Goal: Information Seeking & Learning: Find specific fact

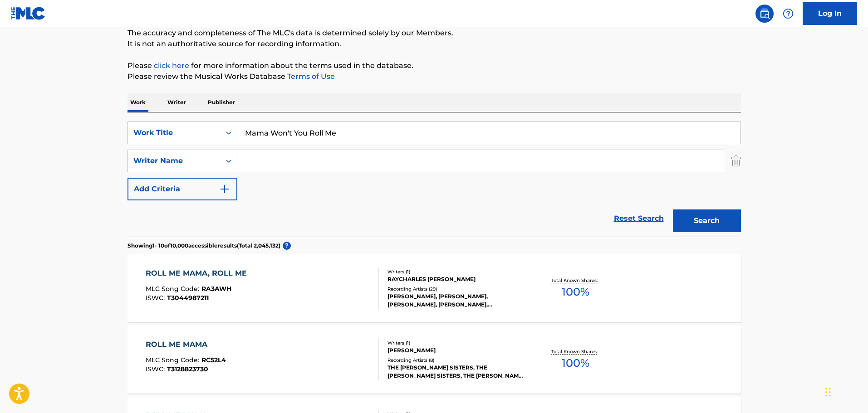
scroll to position [45, 0]
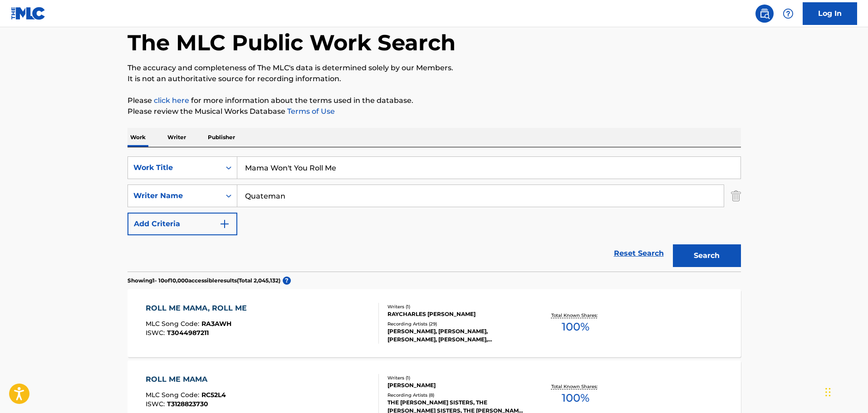
type input "Quateman"
click at [673, 244] on button "Search" at bounding box center [707, 255] width 68 height 23
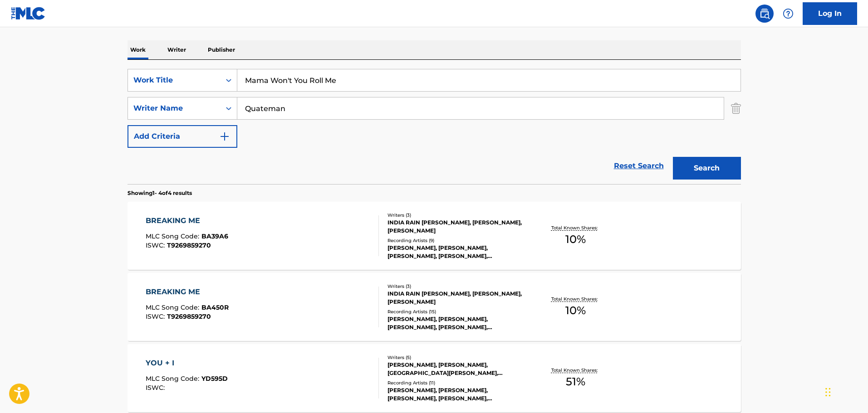
scroll to position [0, 0]
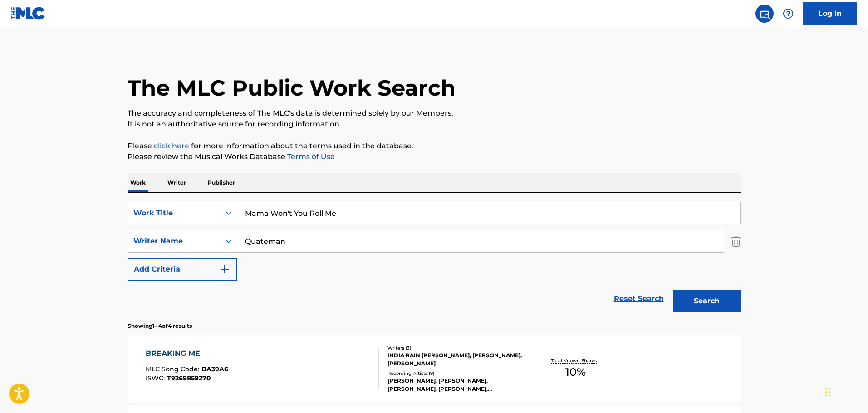
click at [311, 192] on div "Work Writer Publisher" at bounding box center [433, 183] width 613 height 20
click at [308, 215] on input "Mama Won't You Roll Me" at bounding box center [488, 213] width 503 height 22
click at [308, 214] on input "Mama Won't You Roll Me" at bounding box center [488, 213] width 503 height 22
paste input "You're The On"
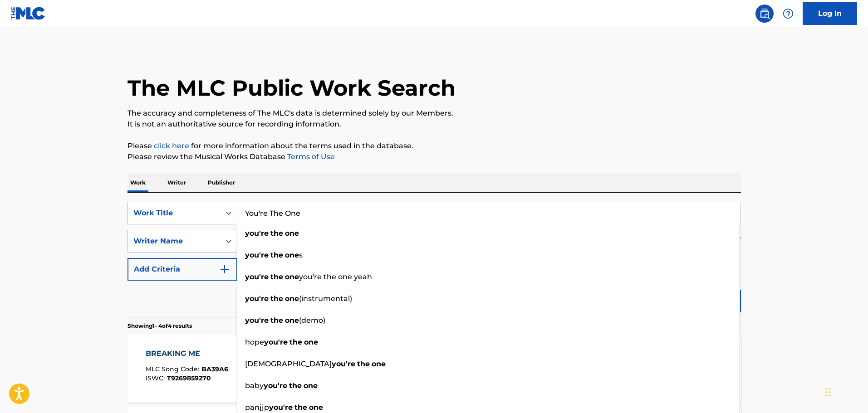
click at [97, 216] on main "The MLC Public Work Search The accuracy and completeness of The MLC's data is d…" at bounding box center [434, 345] width 868 height 636
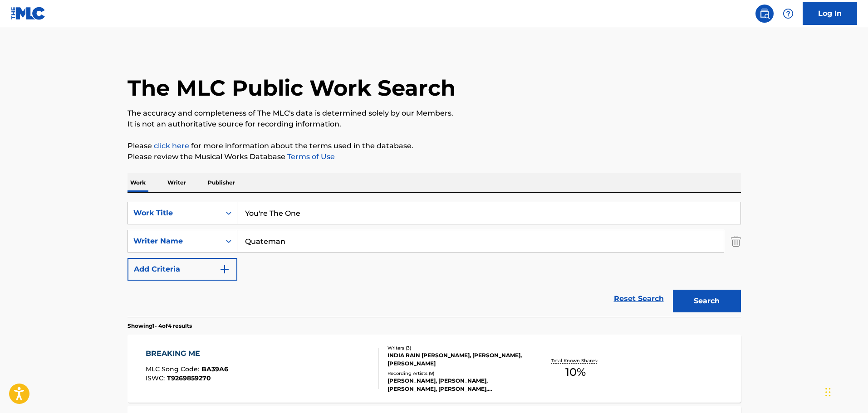
click at [257, 241] on input "Quateman" at bounding box center [480, 241] width 486 height 22
click at [732, 302] on button "Search" at bounding box center [707, 301] width 68 height 23
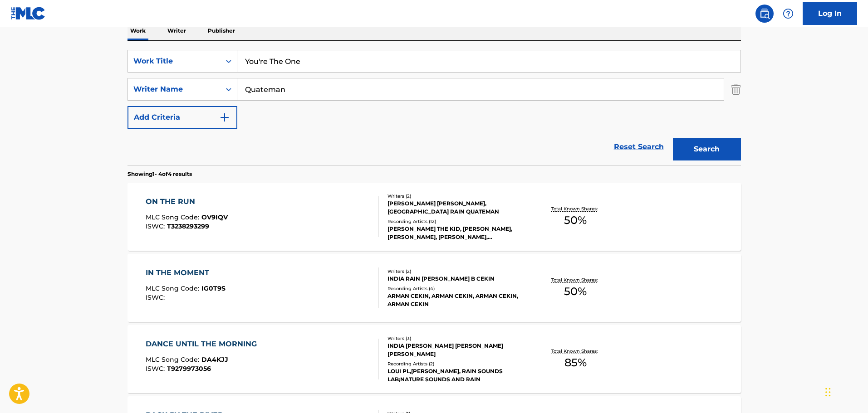
scroll to position [22, 0]
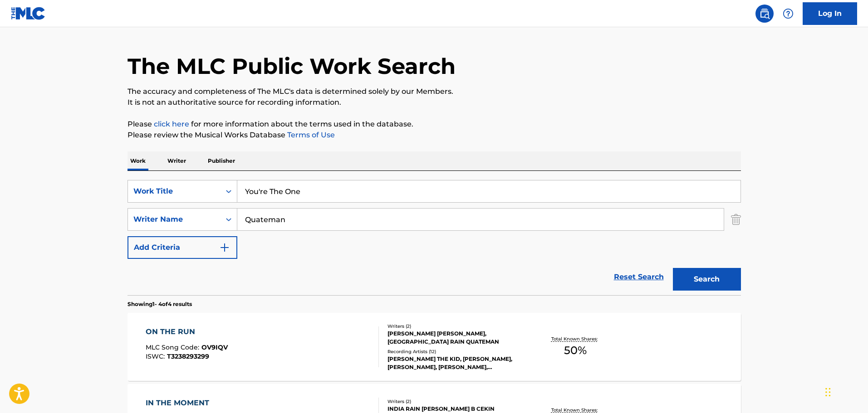
click at [281, 186] on input "You're The One" at bounding box center [488, 192] width 503 height 22
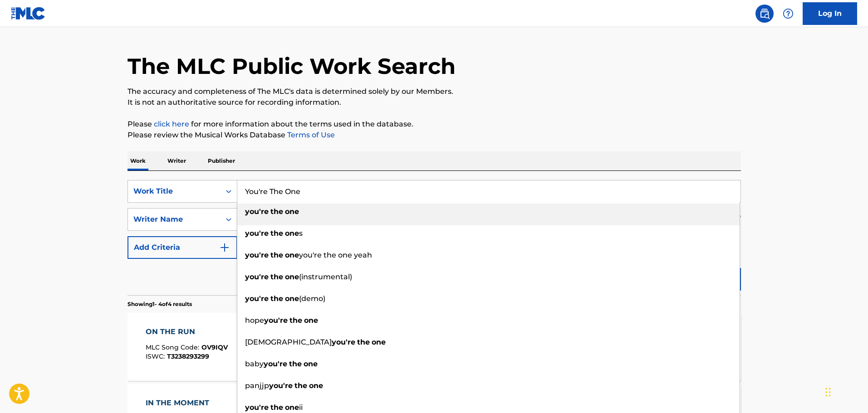
click at [281, 186] on input "You're The One" at bounding box center [488, 192] width 503 height 22
paste input "r Money Or Your Lif"
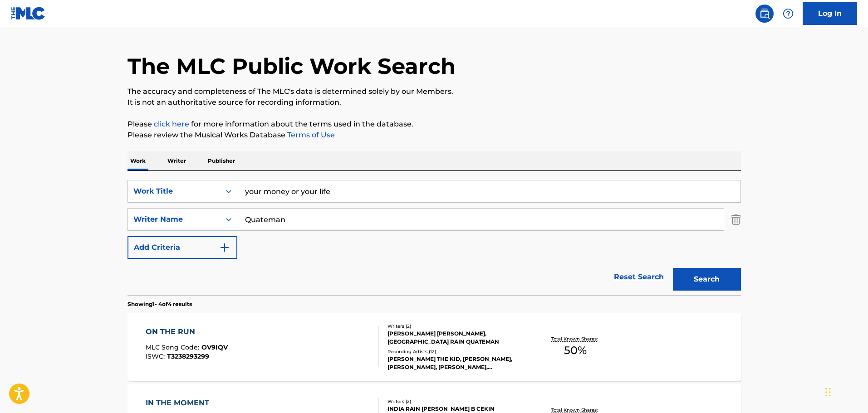
type input "your money or your life"
click at [703, 283] on button "Search" at bounding box center [707, 279] width 68 height 23
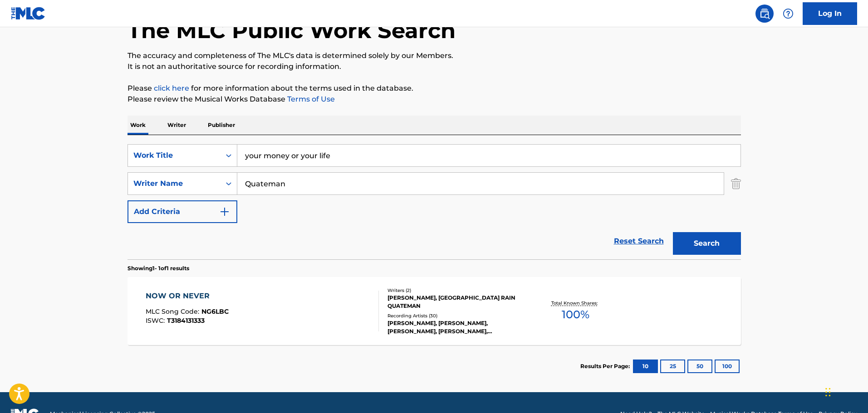
scroll to position [80, 0]
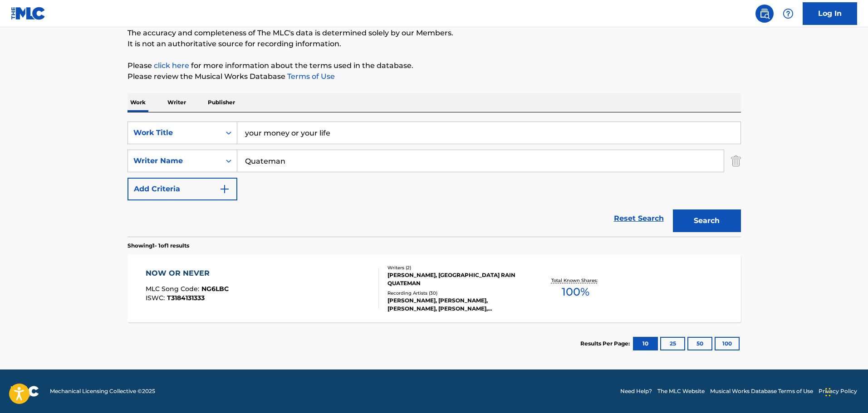
click at [278, 158] on input "Quateman" at bounding box center [480, 161] width 486 height 22
click at [708, 234] on div "Search" at bounding box center [704, 218] width 73 height 36
click at [711, 225] on button "Search" at bounding box center [707, 221] width 68 height 23
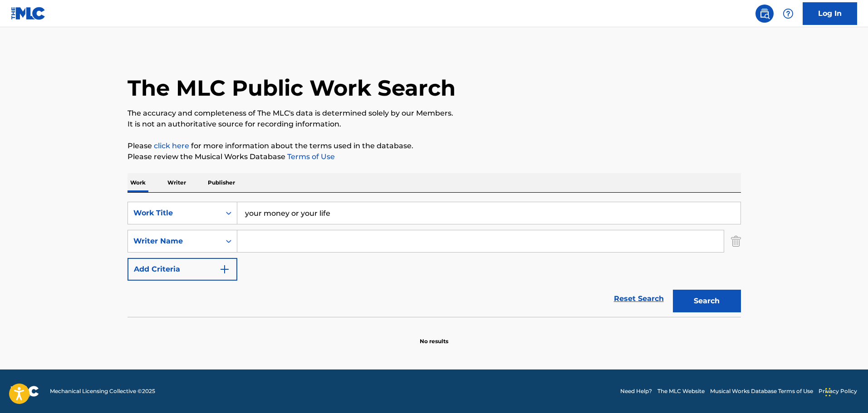
click at [248, 212] on input "your money or your life" at bounding box center [488, 213] width 503 height 22
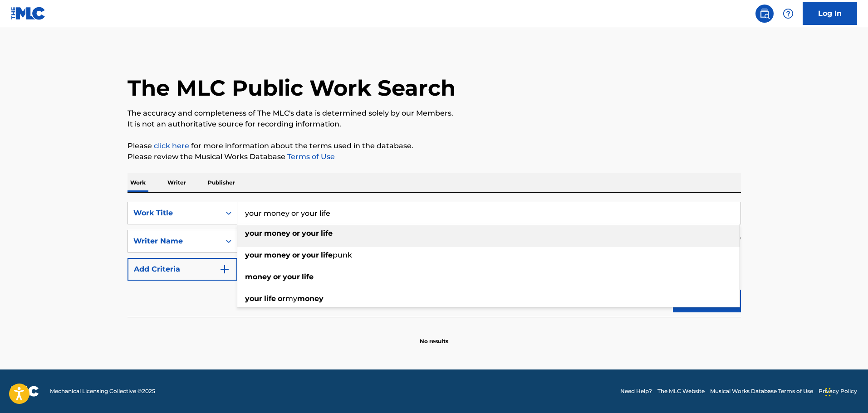
click at [248, 212] on input "your money or your life" at bounding box center [488, 213] width 503 height 22
paste input "Night After Night"
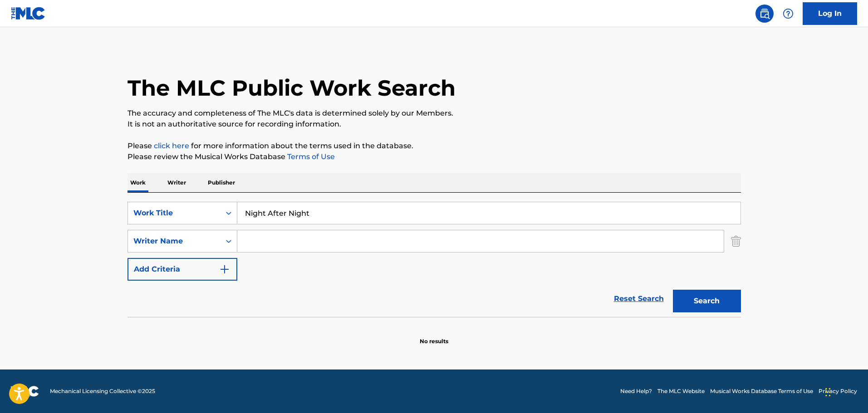
click at [414, 181] on div "Work Writer Publisher" at bounding box center [433, 182] width 613 height 19
click at [326, 241] on input "Search Form" at bounding box center [480, 241] width 486 height 22
click at [719, 298] on button "Search" at bounding box center [707, 301] width 68 height 23
click at [289, 220] on input "Night After Night" at bounding box center [488, 213] width 503 height 22
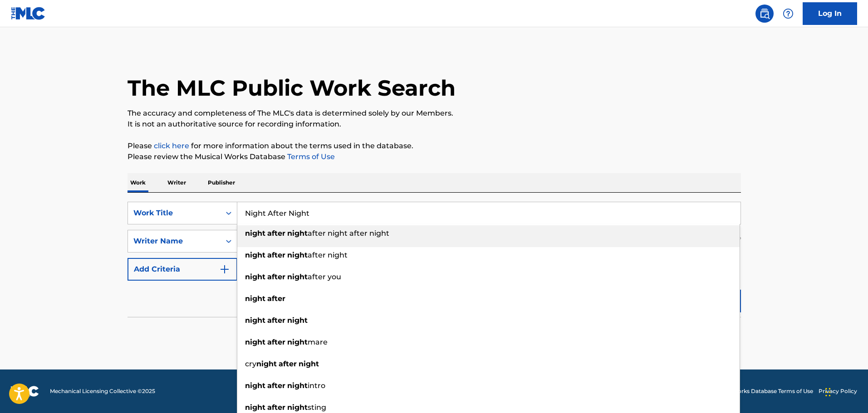
click at [289, 220] on input "Night After Night" at bounding box center [488, 213] width 503 height 22
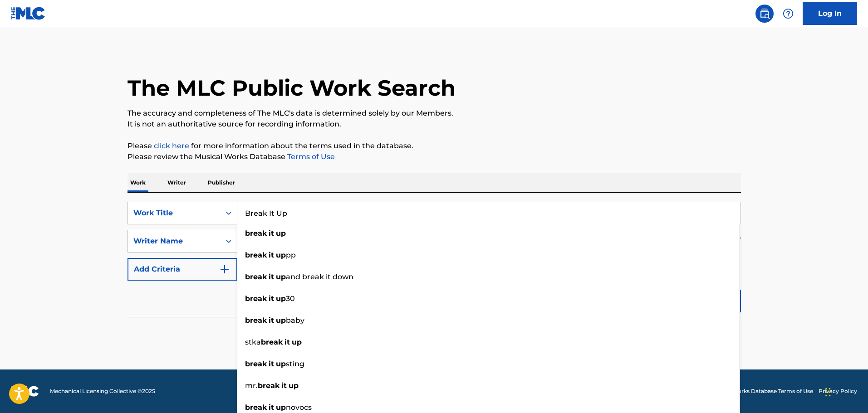
type input "Break It Up"
click at [59, 193] on main "The MLC Public Work Search The accuracy and completeness of The MLC's data is d…" at bounding box center [434, 198] width 868 height 342
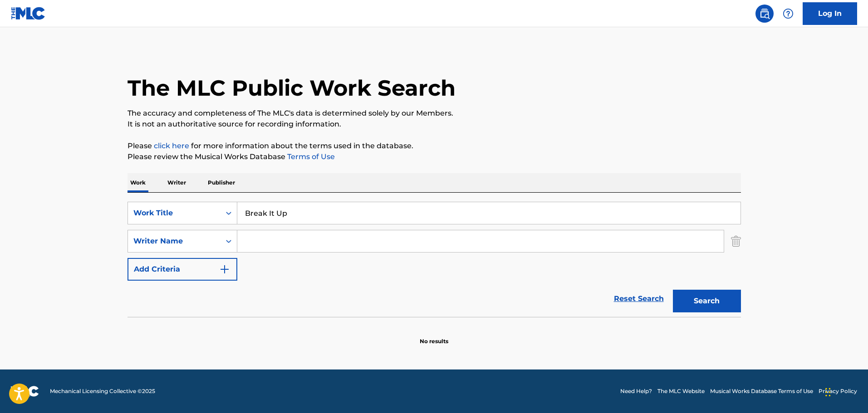
click at [260, 246] on input "Search Form" at bounding box center [480, 241] width 486 height 22
type input "[PERSON_NAME]"
click at [673, 290] on button "Search" at bounding box center [707, 301] width 68 height 23
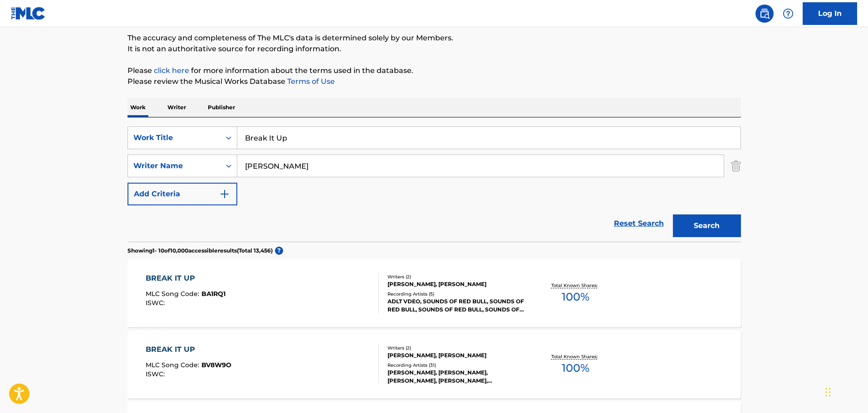
scroll to position [91, 0]
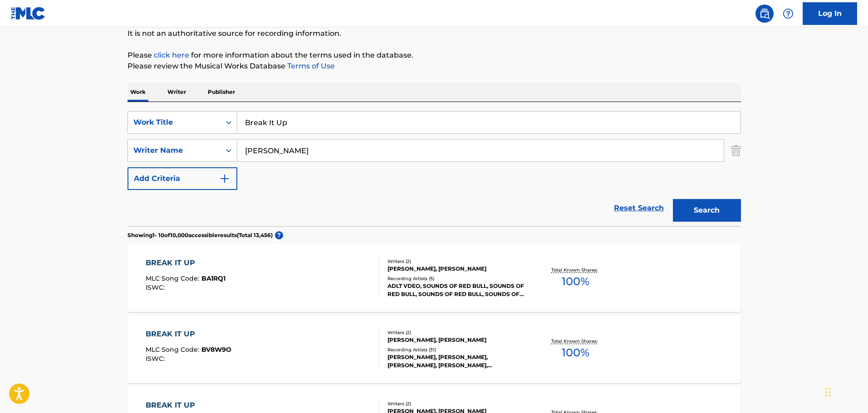
click at [291, 356] on div "BREAK IT UP MLC Song Code : BV8W9O ISWC :" at bounding box center [262, 349] width 233 height 41
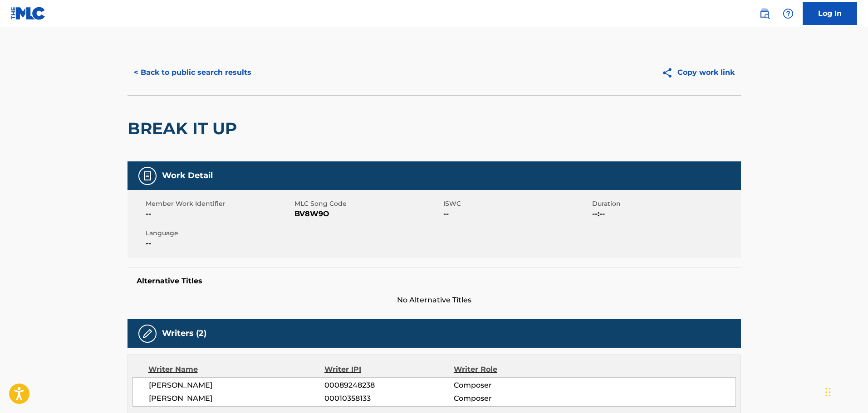
click at [199, 63] on button "< Back to public search results" at bounding box center [192, 72] width 130 height 23
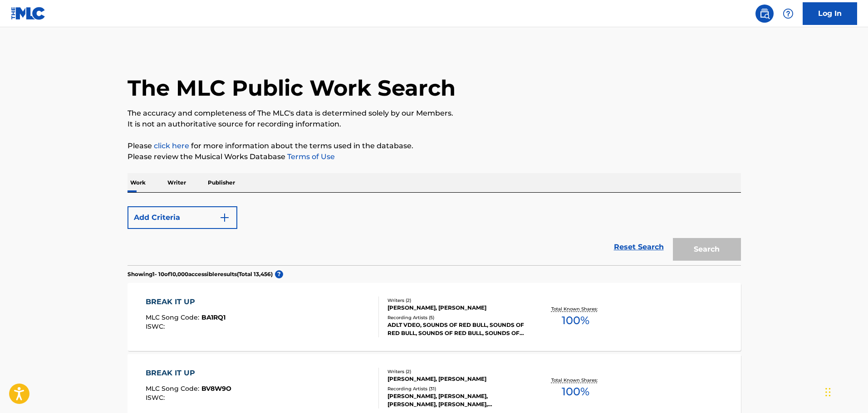
scroll to position [91, 0]
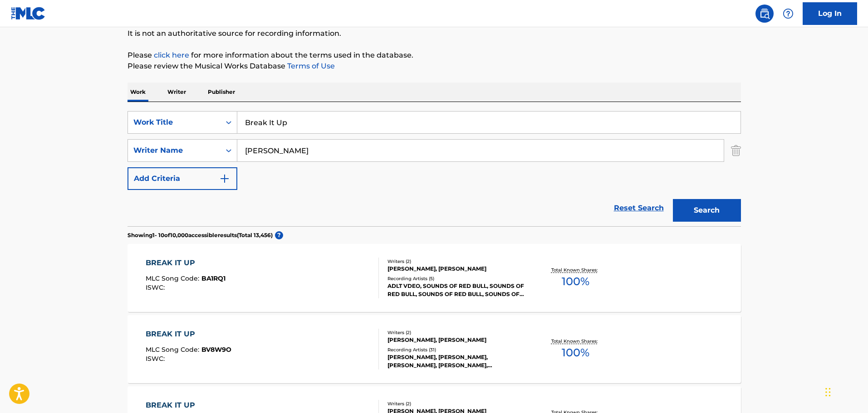
click at [272, 131] on input "Break It Up" at bounding box center [488, 123] width 503 height 22
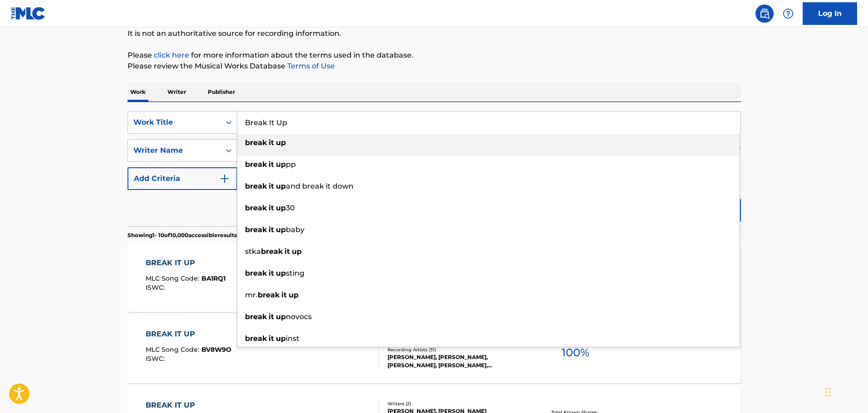
click at [272, 131] on input "Break It Up" at bounding box center [488, 123] width 503 height 22
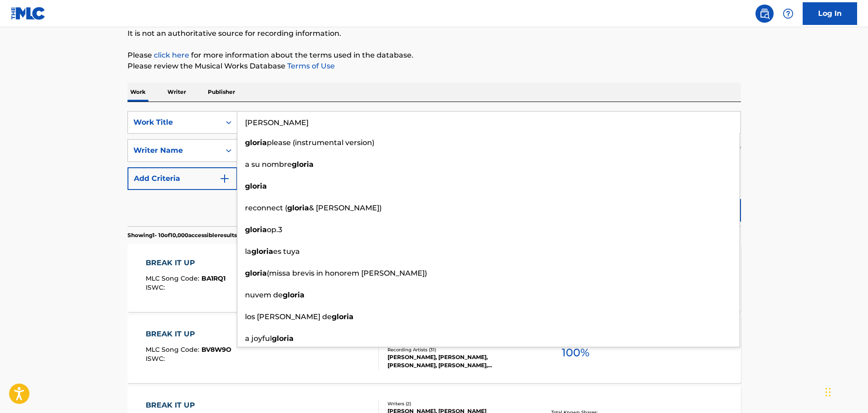
type input "[PERSON_NAME]"
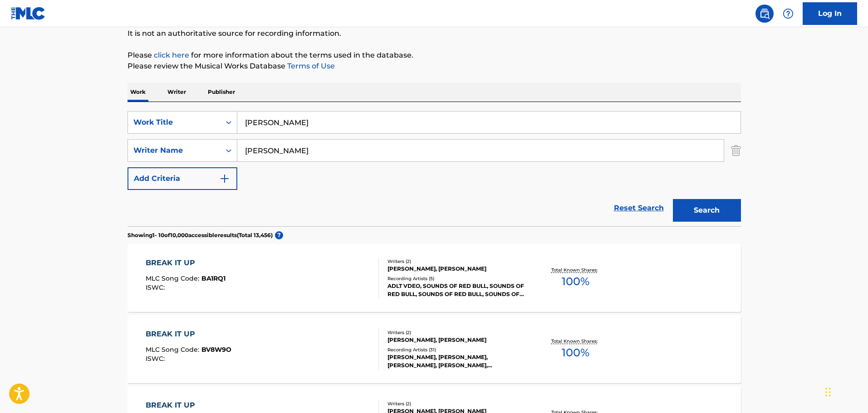
click at [317, 148] on input "[PERSON_NAME]" at bounding box center [480, 151] width 486 height 22
type input "[PERSON_NAME]"
click at [673, 199] on button "Search" at bounding box center [707, 210] width 68 height 23
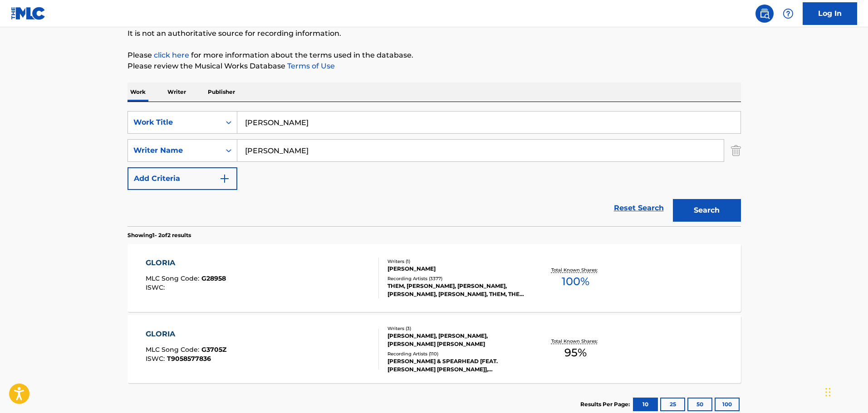
click at [224, 262] on div "GLORIA" at bounding box center [186, 263] width 80 height 11
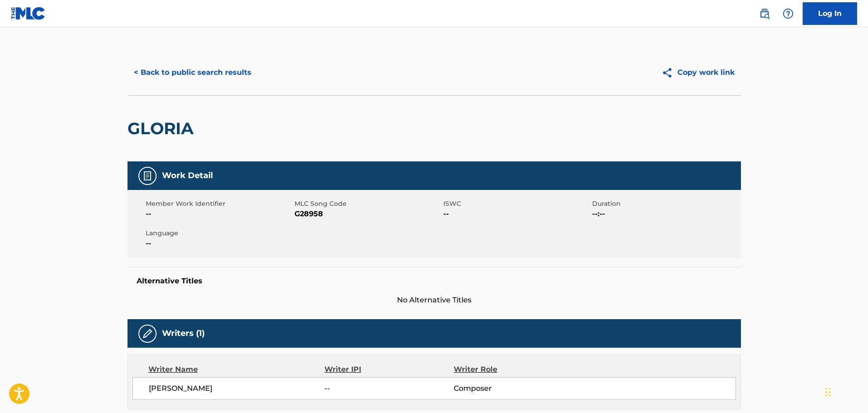
click at [154, 71] on button "< Back to public search results" at bounding box center [192, 72] width 130 height 23
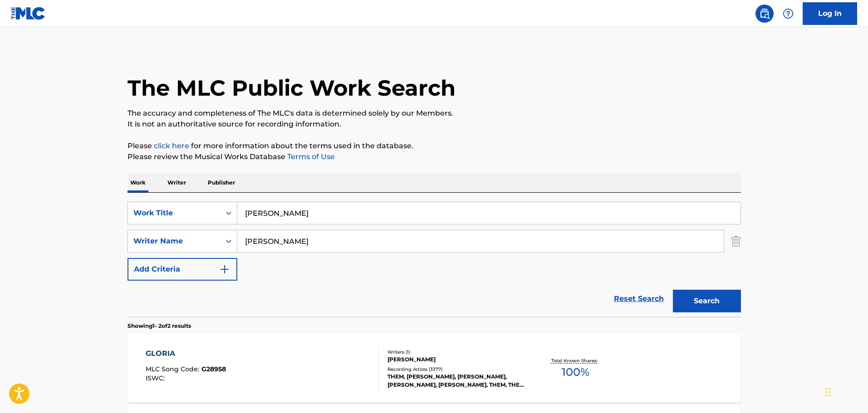
scroll to position [91, 0]
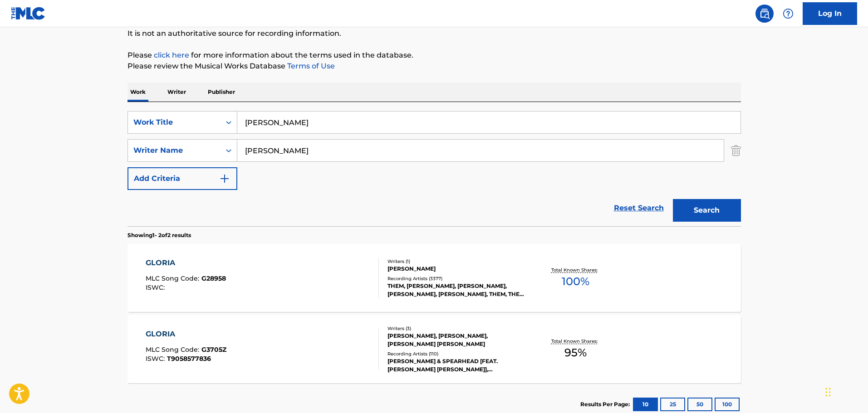
click at [247, 115] on input "[PERSON_NAME]" at bounding box center [488, 123] width 503 height 22
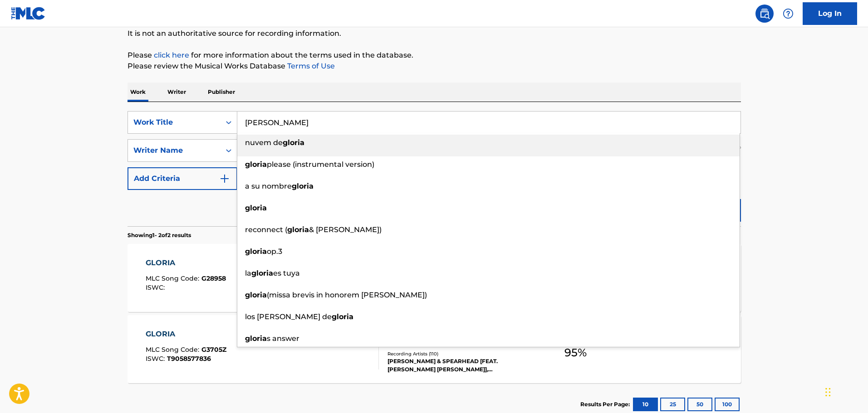
click at [247, 115] on input "[PERSON_NAME]" at bounding box center [488, 123] width 503 height 22
paste input "[DATE] firm per [PERSON_NAME] - WW 001069173 00 - ZFreedman"
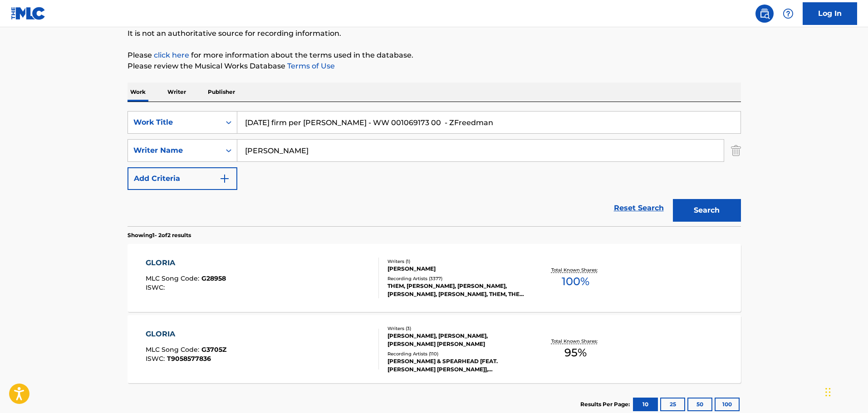
click at [317, 118] on input "[DATE] firm per [PERSON_NAME] - WW 001069173 00 - ZFreedman" at bounding box center [488, 123] width 503 height 22
click at [312, 115] on input "[DATE] firm per Back - WW 001069173 00 - ZFreedman" at bounding box center [488, 123] width 503 height 22
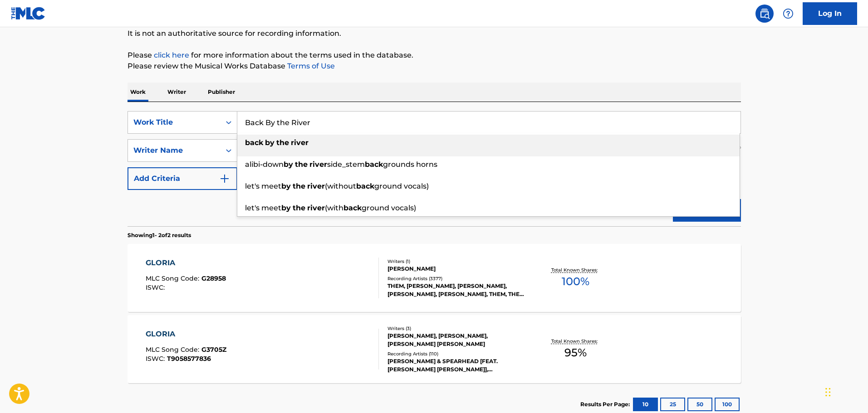
type input "Back By the River"
click at [68, 189] on main "The MLC Public Work Search The accuracy and completeness of The MLC's data is d…" at bounding box center [434, 184] width 868 height 494
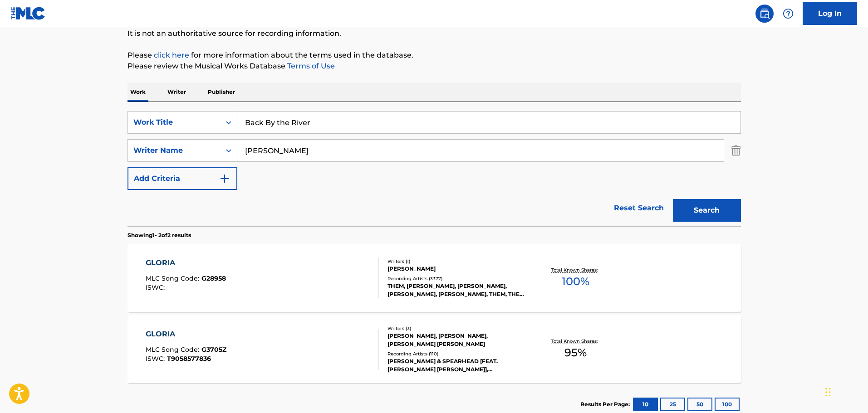
click at [288, 155] on input "[PERSON_NAME]" at bounding box center [480, 151] width 486 height 22
click at [673, 199] on button "Search" at bounding box center [707, 210] width 68 height 23
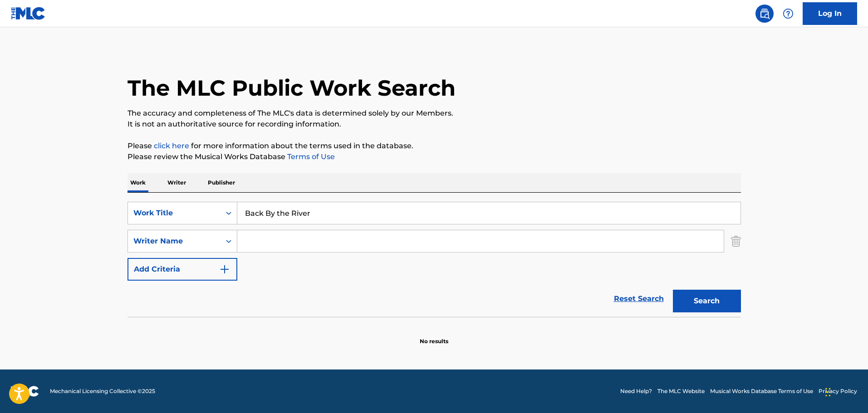
scroll to position [0, 0]
click at [276, 202] on div "Back By the River" at bounding box center [488, 213] width 503 height 23
click at [306, 215] on input "Back By the River" at bounding box center [488, 213] width 503 height 22
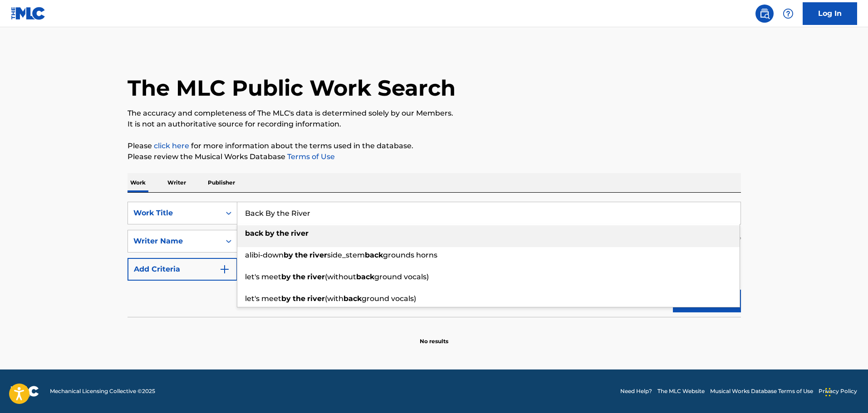
click at [306, 215] on input "Back By the River" at bounding box center [488, 213] width 503 height 22
click at [50, 158] on main "The MLC Public Work Search The accuracy and completeness of The MLC's data is d…" at bounding box center [434, 198] width 868 height 342
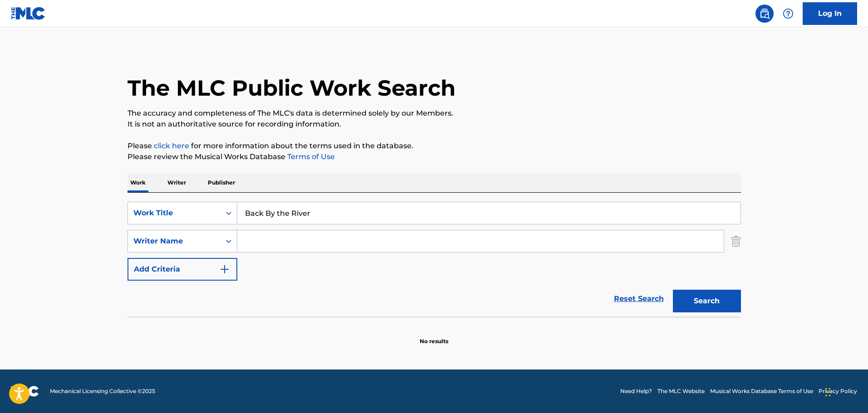
click at [267, 252] on input "Search Form" at bounding box center [480, 241] width 486 height 22
type input "Quateman"
click at [673, 290] on button "Search" at bounding box center [707, 301] width 68 height 23
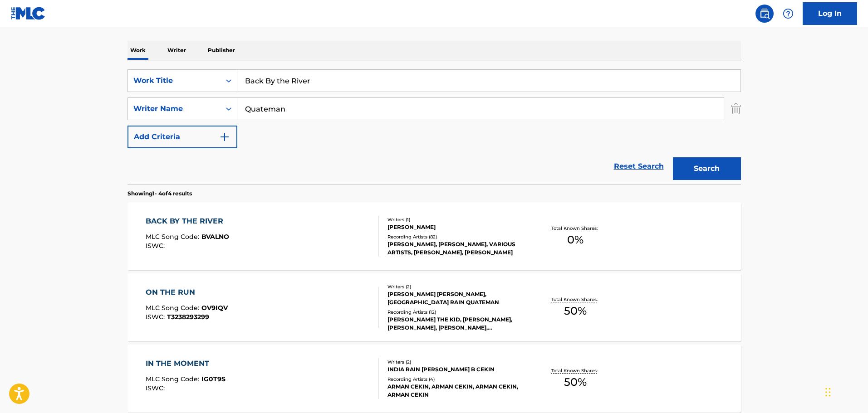
scroll to position [136, 0]
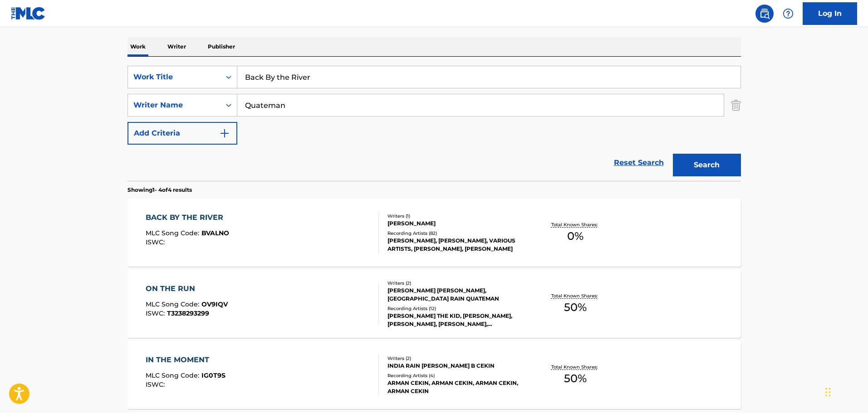
click at [254, 223] on div "BACK BY THE RIVER MLC Song Code : BVALNO ISWC :" at bounding box center [262, 232] width 233 height 41
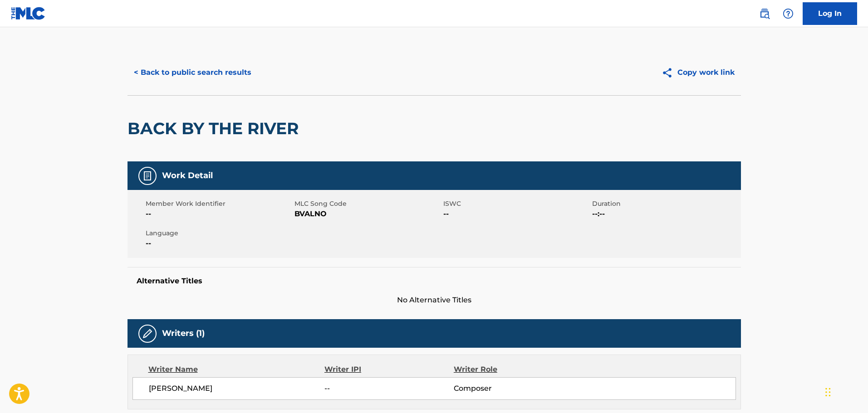
click at [199, 75] on button "< Back to public search results" at bounding box center [192, 72] width 130 height 23
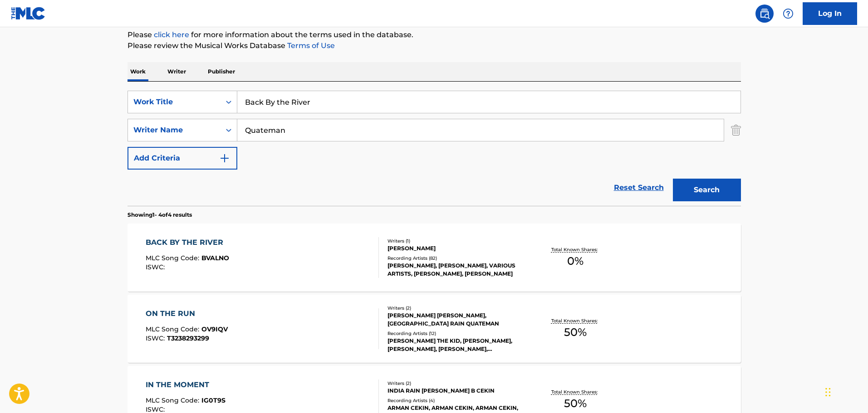
scroll to position [91, 0]
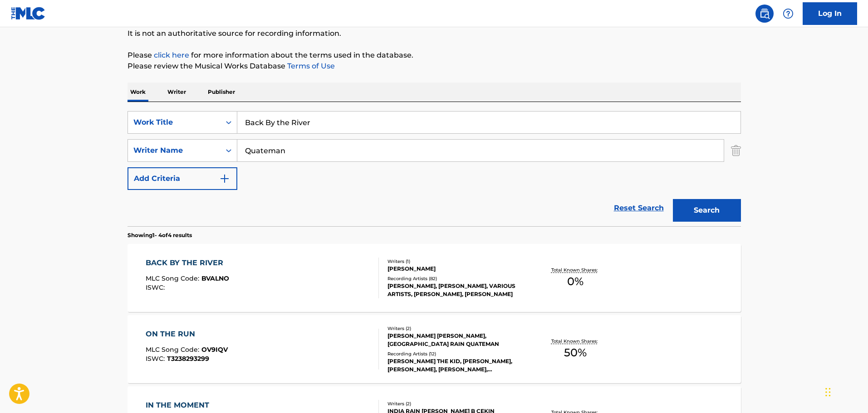
click at [288, 119] on input "Back By the River" at bounding box center [488, 123] width 503 height 22
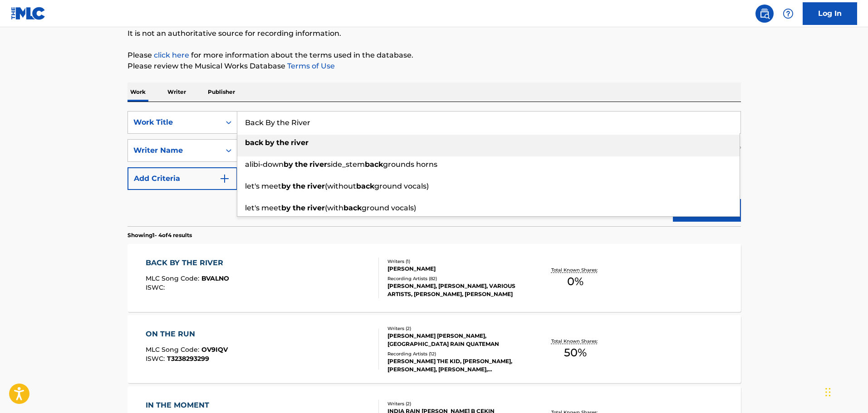
click at [288, 119] on input "Back By the River" at bounding box center [488, 123] width 503 height 22
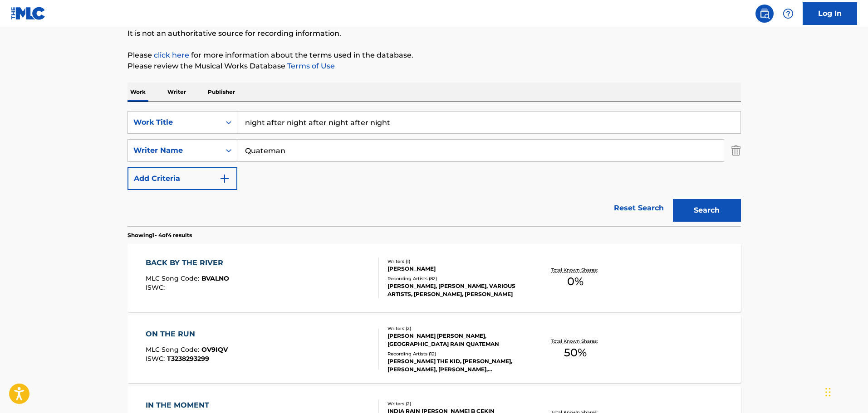
drag, startPoint x: 306, startPoint y: 122, endPoint x: 399, endPoint y: 143, distance: 94.8
click at [399, 143] on div "SearchWithCriteria0221bc0d-608e-4265-b0ee-1201662782fc Work Title night after n…" at bounding box center [433, 150] width 613 height 79
drag, startPoint x: 307, startPoint y: 122, endPoint x: 395, endPoint y: 143, distance: 90.0
click at [395, 143] on div "SearchWithCriteria0221bc0d-608e-4265-b0ee-1201662782fc Work Title night after n…" at bounding box center [433, 150] width 613 height 79
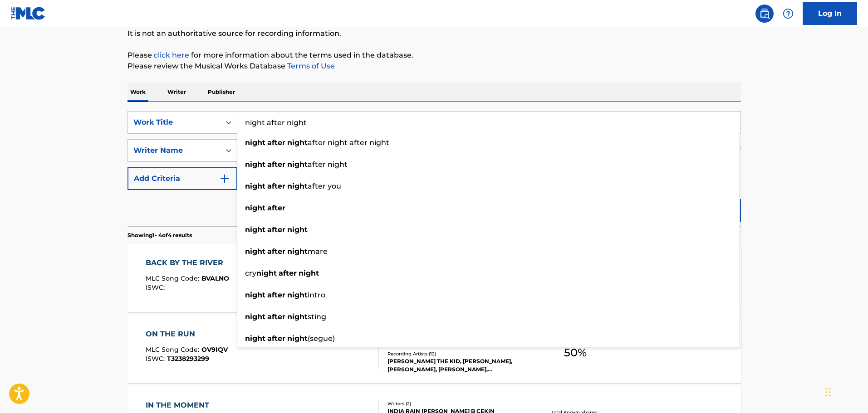
click at [366, 112] on input "night after night" at bounding box center [488, 123] width 503 height 22
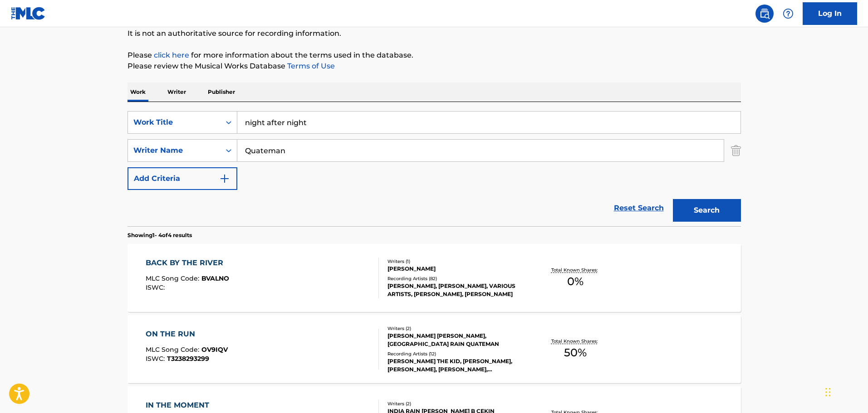
click at [842, 174] on main "The MLC Public Work Search The accuracy and completeness of The MLC's data is d…" at bounding box center [434, 255] width 868 height 636
click at [706, 207] on button "Search" at bounding box center [707, 210] width 68 height 23
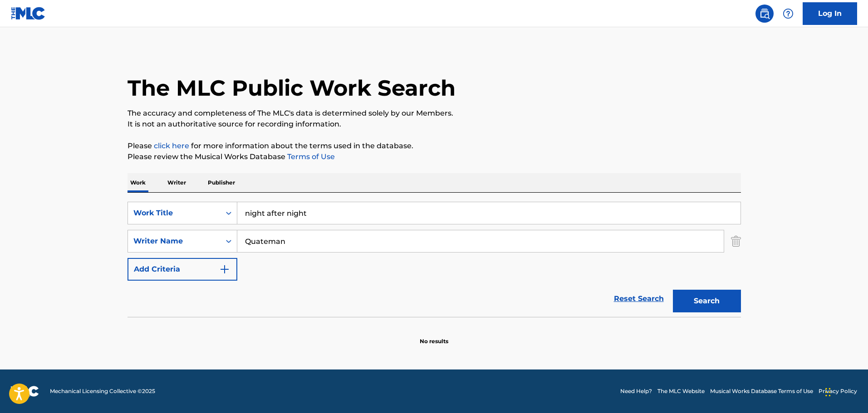
scroll to position [0, 0]
click at [253, 212] on input "night after night" at bounding box center [488, 213] width 503 height 22
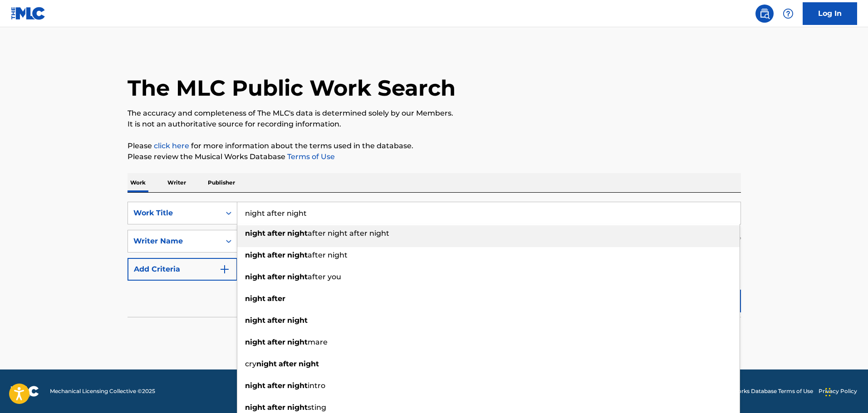
drag, startPoint x: 253, startPoint y: 212, endPoint x: 228, endPoint y: 205, distance: 25.9
click at [250, 211] on input "night after night" at bounding box center [488, 213] width 503 height 22
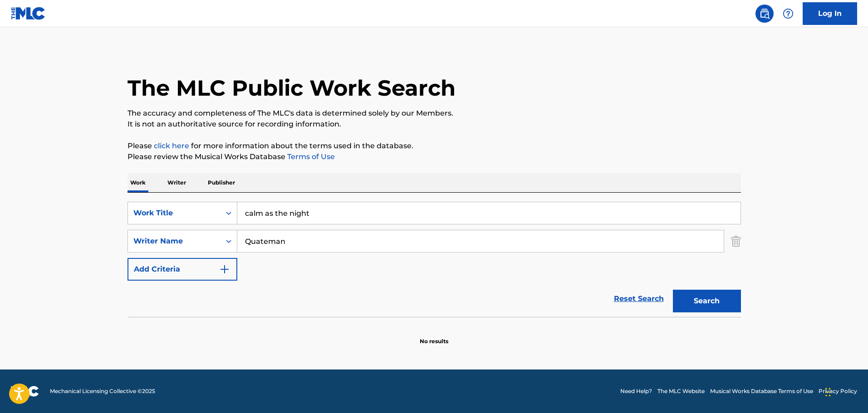
click at [287, 222] on input "calm as the night" at bounding box center [488, 213] width 503 height 22
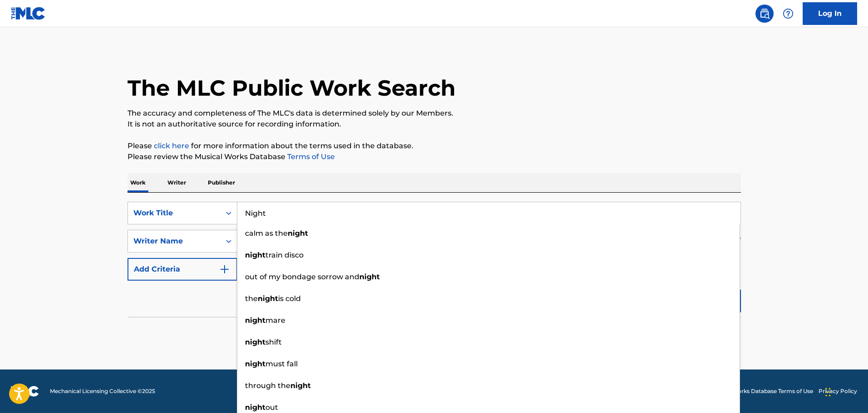
click at [308, 213] on input "Night" at bounding box center [488, 213] width 503 height 22
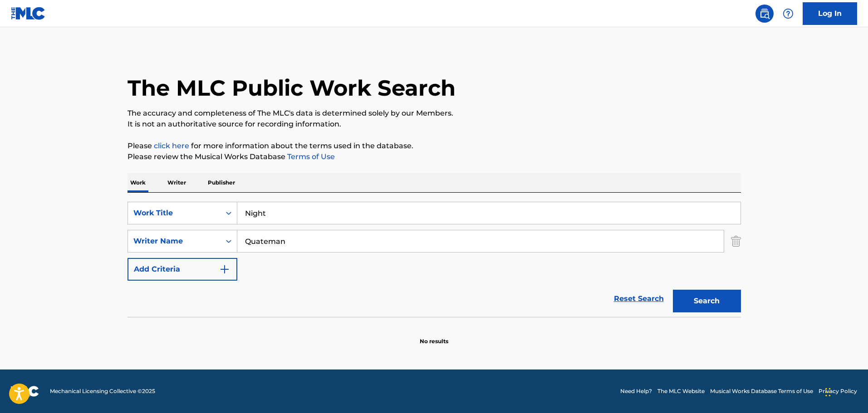
click at [619, 152] on p "Please review the Musical Works Database Terms of Use" at bounding box center [433, 156] width 613 height 11
click at [724, 306] on button "Search" at bounding box center [707, 301] width 68 height 23
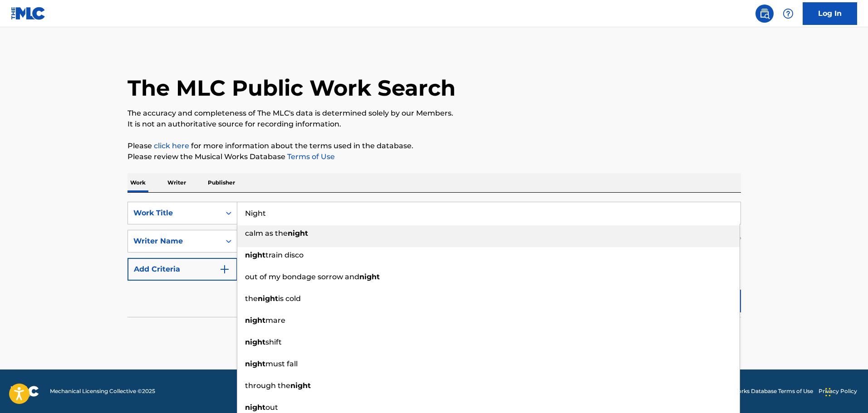
click at [286, 219] on input "Night" at bounding box center [488, 213] width 503 height 22
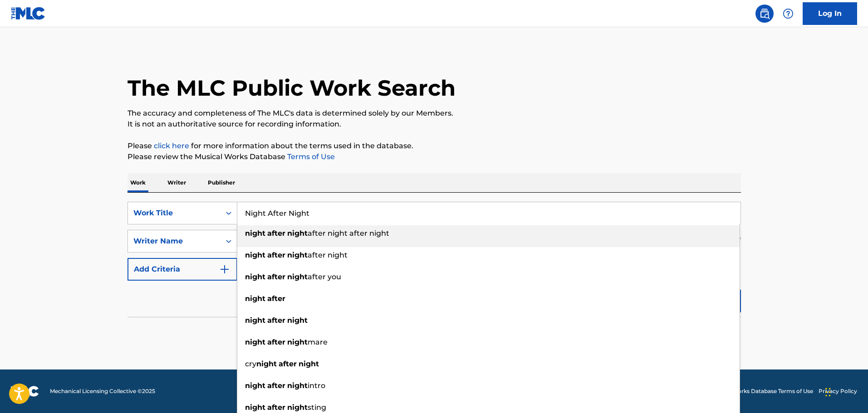
click at [415, 161] on p "Please review the Musical Works Database Terms of Use" at bounding box center [433, 156] width 613 height 11
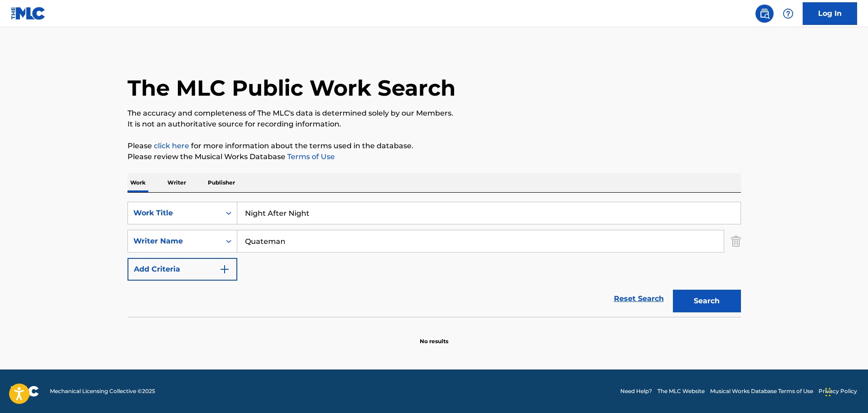
click at [702, 300] on button "Search" at bounding box center [707, 301] width 68 height 23
click at [276, 209] on input "Night After Night" at bounding box center [488, 213] width 503 height 22
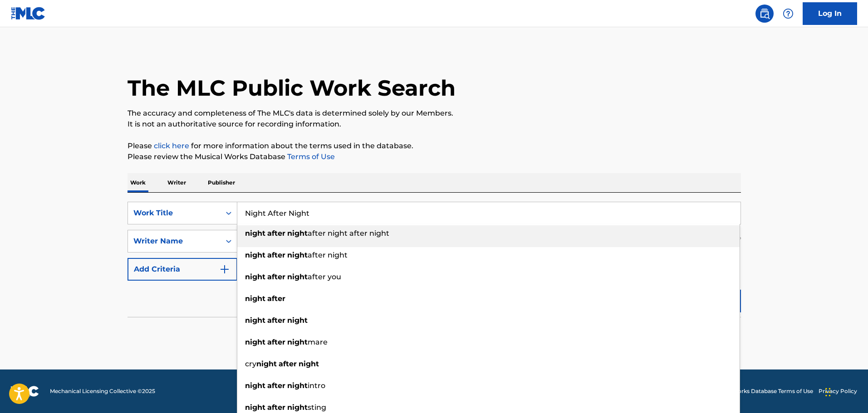
click at [276, 209] on input "Night After Night" at bounding box center [488, 213] width 503 height 22
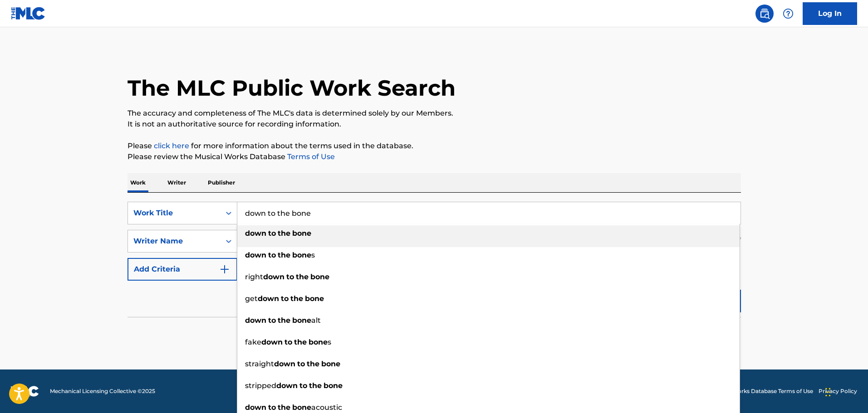
click at [315, 187] on div "Work Writer Publisher" at bounding box center [433, 182] width 613 height 19
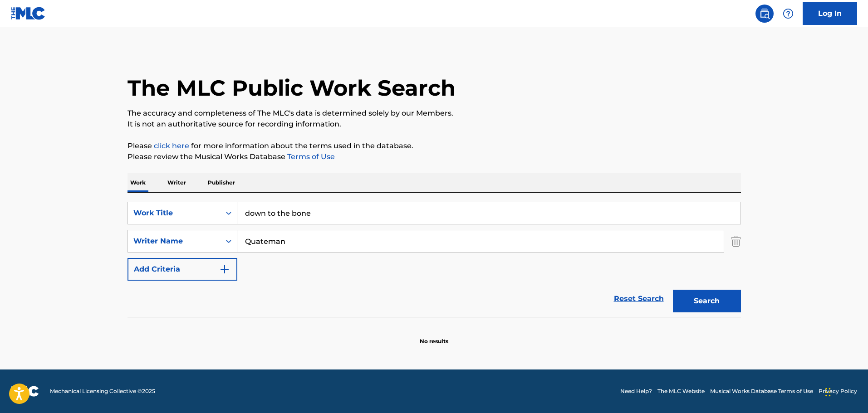
click at [700, 295] on button "Search" at bounding box center [707, 301] width 68 height 23
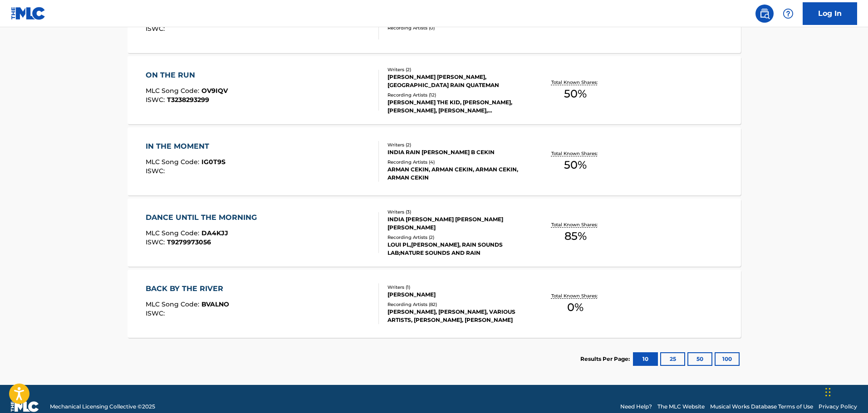
scroll to position [363, 0]
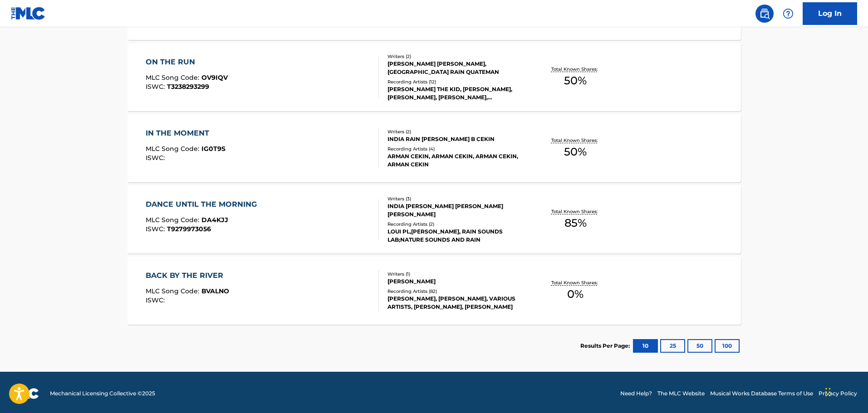
click at [678, 343] on button "25" at bounding box center [672, 346] width 25 height 14
click at [698, 342] on button "50" at bounding box center [699, 346] width 25 height 14
click at [720, 341] on button "100" at bounding box center [726, 346] width 25 height 14
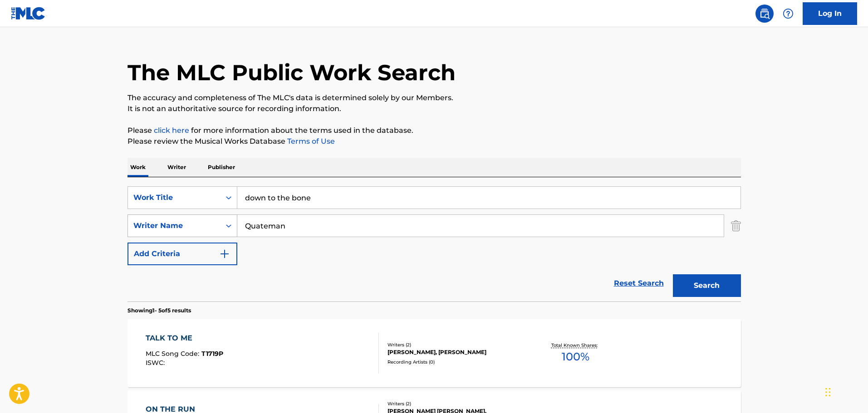
scroll to position [0, 0]
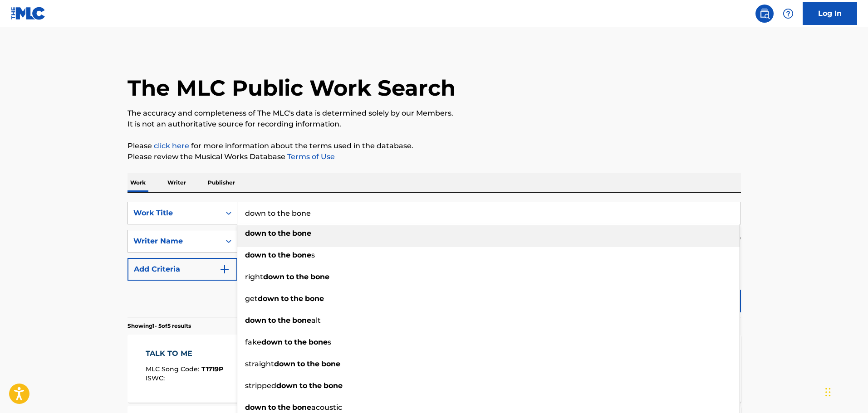
click at [284, 209] on input "down to the bone" at bounding box center [488, 213] width 503 height 22
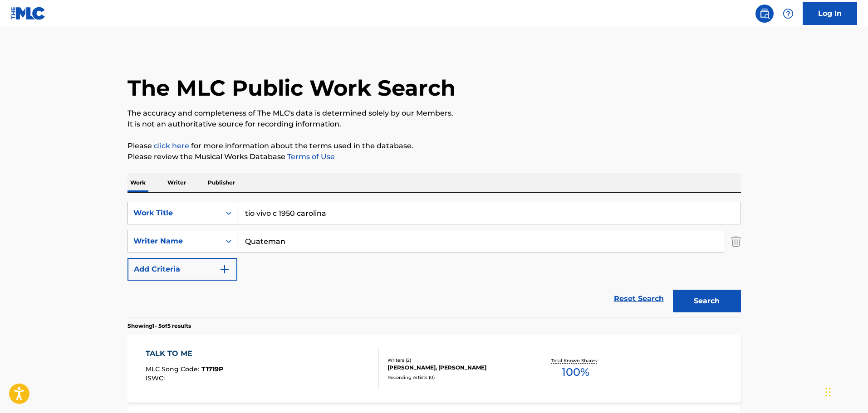
drag, startPoint x: 295, startPoint y: 215, endPoint x: 152, endPoint y: 223, distance: 143.1
click at [196, 220] on div "SearchWithCriteria0221bc0d-608e-4265-b0ee-1201662782fc Work Title tio vivo c 19…" at bounding box center [433, 213] width 613 height 23
drag, startPoint x: 298, startPoint y: 213, endPoint x: 146, endPoint y: 225, distance: 152.9
click at [146, 225] on div "SearchWithCriteria0221bc0d-608e-4265-b0ee-1201662782fc Work Title tio vivo c 19…" at bounding box center [433, 241] width 613 height 79
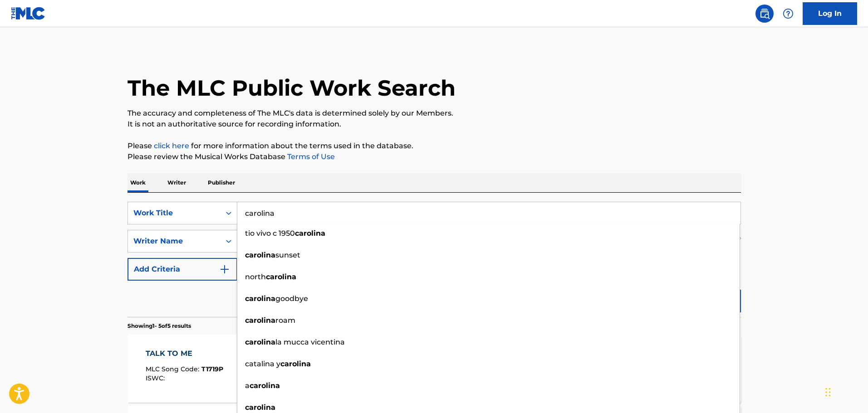
click at [283, 210] on input "carolina" at bounding box center [488, 213] width 503 height 22
click at [335, 163] on div "The MLC Public Work Search The accuracy and completeness of The MLC's data is d…" at bounding box center [434, 390] width 635 height 680
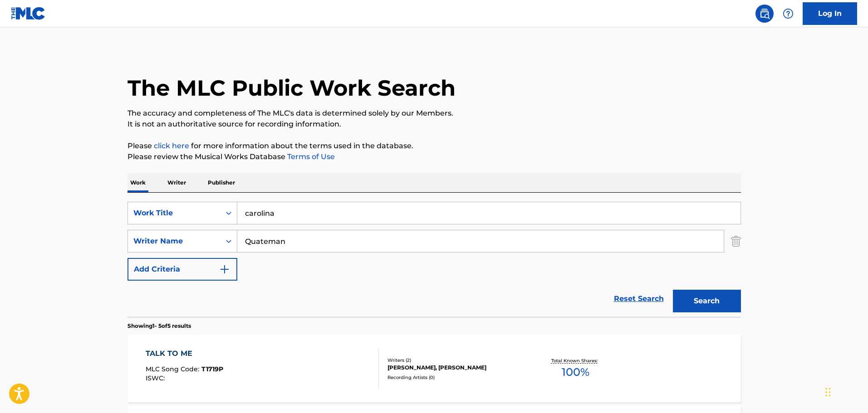
click at [719, 292] on button "Search" at bounding box center [707, 301] width 68 height 23
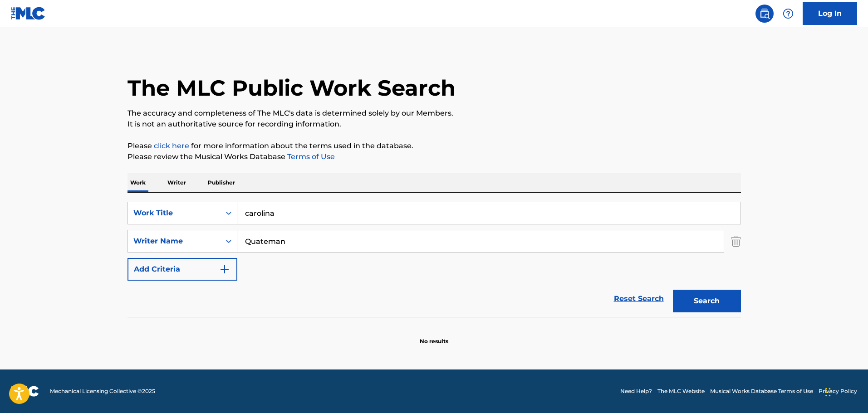
click at [303, 212] on input "carolina" at bounding box center [488, 213] width 503 height 22
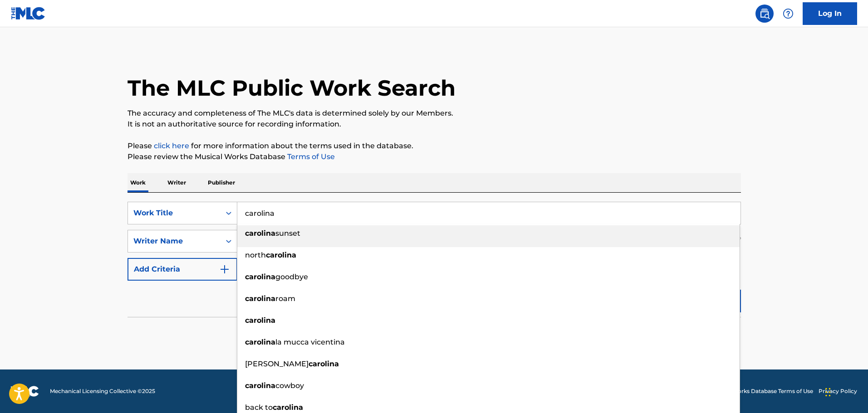
click at [303, 212] on input "carolina" at bounding box center [488, 213] width 503 height 22
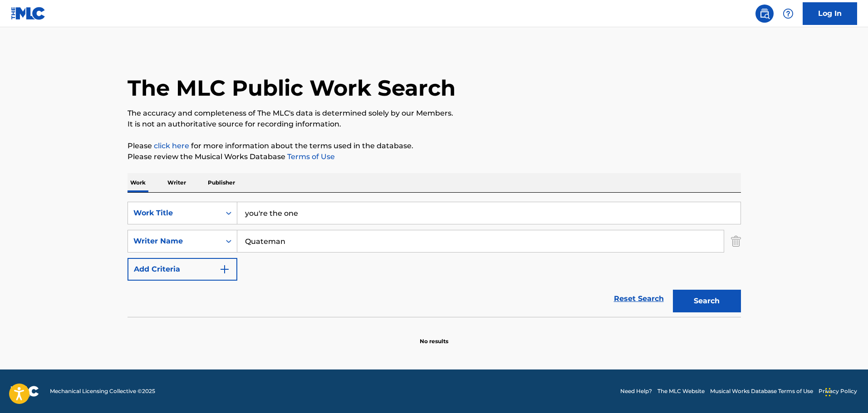
type input "you're the one"
click at [717, 299] on button "Search" at bounding box center [707, 301] width 68 height 23
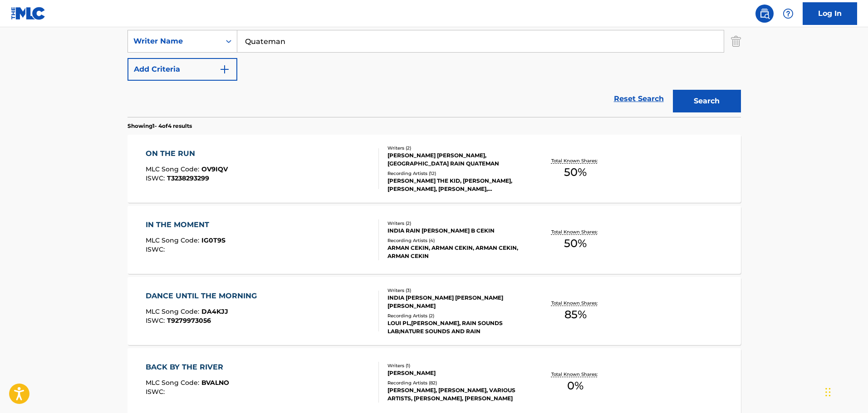
scroll to position [294, 0]
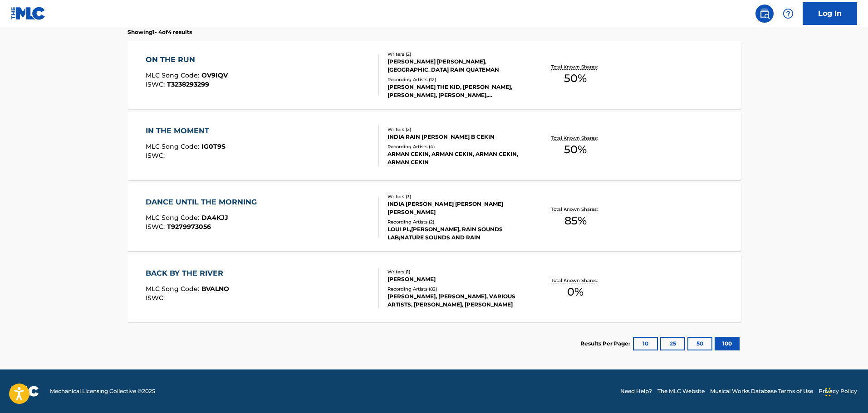
click at [207, 272] on div "BACK BY THE RIVER" at bounding box center [187, 273] width 83 height 11
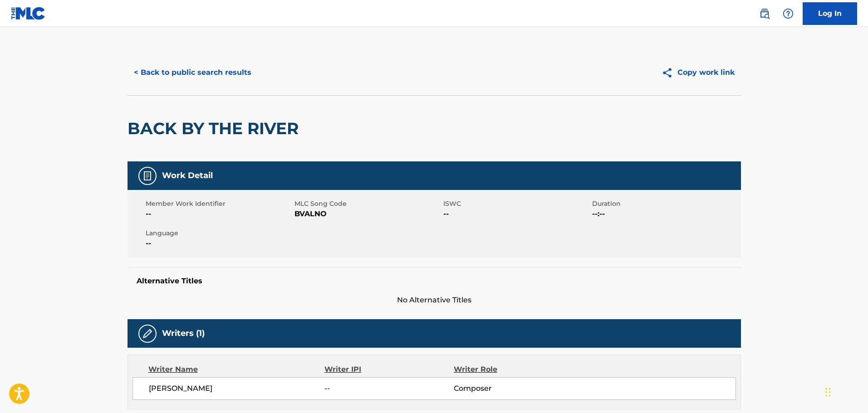
click at [212, 73] on button "< Back to public search results" at bounding box center [192, 72] width 130 height 23
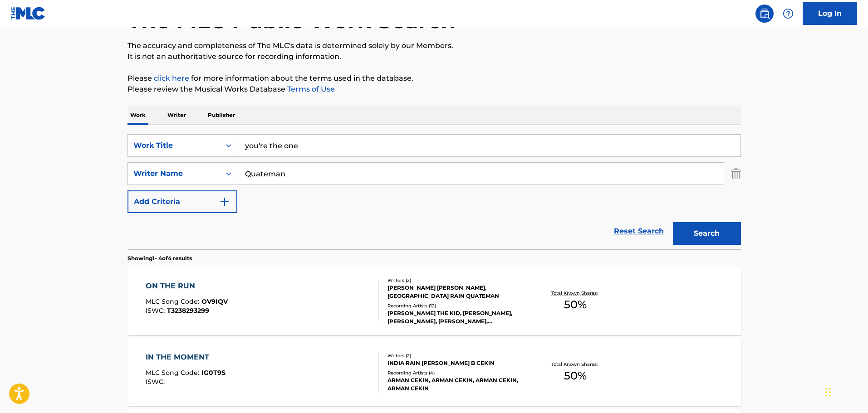
scroll to position [67, 0]
click at [268, 148] on input "you're the one" at bounding box center [488, 146] width 503 height 22
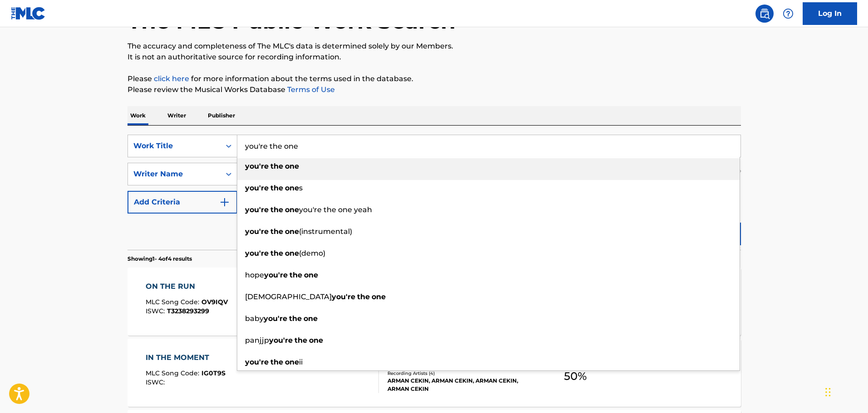
click at [268, 148] on input "you're the one" at bounding box center [488, 146] width 503 height 22
paste input "G010005455144C"
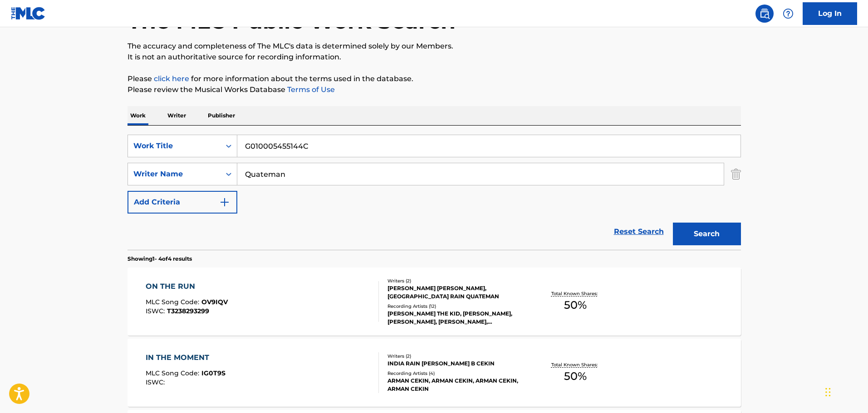
click at [284, 146] on input "G010005455144C" at bounding box center [488, 146] width 503 height 22
paste input "It's Five O' Clock Somewhere"
type input "It's Five O' Clock Somewhere"
click at [673, 223] on button "Search" at bounding box center [707, 234] width 68 height 23
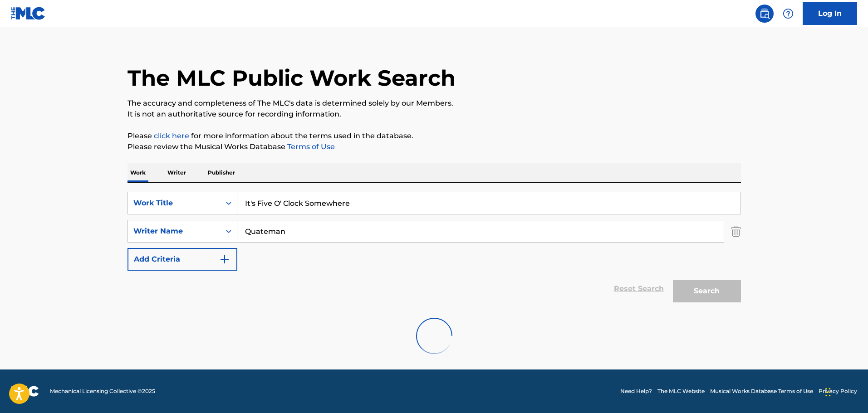
scroll to position [0, 0]
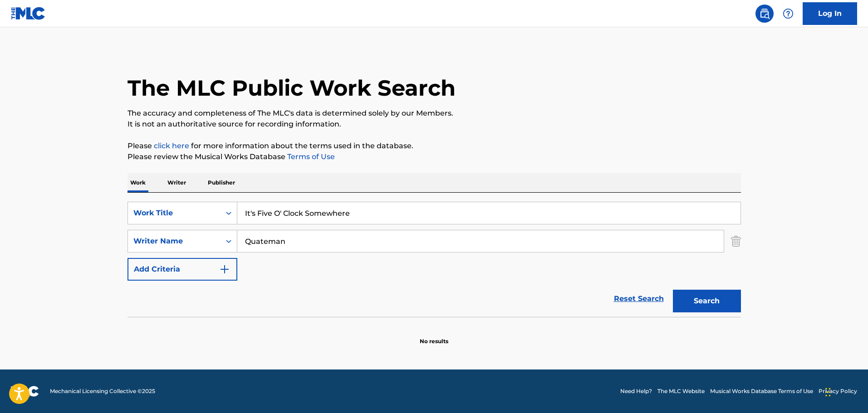
click at [287, 228] on div "SearchWithCriteria0221bc0d-608e-4265-b0ee-1201662782fc Work Title It's Five O' …" at bounding box center [433, 241] width 613 height 79
click at [286, 228] on div "SearchWithCriteria0221bc0d-608e-4265-b0ee-1201662782fc Work Title It's Five O' …" at bounding box center [433, 241] width 613 height 79
click at [272, 242] on input "Quateman" at bounding box center [480, 241] width 486 height 22
type input "brown"
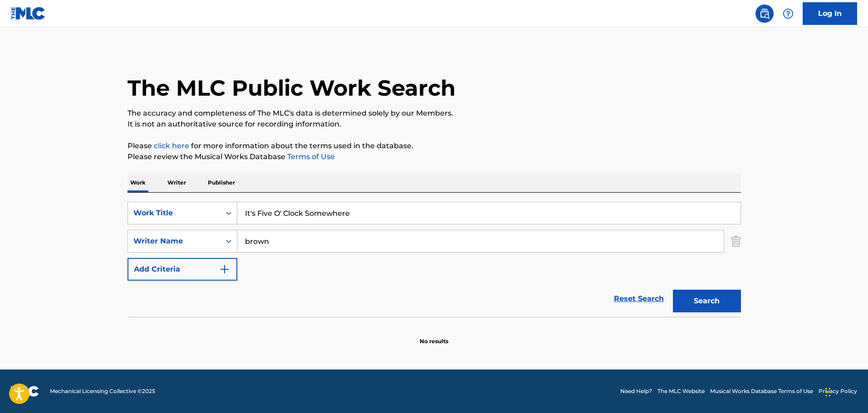
click at [673, 290] on button "Search" at bounding box center [707, 301] width 68 height 23
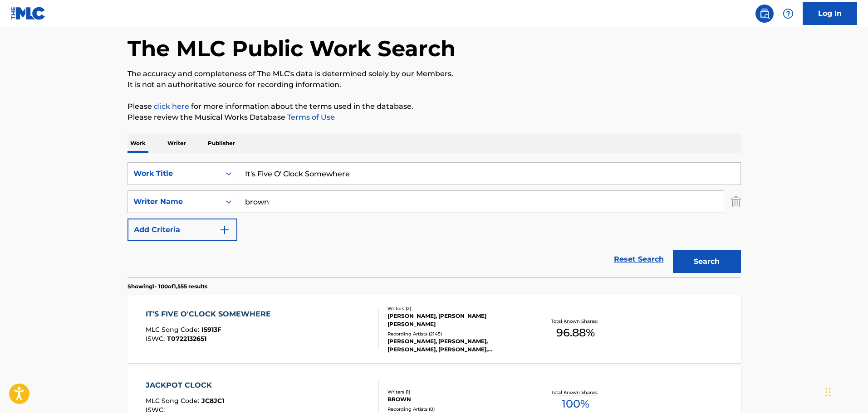
scroll to position [91, 0]
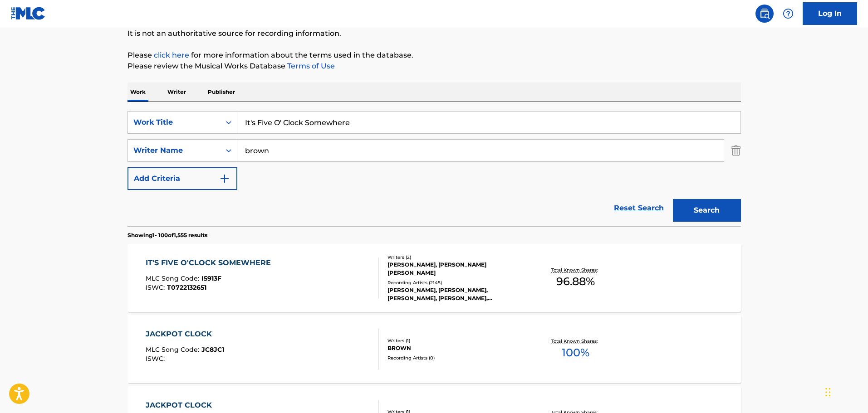
click at [314, 273] on div "IT'S FIVE O'CLOCK SOMEWHERE MLC Song Code : I5913F ISWC : T0722132651" at bounding box center [262, 278] width 233 height 41
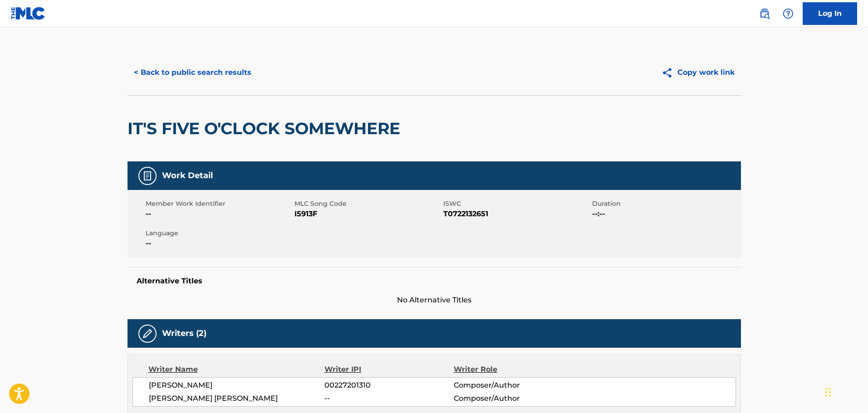
click at [156, 71] on button "< Back to public search results" at bounding box center [192, 72] width 130 height 23
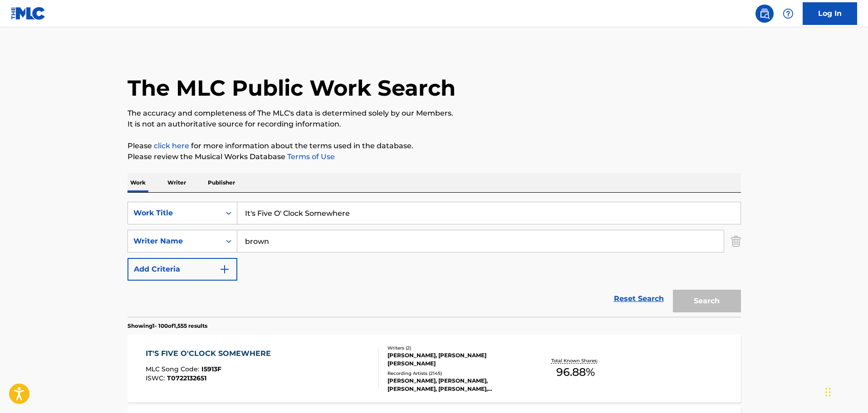
scroll to position [91, 0]
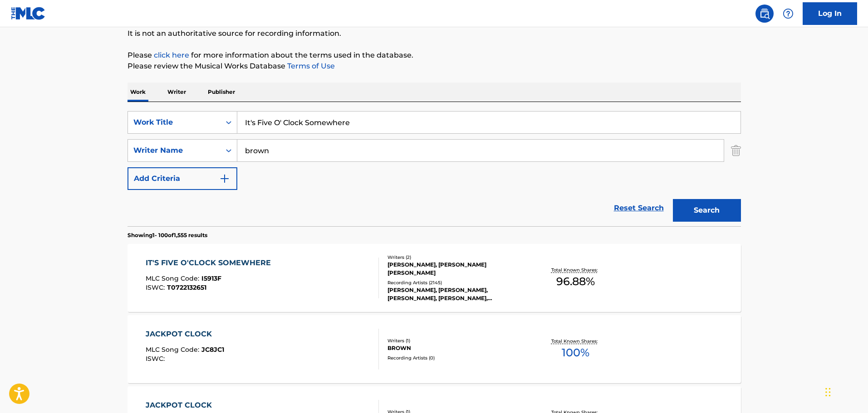
click at [271, 124] on input "It's Five O' Clock Somewhere" at bounding box center [488, 123] width 503 height 22
paste input "'ll Go On Loving You"
type input "i'll go on loving you"
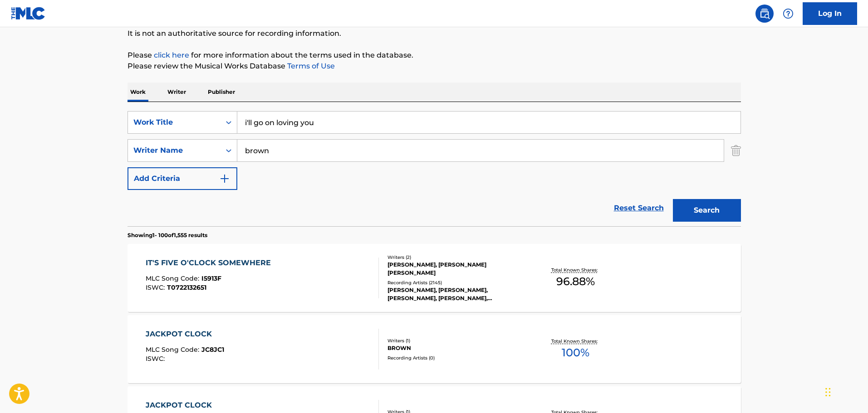
click at [259, 149] on input "brown" at bounding box center [480, 151] width 486 height 22
type input "[PERSON_NAME]"
click at [673, 199] on button "Search" at bounding box center [707, 210] width 68 height 23
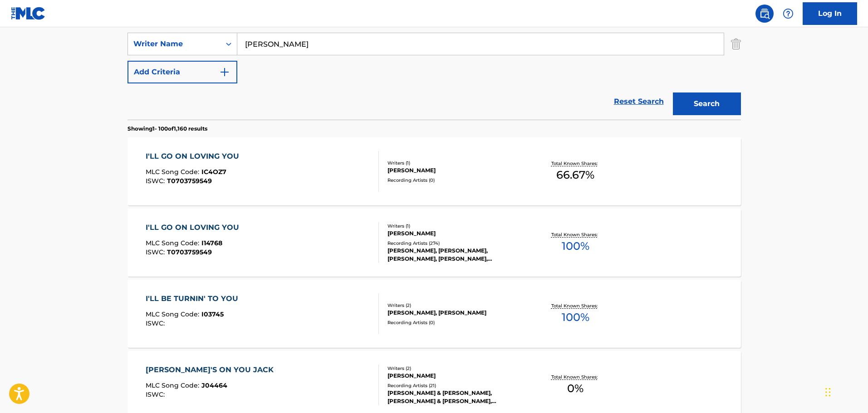
scroll to position [181, 0]
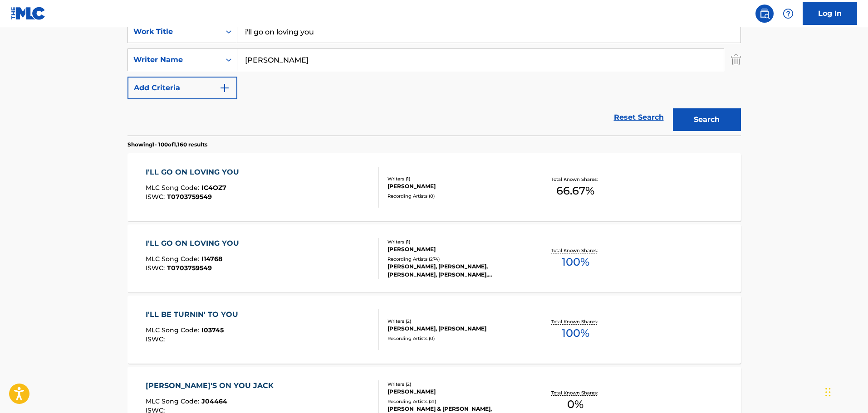
click at [238, 289] on div "I'LL GO ON LOVING YOU MLC Song Code : I14768 ISWC : T0703759549 Writers ( 1 ) […" at bounding box center [433, 258] width 613 height 68
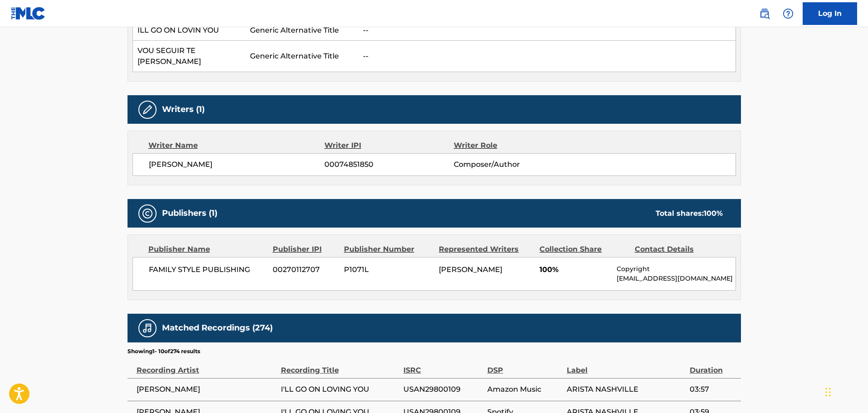
scroll to position [408, 0]
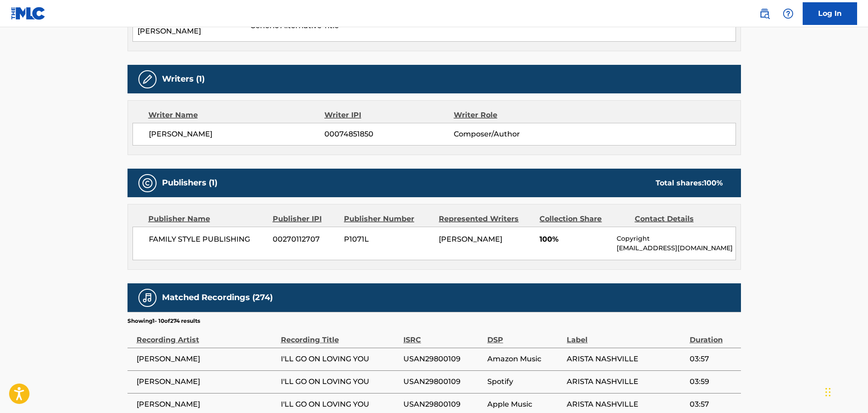
click at [698, 244] on p "[EMAIL_ADDRESS][DOMAIN_NAME]" at bounding box center [675, 249] width 118 height 10
copy div "[EMAIL_ADDRESS][DOMAIN_NAME] Total shares: 100 %"
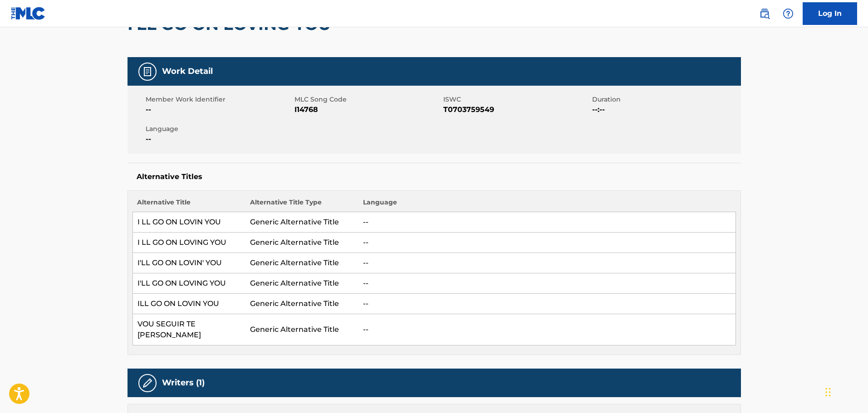
scroll to position [0, 0]
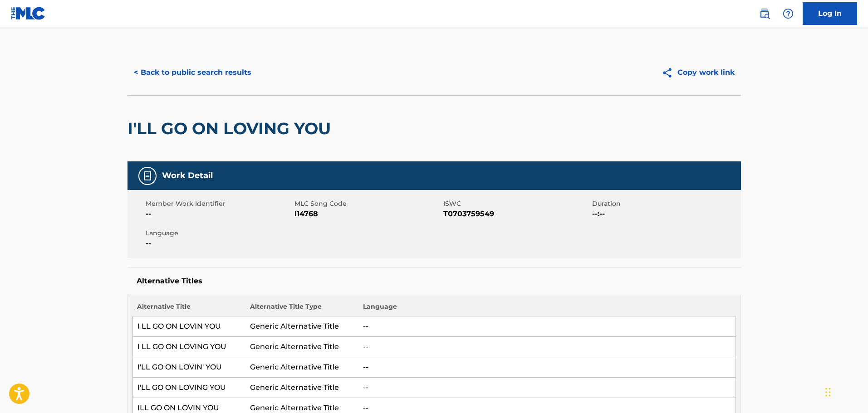
click at [182, 67] on button "< Back to public search results" at bounding box center [192, 72] width 130 height 23
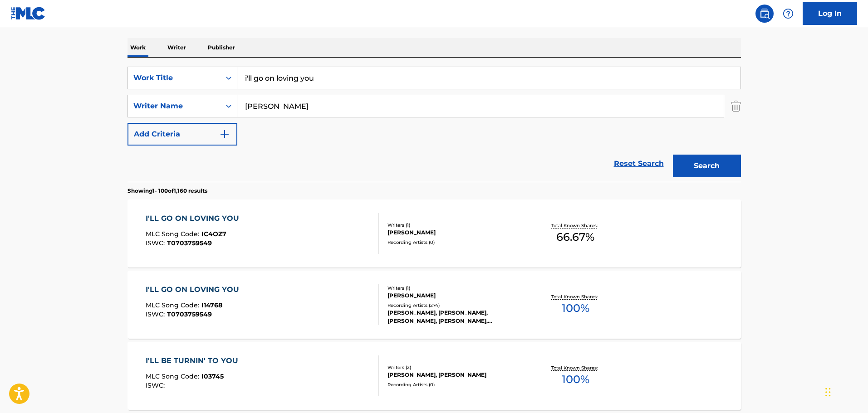
scroll to position [91, 0]
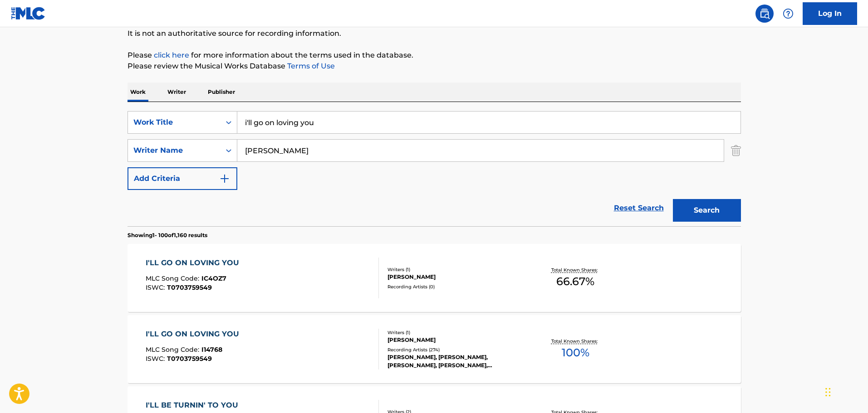
click at [274, 129] on input "i'll go on loving you" at bounding box center [488, 123] width 503 height 22
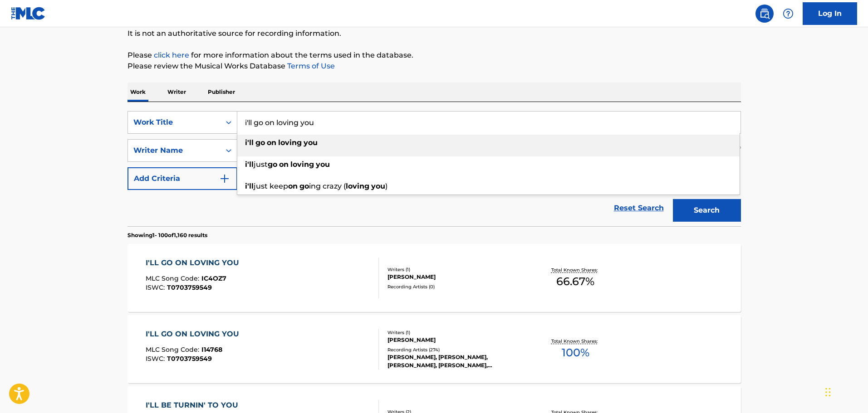
click at [274, 129] on input "i'll go on loving you" at bounding box center [488, 123] width 503 height 22
paste input "It's Alright To Be A Redneck"
type input "It's Alright To Be A Redneck"
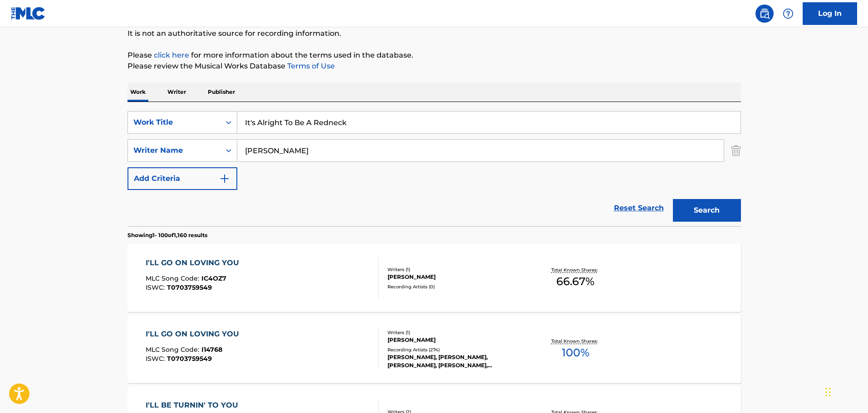
click at [294, 143] on input "[PERSON_NAME]" at bounding box center [480, 151] width 486 height 22
type input "[PERSON_NAME]"
click at [673, 199] on button "Search" at bounding box center [707, 210] width 68 height 23
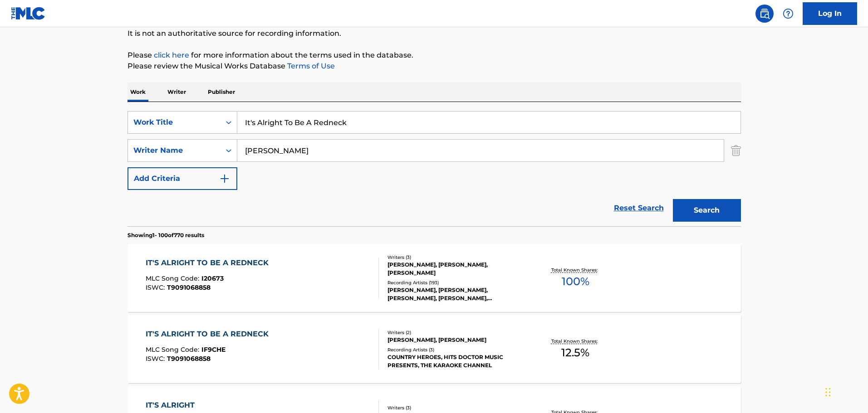
click at [239, 274] on div "IT'S ALRIGHT TO BE A REDNECK MLC Song Code : I20673 ISWC : T9091068858" at bounding box center [209, 278] width 127 height 41
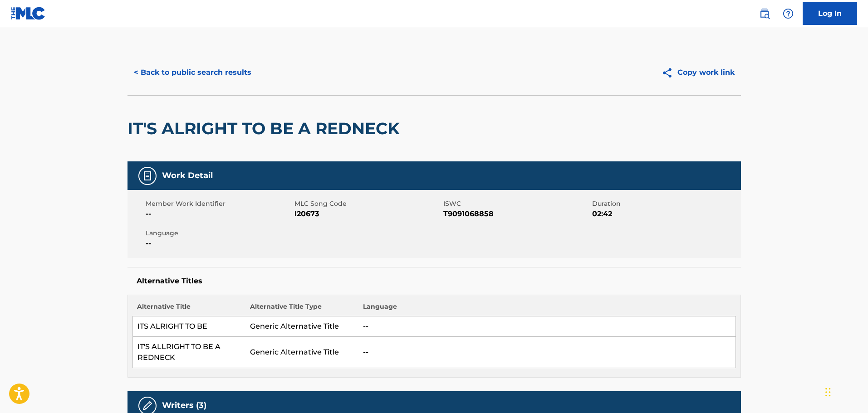
click at [179, 73] on button "< Back to public search results" at bounding box center [192, 72] width 130 height 23
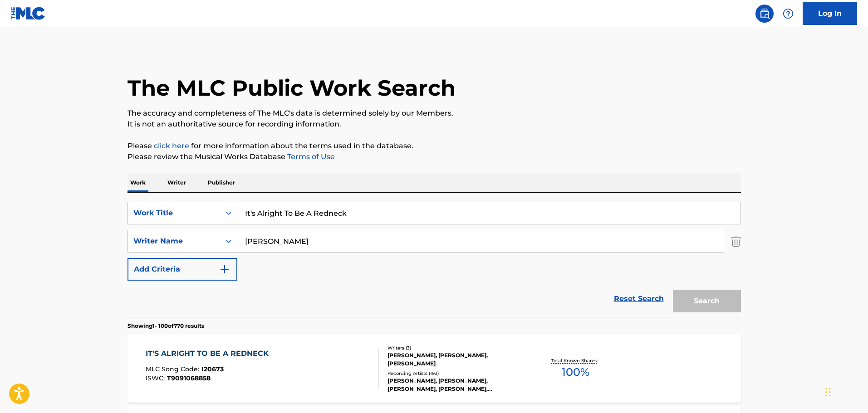
scroll to position [91, 0]
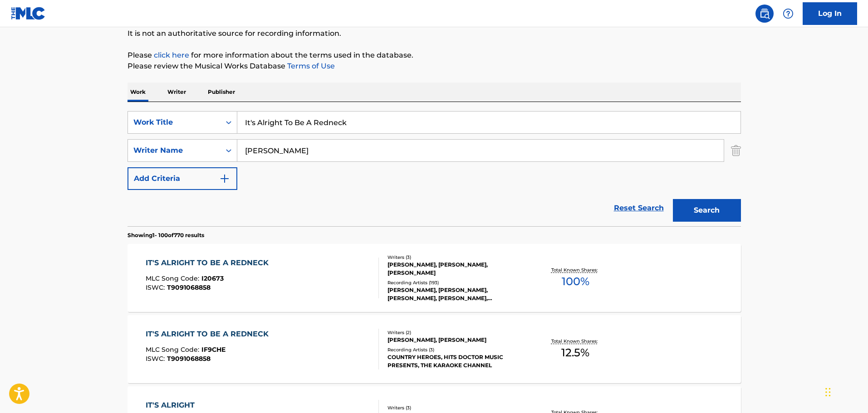
click at [263, 124] on input "It's Alright To Be A Redneck" at bounding box center [488, 123] width 503 height 22
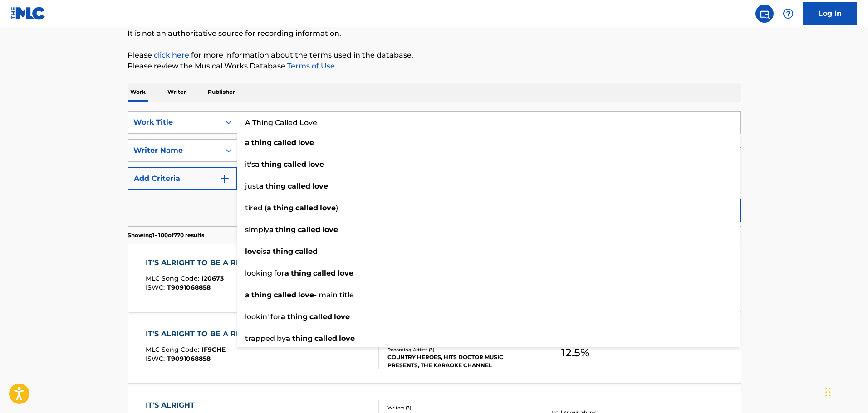
type input "A Thing Called Love"
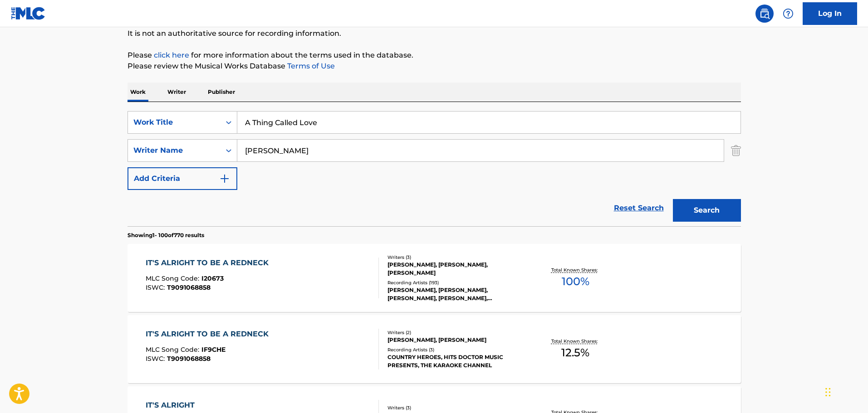
click at [291, 154] on input "[PERSON_NAME]" at bounding box center [480, 151] width 486 height 22
type input "[PERSON_NAME]"
click at [673, 199] on button "Search" at bounding box center [707, 210] width 68 height 23
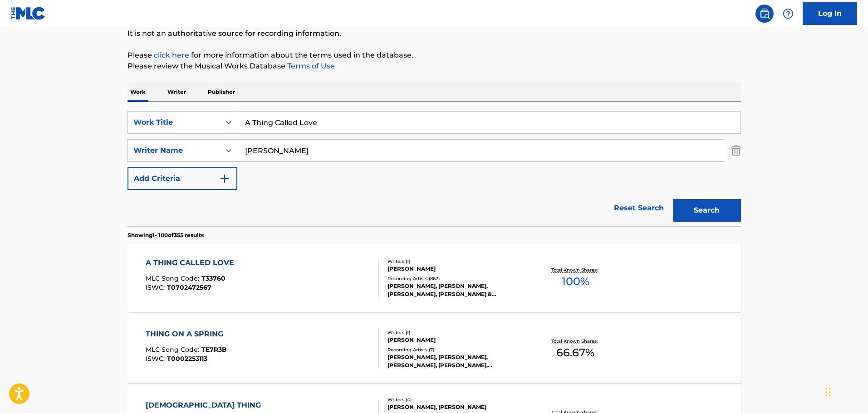
click at [265, 278] on div "A THING CALLED LOVE MLC Song Code : T33760 ISWC : T0702472567" at bounding box center [262, 278] width 233 height 41
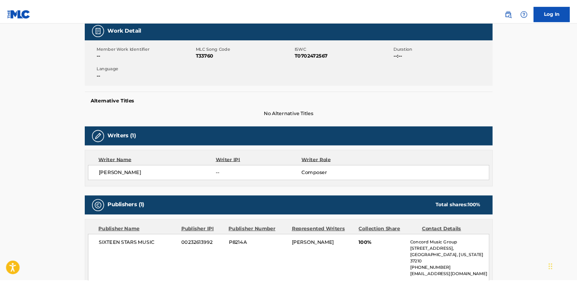
scroll to position [136, 0]
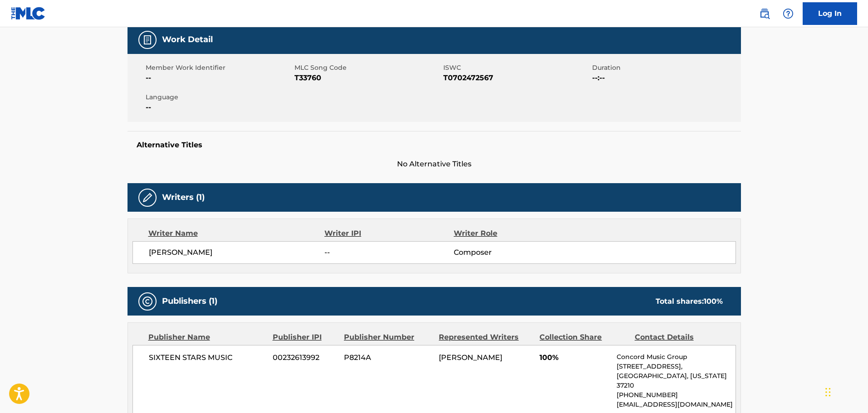
click at [315, 78] on span "T33760" at bounding box center [367, 78] width 146 height 11
copy span "T33760"
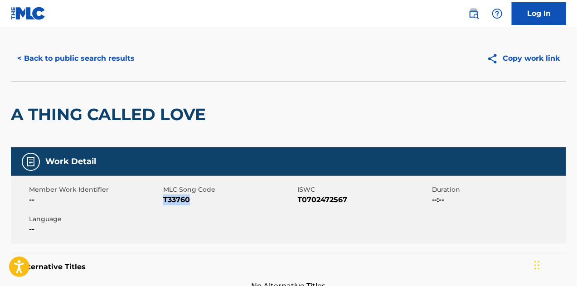
scroll to position [14, 0]
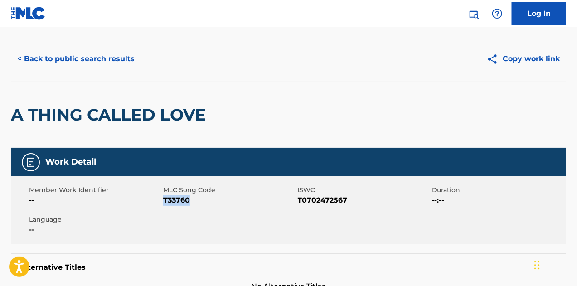
click at [63, 62] on button "< Back to public search results" at bounding box center [76, 59] width 130 height 23
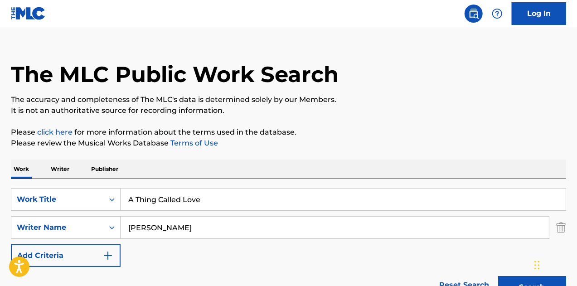
scroll to position [91, 0]
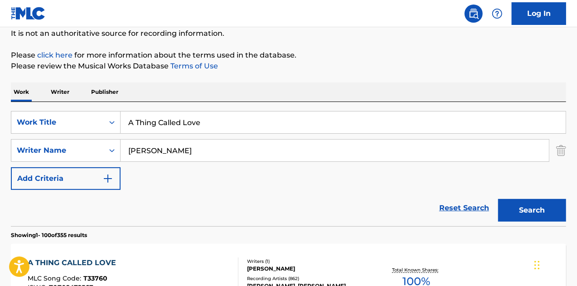
click at [159, 118] on input "A Thing Called Love" at bounding box center [343, 123] width 445 height 22
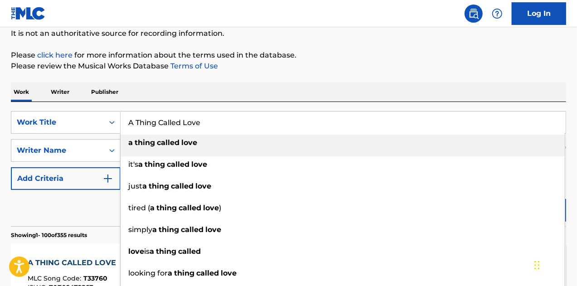
click at [159, 118] on input "A Thing Called Love" at bounding box center [343, 123] width 445 height 22
paste input "[PERSON_NAME]"
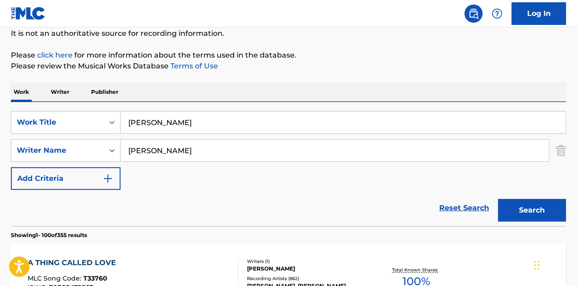
click at [182, 125] on input "[PERSON_NAME]" at bounding box center [343, 123] width 445 height 22
paste input "A Heart That Can't Be Had"
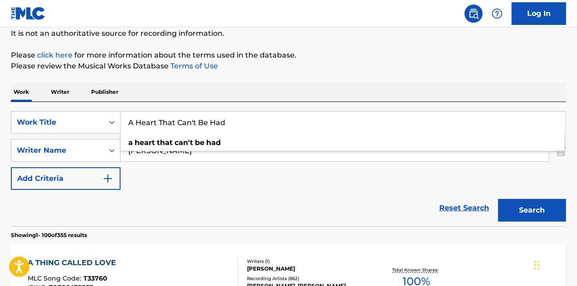
type input "A Heart That Can't Be Had"
click at [152, 155] on input "[PERSON_NAME]" at bounding box center [335, 151] width 429 height 22
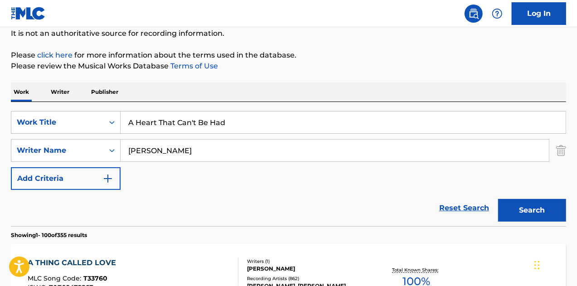
click at [152, 155] on input "[PERSON_NAME]" at bounding box center [335, 151] width 429 height 22
type input "[PERSON_NAME]"
click at [498, 199] on button "Search" at bounding box center [532, 210] width 68 height 23
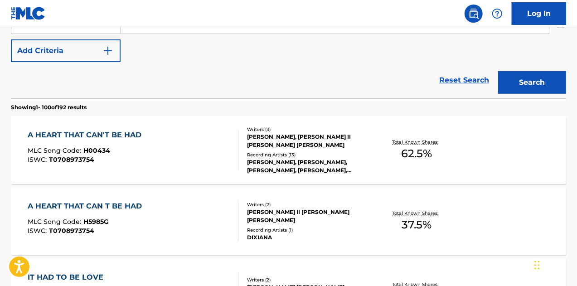
scroll to position [217, 0]
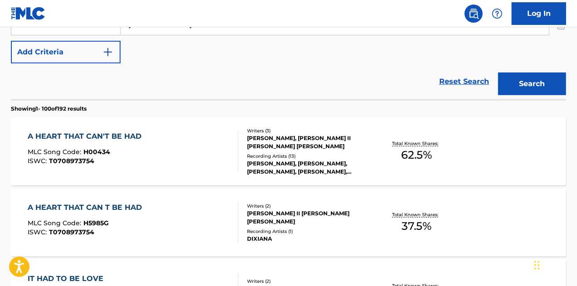
click at [186, 238] on div "A HEART THAT CAN T BE HAD MLC Song Code : H5985G ISWC : T0708973754" at bounding box center [133, 222] width 211 height 41
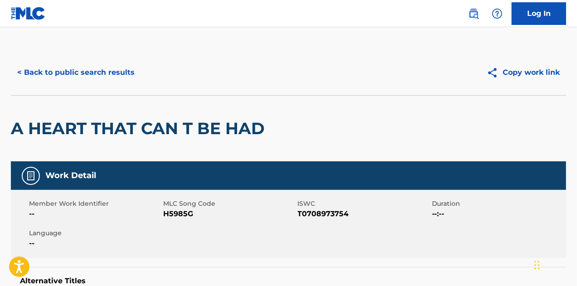
click at [88, 69] on button "< Back to public search results" at bounding box center [76, 72] width 130 height 23
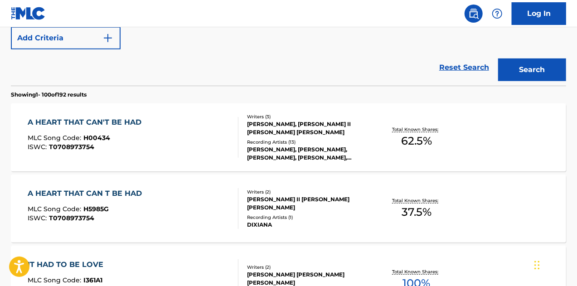
scroll to position [230, 0]
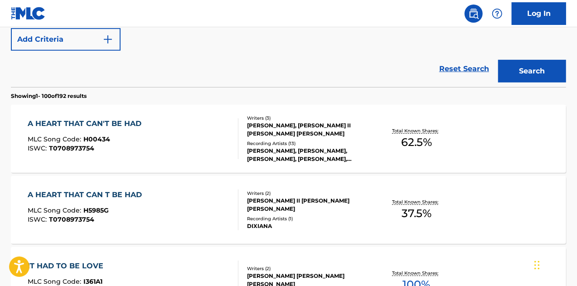
click at [151, 204] on div "A HEART THAT CAN T BE HAD MLC Song Code : H5985G ISWC : T0708973754" at bounding box center [133, 210] width 211 height 41
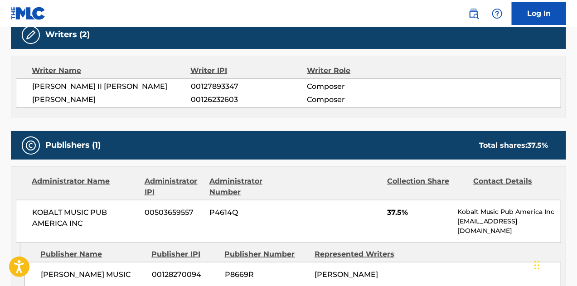
click at [151, 204] on div "KOBALT MUSIC PUB AMERICA INC 00503659557 P4614Q 37.5% Kobalt Music Pub America …" at bounding box center [289, 221] width 546 height 43
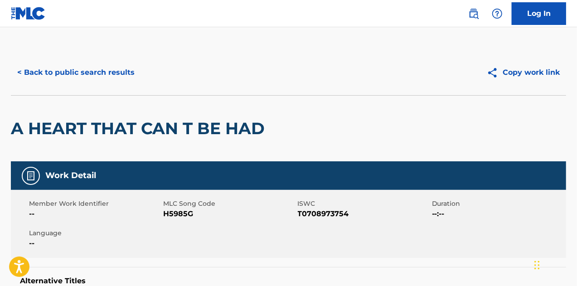
click at [95, 77] on button "< Back to public search results" at bounding box center [76, 72] width 130 height 23
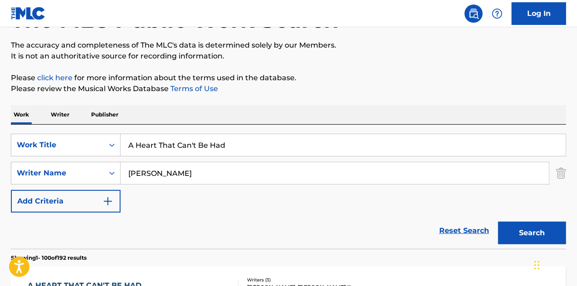
scroll to position [45, 0]
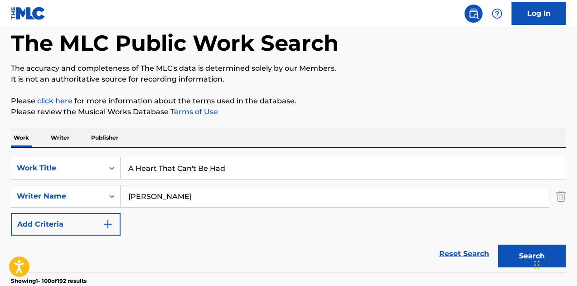
click at [145, 183] on div "SearchWithCriteria0221bc0d-608e-4265-b0ee-1201662782fc Work Title A Heart That …" at bounding box center [289, 196] width 556 height 79
click at [167, 166] on input "A Heart That Can't Be Had" at bounding box center [343, 168] width 445 height 22
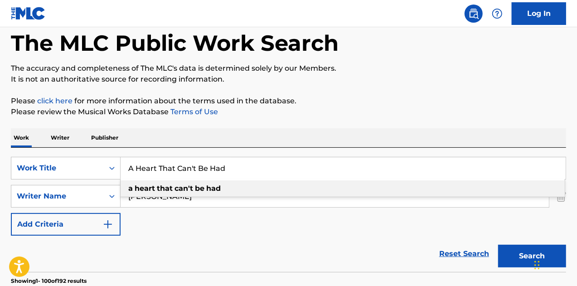
click at [167, 166] on input "A Heart That Can't Be Had" at bounding box center [343, 168] width 445 height 22
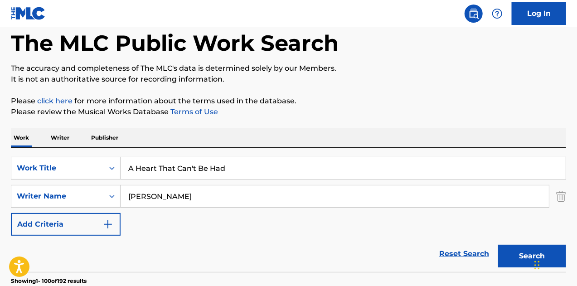
click at [282, 246] on div "Reset Search Search" at bounding box center [289, 254] width 556 height 36
click at [517, 249] on button "Search" at bounding box center [532, 256] width 68 height 23
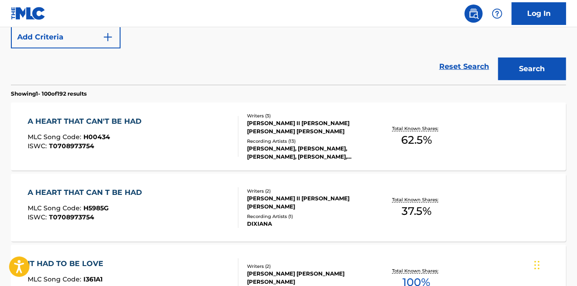
scroll to position [233, 0]
click at [198, 211] on div "A HEART THAT CAN T BE HAD MLC Song Code : H5985G ISWC : T0708973754" at bounding box center [133, 207] width 211 height 41
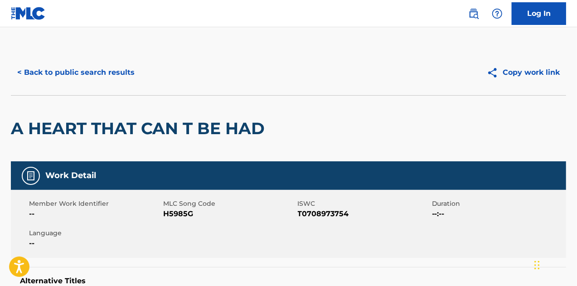
click at [75, 63] on button "< Back to public search results" at bounding box center [76, 72] width 130 height 23
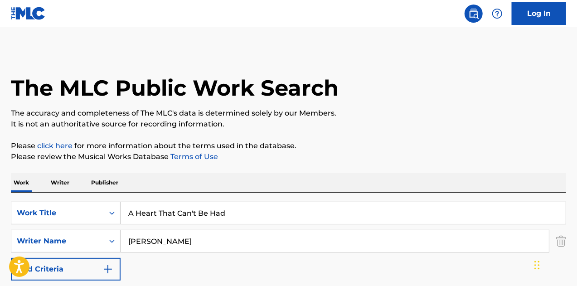
click at [157, 217] on input "A Heart That Can't Be Had" at bounding box center [343, 213] width 445 height 22
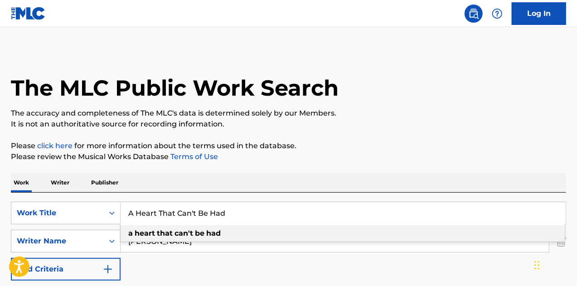
click at [157, 217] on input "A Heart That Can't Be Had" at bounding box center [343, 213] width 445 height 22
paste input "It Comes And It Goes"
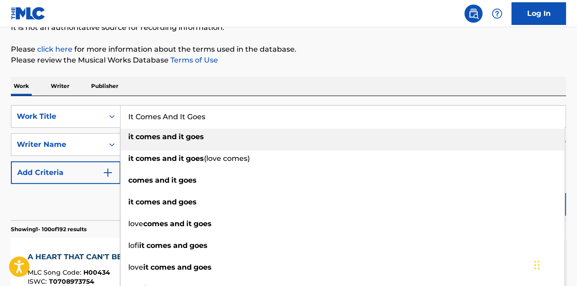
scroll to position [115, 0]
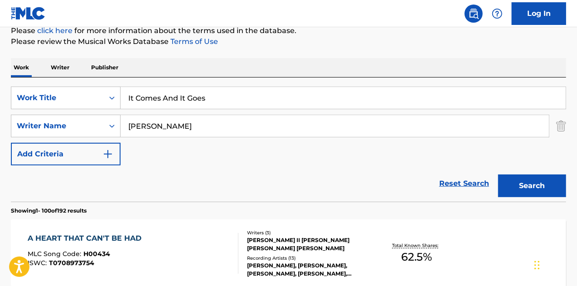
click at [160, 129] on input "[PERSON_NAME]" at bounding box center [335, 126] width 429 height 22
click at [198, 102] on input "It Comes And It Goes" at bounding box center [343, 98] width 445 height 22
type input "It Comes And It Goes"
click at [103, 185] on div "Reset Search Search" at bounding box center [289, 184] width 556 height 36
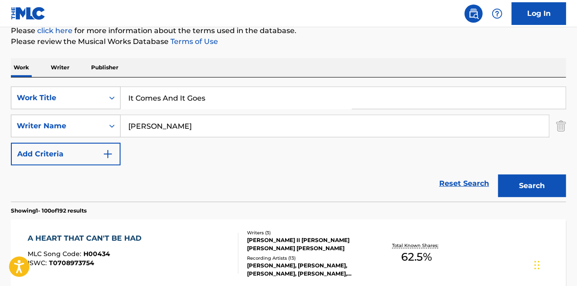
click at [148, 118] on input "[PERSON_NAME]" at bounding box center [335, 126] width 429 height 22
type input "Orrall"
click at [498, 175] on button "Search" at bounding box center [532, 186] width 68 height 23
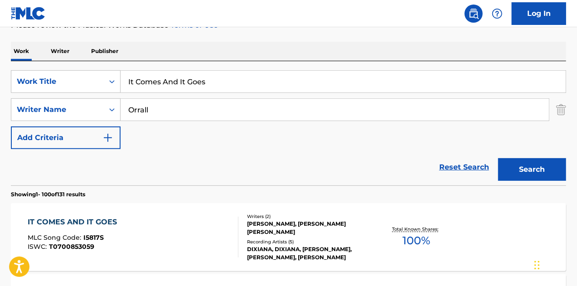
scroll to position [236, 0]
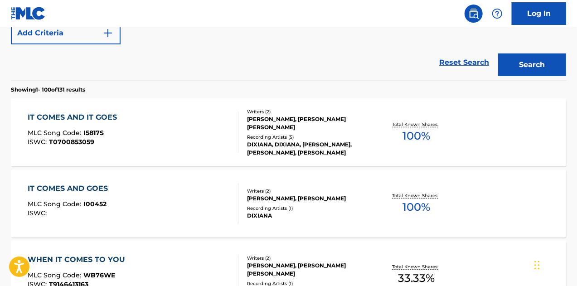
click at [176, 142] on div "IT COMES AND IT GOES MLC Song Code : I5817S ISWC : T0700853059" at bounding box center [133, 132] width 211 height 41
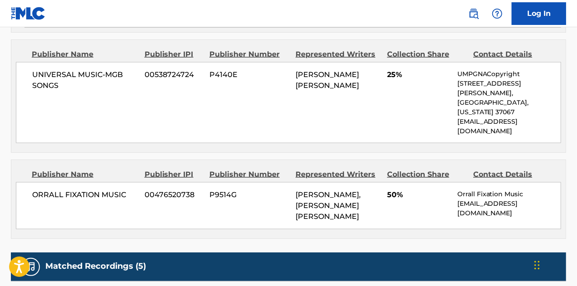
scroll to position [612, 0]
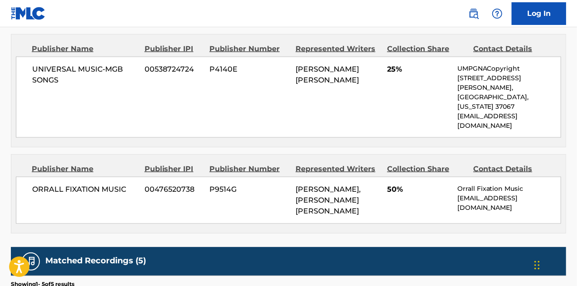
click at [481, 194] on p "[EMAIL_ADDRESS][DOMAIN_NAME]" at bounding box center [509, 203] width 103 height 19
click at [508, 194] on p "[EMAIL_ADDRESS][DOMAIN_NAME]" at bounding box center [509, 203] width 103 height 19
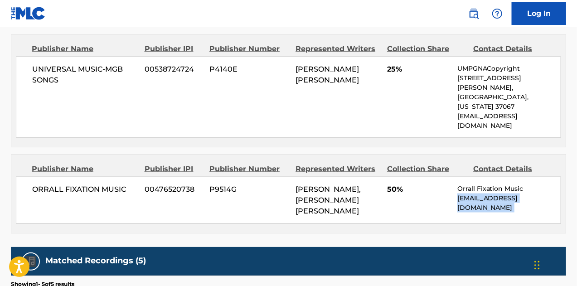
click at [508, 194] on p "[EMAIL_ADDRESS][DOMAIN_NAME]" at bounding box center [509, 203] width 103 height 19
copy div "[EMAIL_ADDRESS][DOMAIN_NAME] Total shares: 100 %"
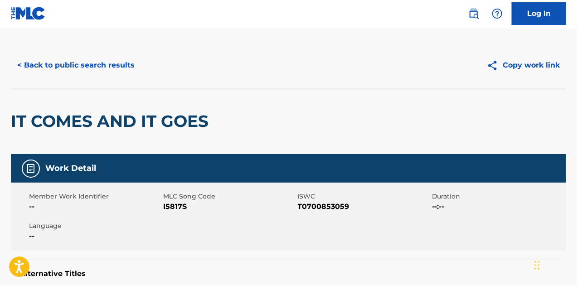
scroll to position [0, 0]
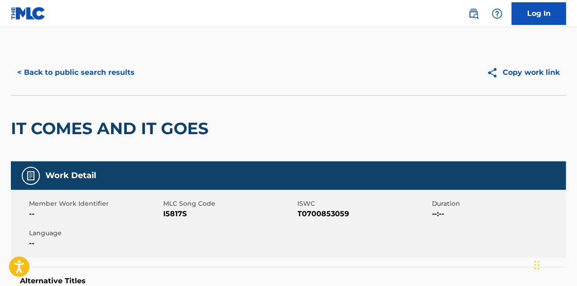
click at [86, 65] on button "< Back to public search results" at bounding box center [76, 72] width 130 height 23
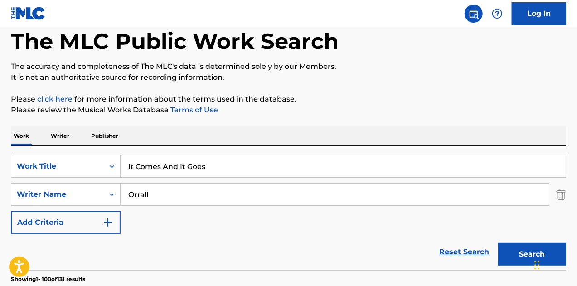
scroll to position [31, 0]
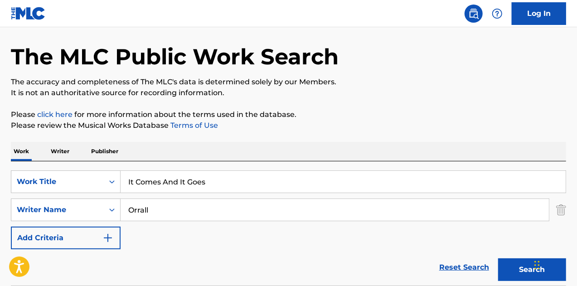
click at [144, 188] on input "It Comes And It Goes" at bounding box center [343, 182] width 445 height 22
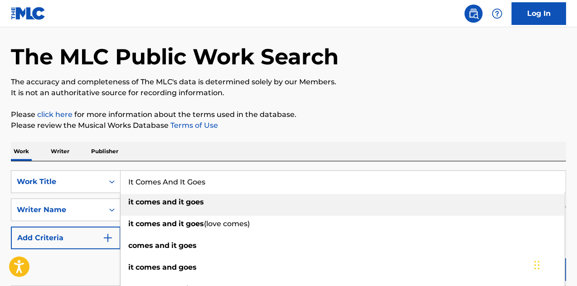
click at [144, 188] on input "It Comes And It Goes" at bounding box center [343, 182] width 445 height 22
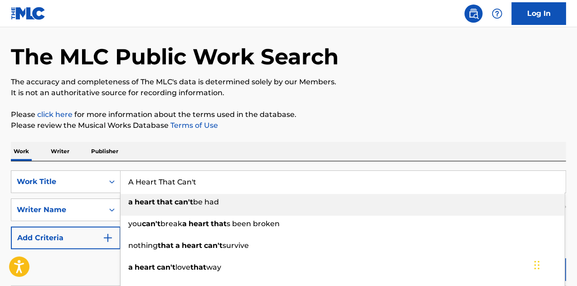
click at [149, 201] on strong "heart" at bounding box center [145, 202] width 20 height 9
type input "a heart that can't be had"
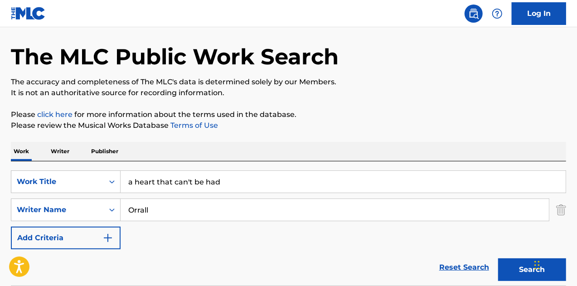
click at [145, 212] on input "Orrall" at bounding box center [335, 210] width 429 height 22
type input "[PERSON_NAME]"
click at [498, 259] on button "Search" at bounding box center [532, 270] width 68 height 23
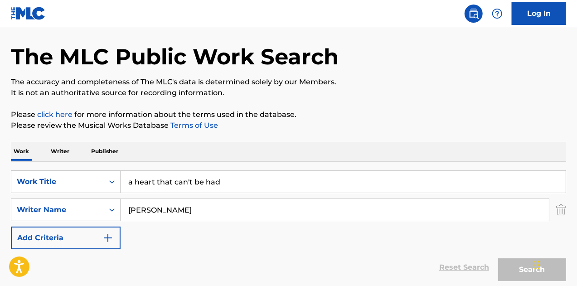
scroll to position [137, 0]
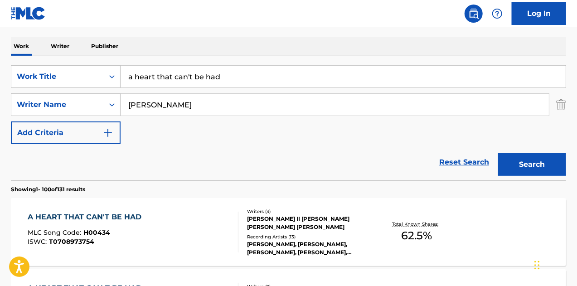
click at [173, 216] on div "A HEART THAT CAN'T BE HAD MLC Song Code : H00434 ISWC : T0708973754" at bounding box center [133, 232] width 211 height 41
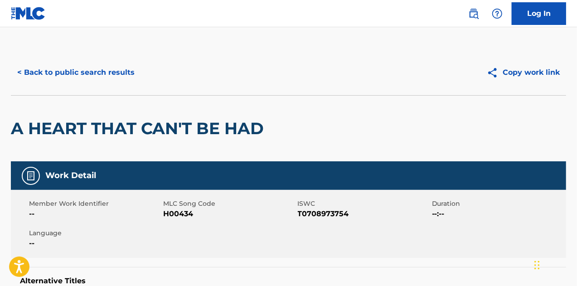
click at [77, 84] on div "< Back to public search results Copy work link" at bounding box center [289, 72] width 556 height 45
click at [74, 78] on button "< Back to public search results" at bounding box center [76, 72] width 130 height 23
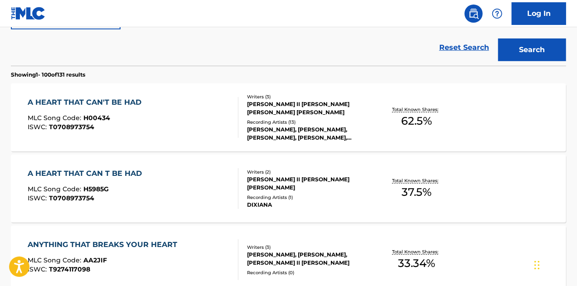
scroll to position [252, 0]
drag, startPoint x: 195, startPoint y: 180, endPoint x: 132, endPoint y: 192, distance: 65.1
click at [132, 192] on div "MLC Song Code : H5985G" at bounding box center [87, 189] width 119 height 9
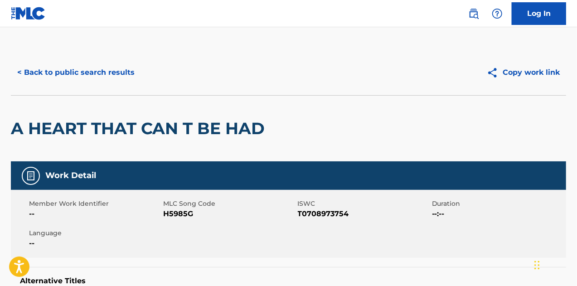
click at [100, 76] on button "< Back to public search results" at bounding box center [76, 72] width 130 height 23
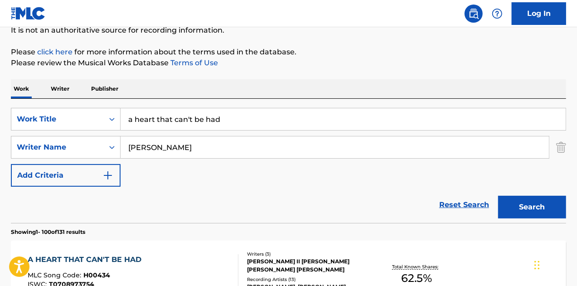
scroll to position [83, 0]
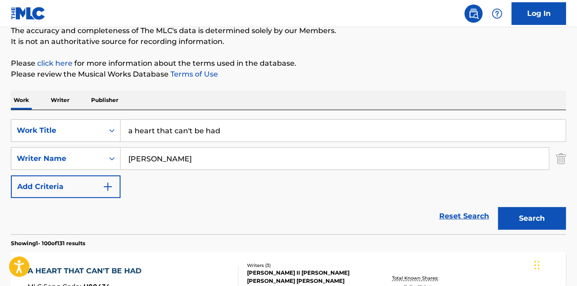
click at [190, 138] on input "a heart that can't be had" at bounding box center [343, 131] width 445 height 22
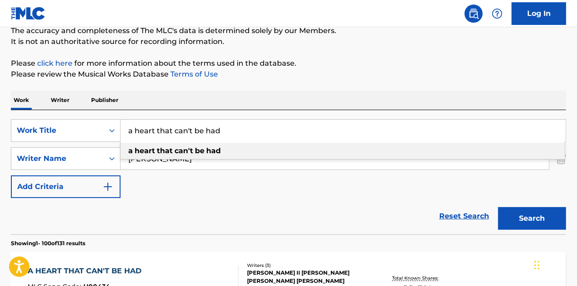
click at [190, 138] on input "a heart that can't be had" at bounding box center [343, 131] width 445 height 22
paste input "It Comes And It Goes"
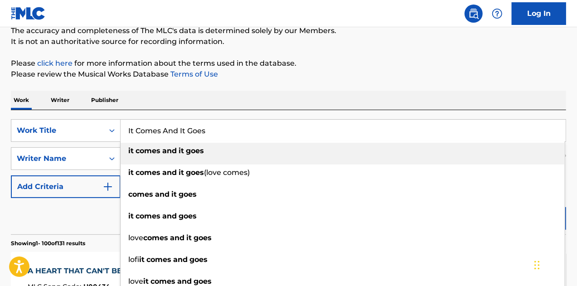
type input "It Comes And It Goes"
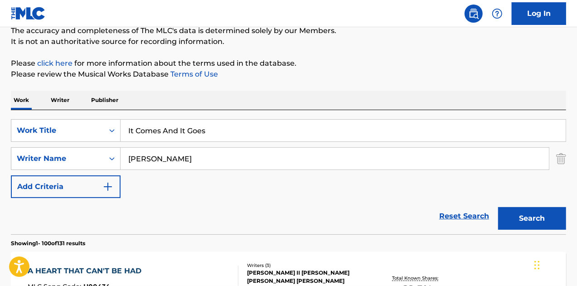
click at [229, 98] on div "Work Writer Publisher" at bounding box center [289, 100] width 556 height 19
click at [136, 164] on input "[PERSON_NAME]" at bounding box center [335, 159] width 429 height 22
type input "Orrall"
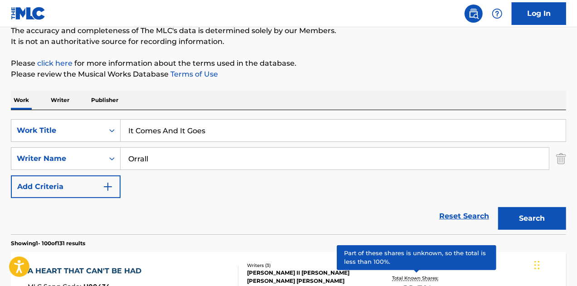
click at [551, 213] on button "Search" at bounding box center [532, 218] width 68 height 23
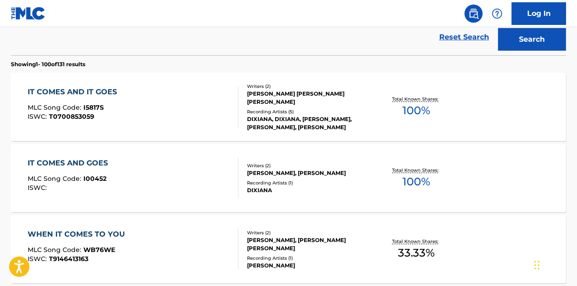
scroll to position [255, 0]
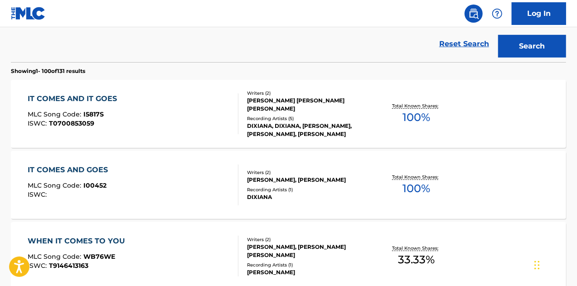
click at [218, 118] on div "IT COMES AND IT GOES MLC Song Code : I5817S ISWC : T0700853059" at bounding box center [133, 113] width 211 height 41
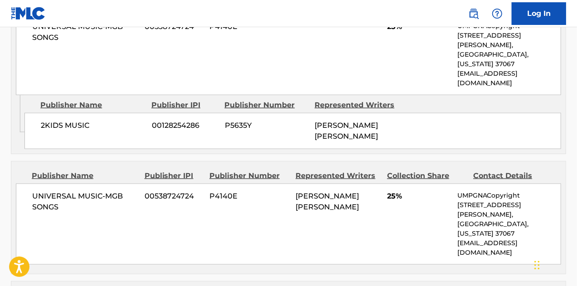
scroll to position [654, 0]
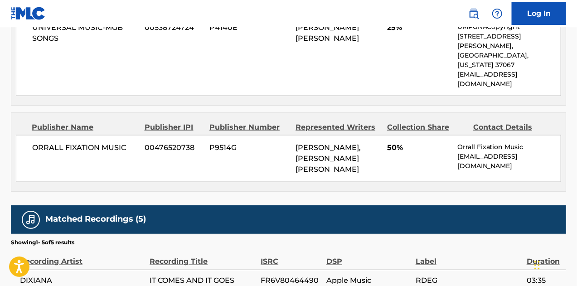
click at [502, 152] on p "[EMAIL_ADDRESS][DOMAIN_NAME]" at bounding box center [509, 161] width 103 height 19
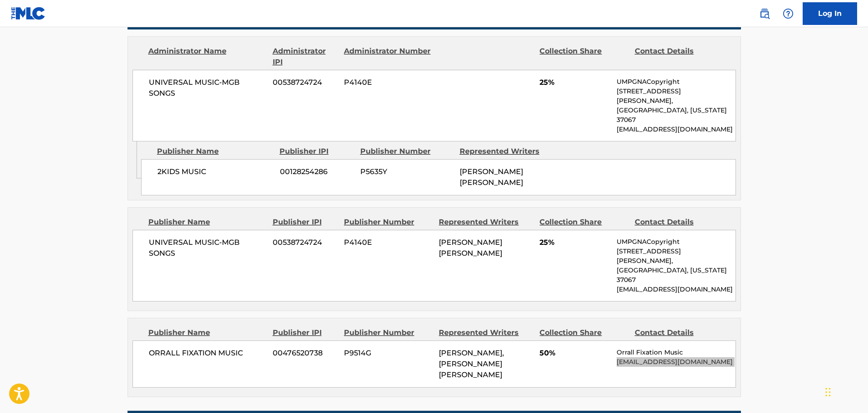
scroll to position [413, 0]
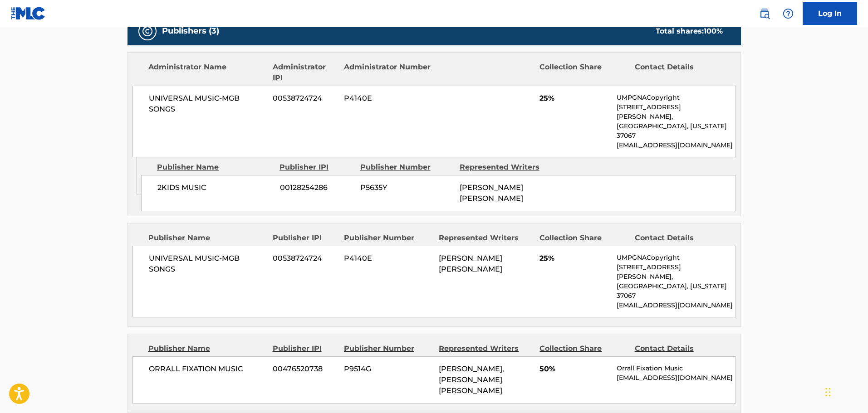
click at [672, 364] on p "Orrall Fixation Music" at bounding box center [675, 369] width 118 height 10
click at [672, 373] on p "[EMAIL_ADDRESS][DOMAIN_NAME]" at bounding box center [675, 378] width 118 height 10
click at [671, 373] on p "[EMAIL_ADDRESS][DOMAIN_NAME]" at bounding box center [675, 378] width 118 height 10
copy div "[EMAIL_ADDRESS][DOMAIN_NAME] Total shares: 100 %"
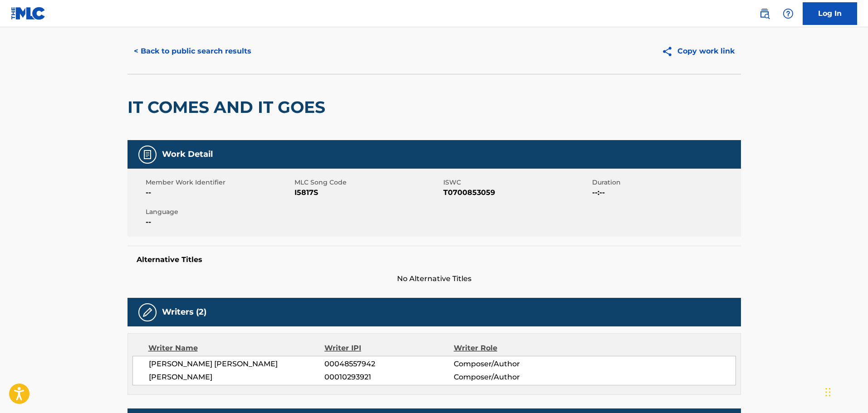
scroll to position [0, 0]
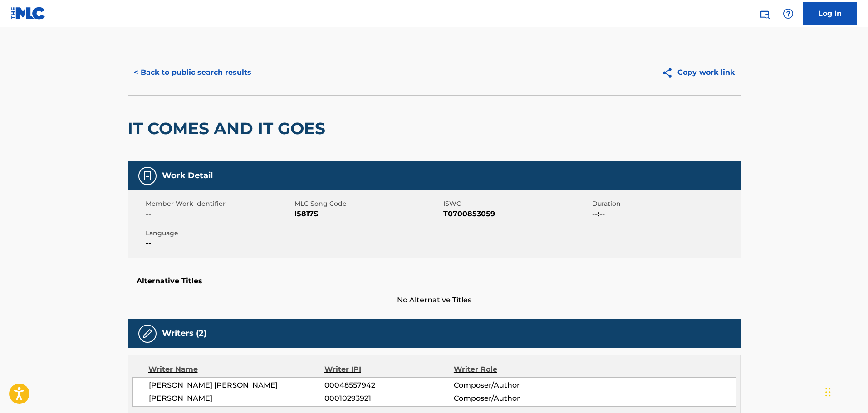
click at [238, 75] on button "< Back to public search results" at bounding box center [192, 72] width 130 height 23
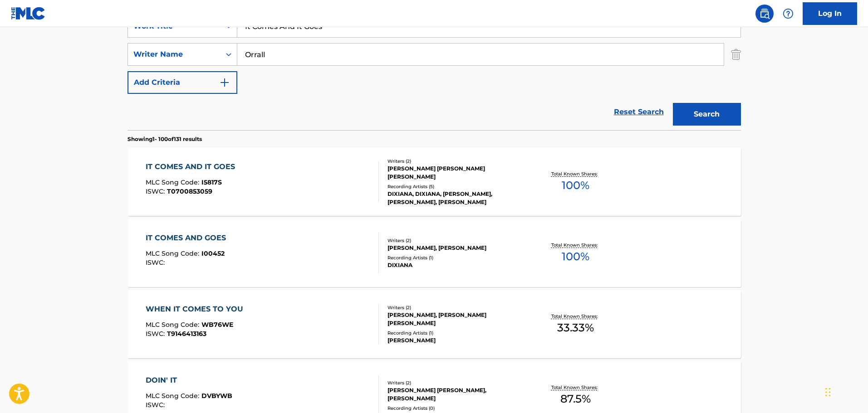
scroll to position [171, 0]
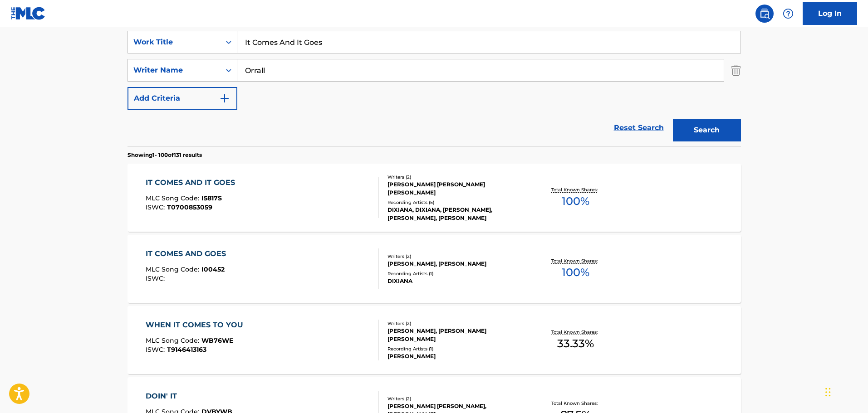
click at [259, 223] on div "IT COMES AND IT GOES MLC Song Code : I5817S ISWC : T0700853059 Writers ( 2 ) [P…" at bounding box center [433, 198] width 613 height 68
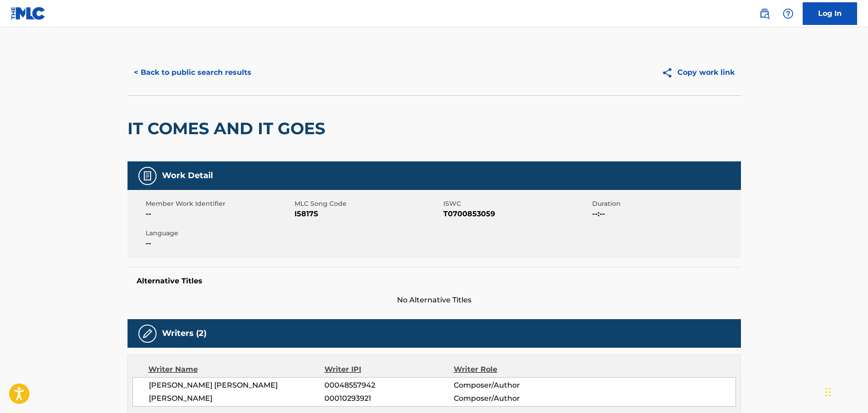
click at [156, 74] on button "< Back to public search results" at bounding box center [192, 72] width 130 height 23
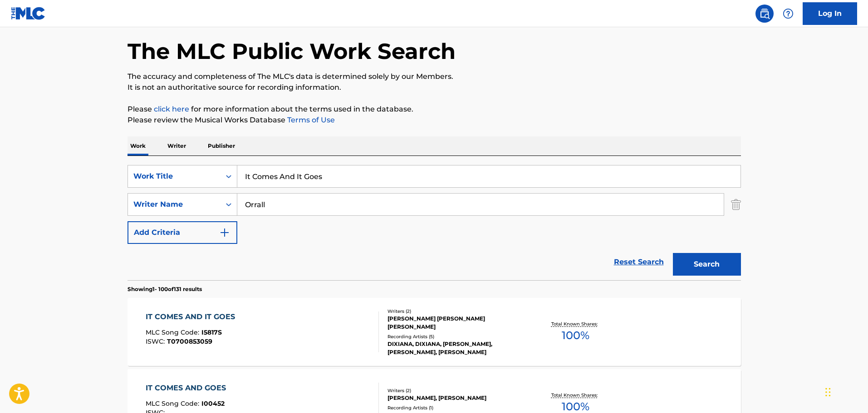
scroll to position [35, 0]
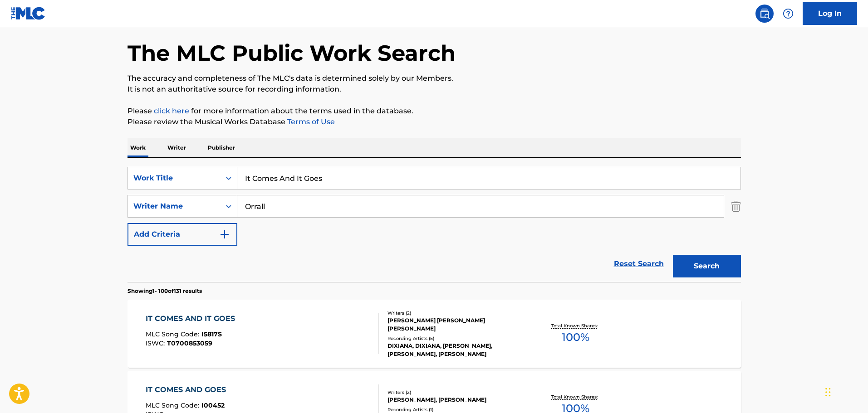
drag, startPoint x: 332, startPoint y: 171, endPoint x: 331, endPoint y: 176, distance: 6.0
click at [332, 171] on input "It Comes And It Goes" at bounding box center [488, 178] width 503 height 22
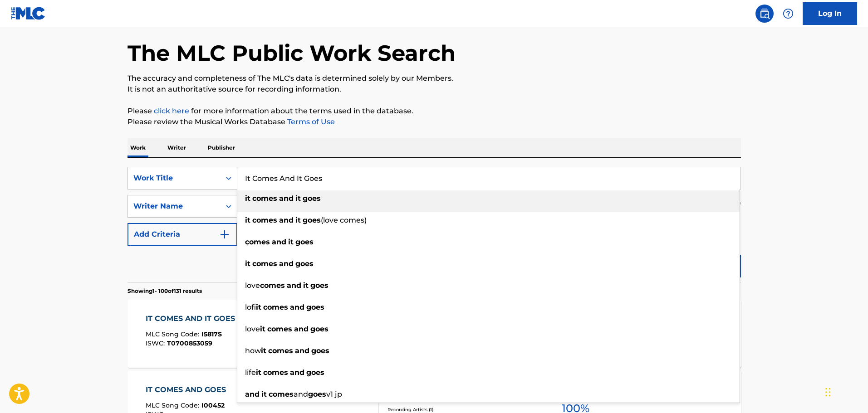
click at [331, 176] on input "It Comes And It Goes" at bounding box center [488, 178] width 503 height 22
paste input "That's What I'm Working On Tonight"
click at [331, 176] on input "It Comes And It That's What I'm Working On Tonight" at bounding box center [488, 178] width 503 height 22
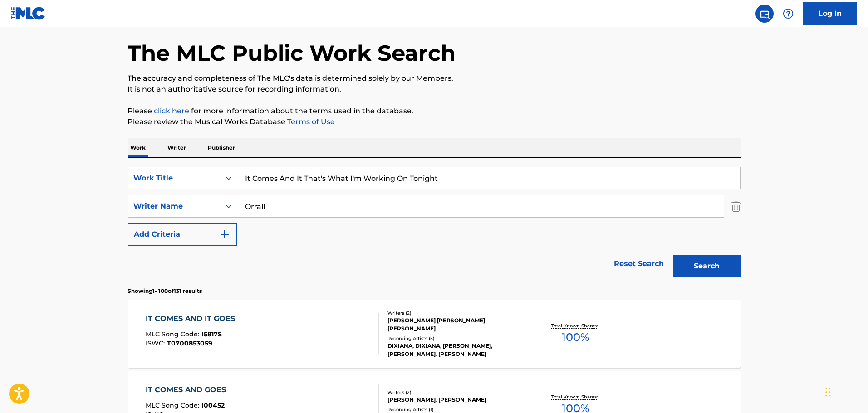
click at [331, 176] on input "It Comes And It That's What I'm Working On Tonight" at bounding box center [488, 178] width 503 height 22
paste input "Search Form"
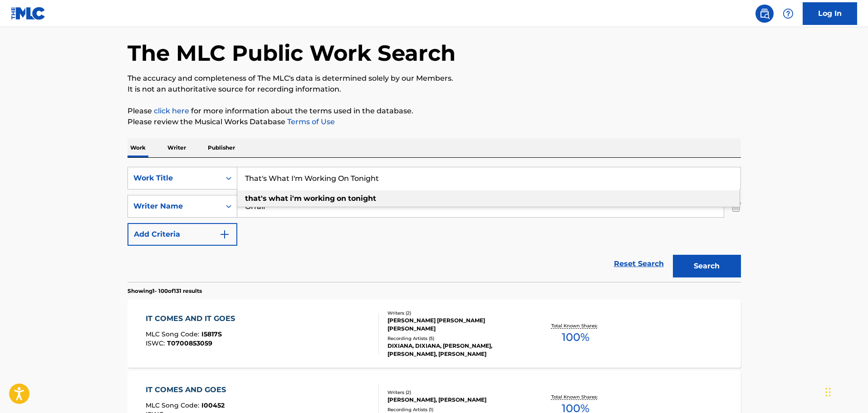
type input "That's What I'm Working On Tonight"
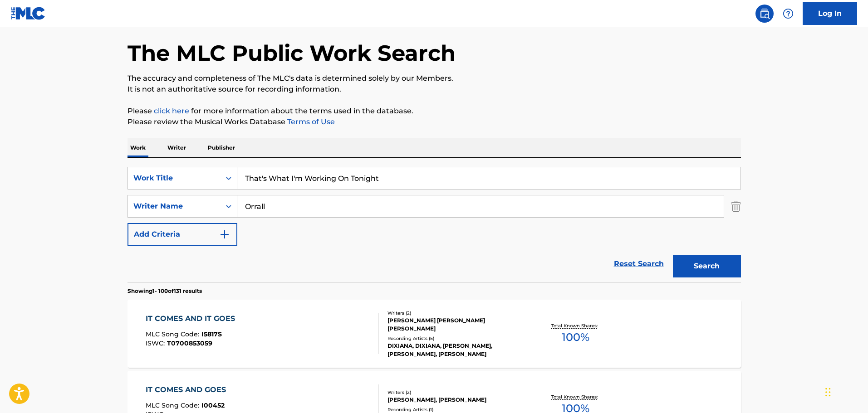
click at [252, 205] on input "Orrall" at bounding box center [480, 206] width 486 height 22
click at [673, 255] on button "Search" at bounding box center [707, 266] width 68 height 23
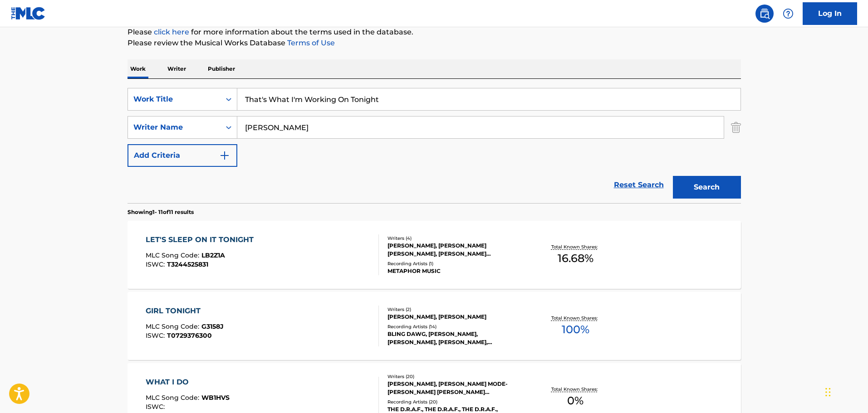
scroll to position [126, 0]
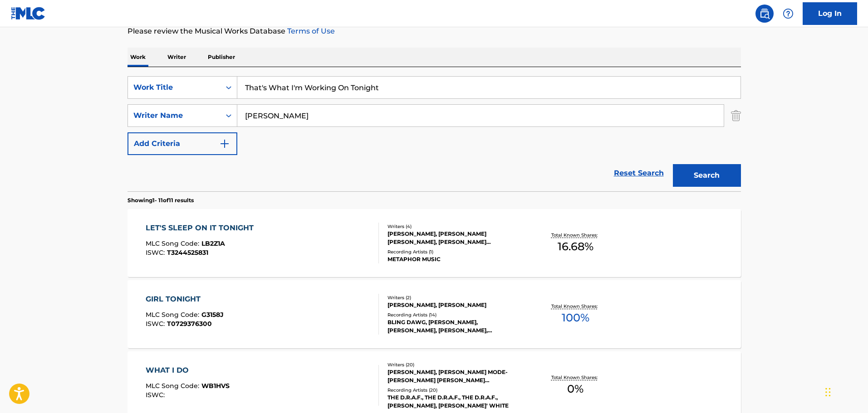
click at [257, 114] on input "[PERSON_NAME]" at bounding box center [480, 116] width 486 height 22
type input "[PERSON_NAME]"
click at [673, 164] on button "Search" at bounding box center [707, 175] width 68 height 23
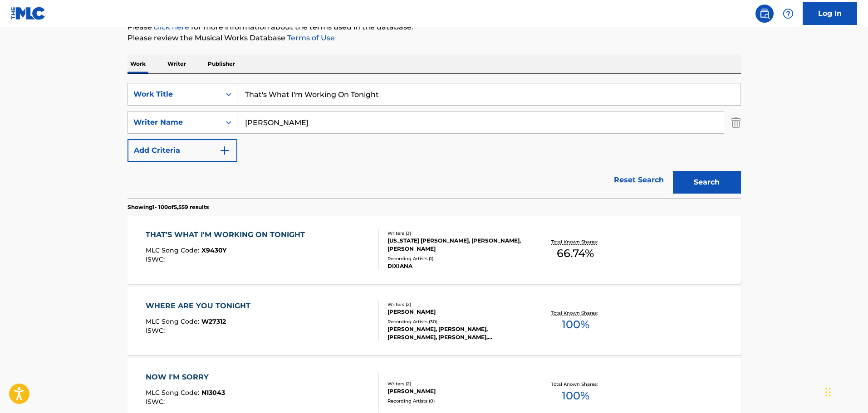
scroll to position [55, 0]
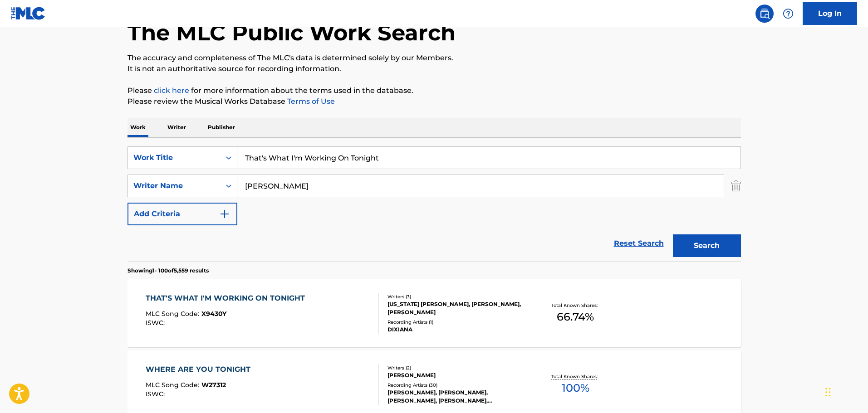
click at [284, 160] on input "That's What I'm Working On Tonight" at bounding box center [488, 158] width 503 height 22
type input "it comes and goes"
click at [249, 189] on input "[PERSON_NAME]" at bounding box center [480, 186] width 486 height 22
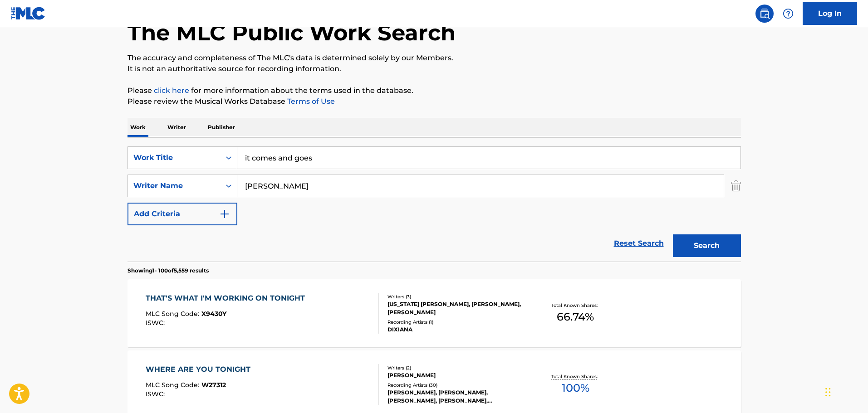
click at [249, 189] on input "[PERSON_NAME]" at bounding box center [480, 186] width 486 height 22
type input "orrall"
click at [673, 234] on button "Search" at bounding box center [707, 245] width 68 height 23
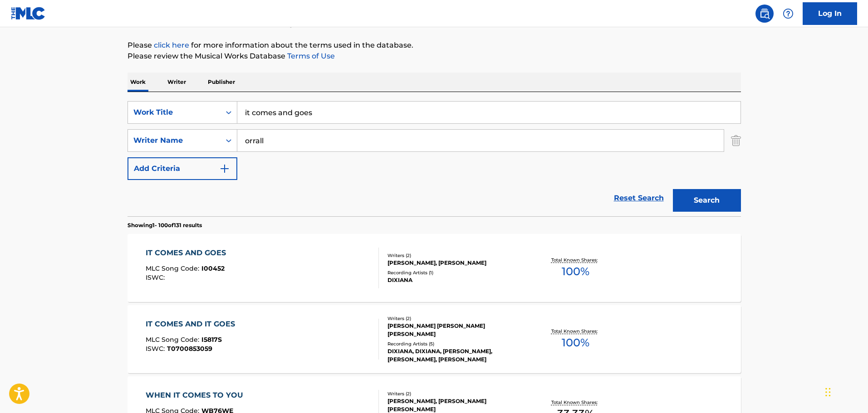
click at [297, 273] on div "IT COMES AND GOES MLC Song Code : I00452 ISWC :" at bounding box center [262, 268] width 233 height 41
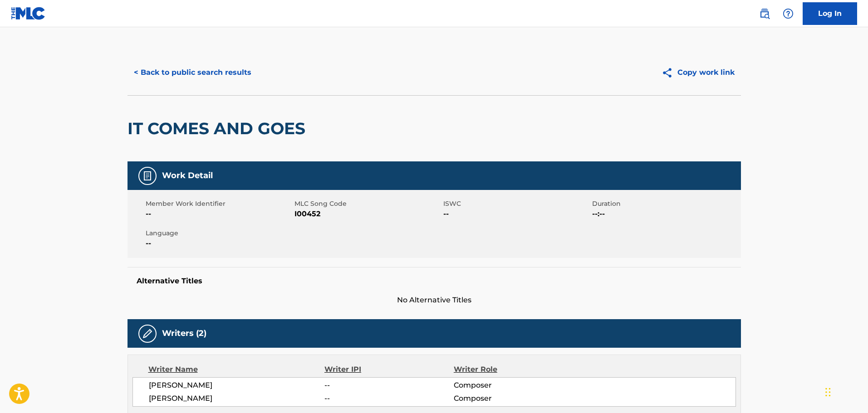
click at [231, 78] on button "< Back to public search results" at bounding box center [192, 72] width 130 height 23
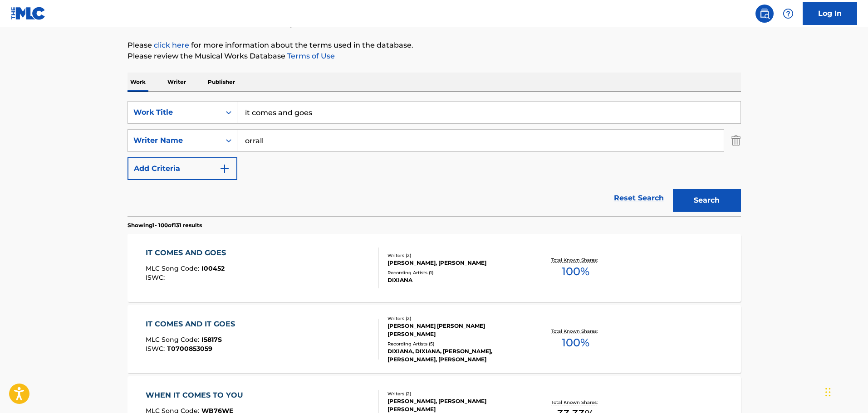
click at [272, 116] on input "it comes and goes" at bounding box center [488, 113] width 503 height 22
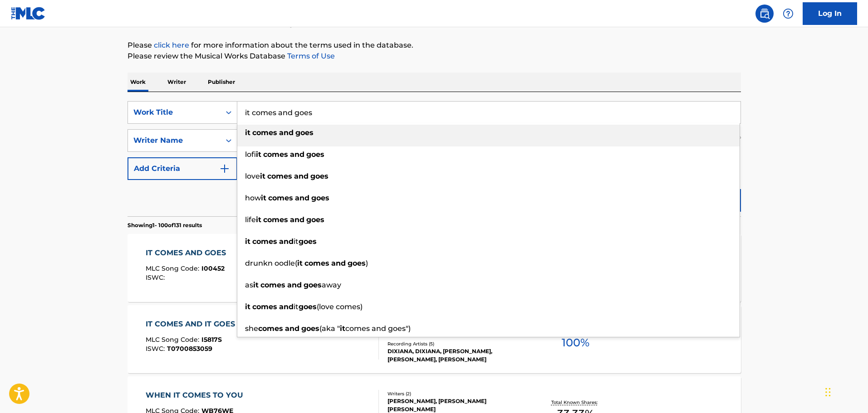
click at [272, 116] on input "it comes and goes" at bounding box center [488, 113] width 503 height 22
paste input "I Know Where There's One"
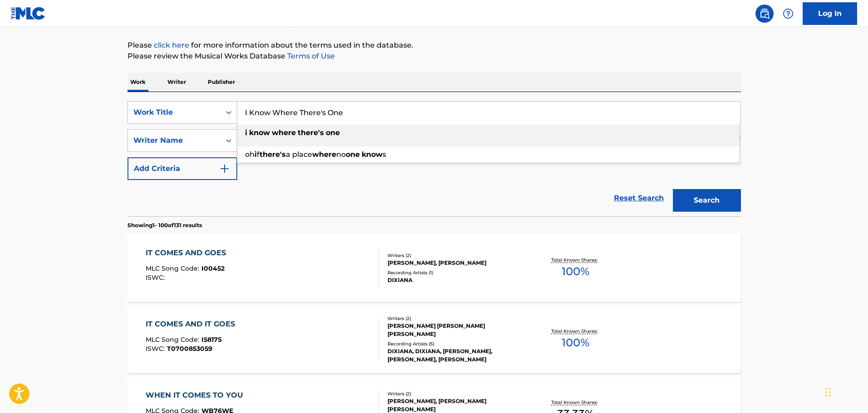
type input "I Know Where There's One"
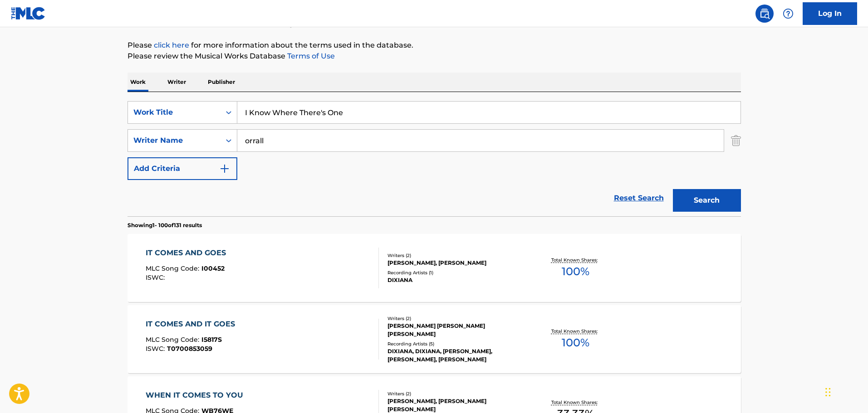
click at [267, 137] on input "orrall" at bounding box center [480, 141] width 486 height 22
type input "[PERSON_NAME]"
click at [673, 189] on button "Search" at bounding box center [707, 200] width 68 height 23
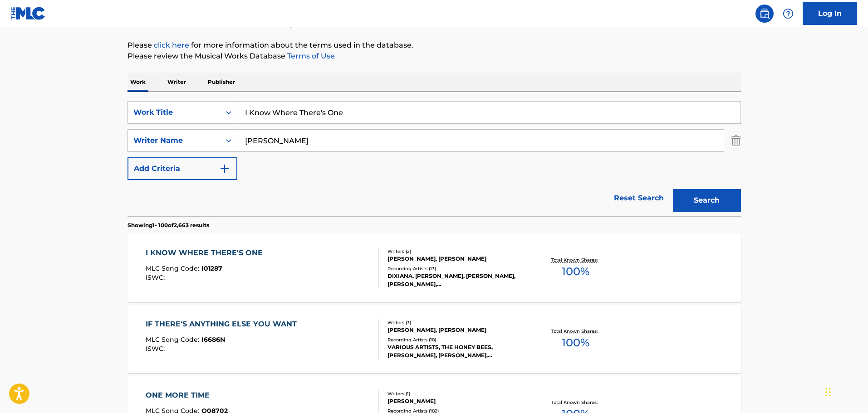
click at [234, 270] on div "MLC Song Code : I01287" at bounding box center [207, 269] width 122 height 9
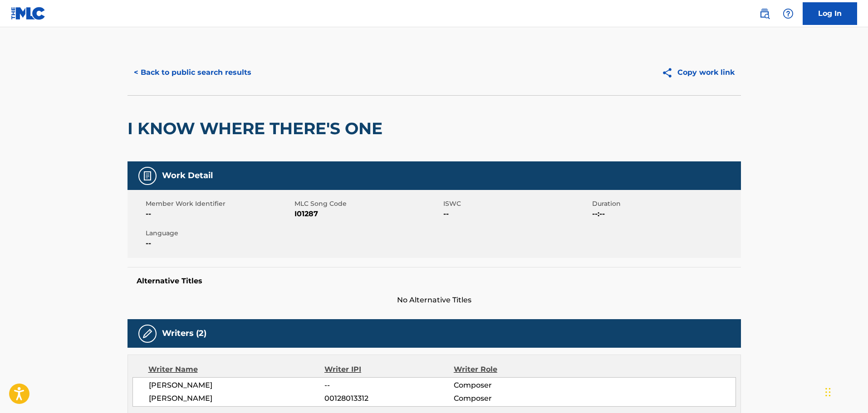
click at [231, 76] on button "< Back to public search results" at bounding box center [192, 72] width 130 height 23
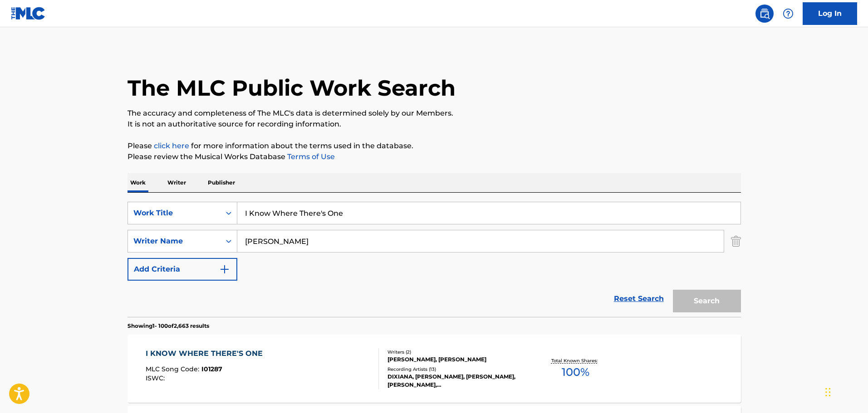
scroll to position [101, 0]
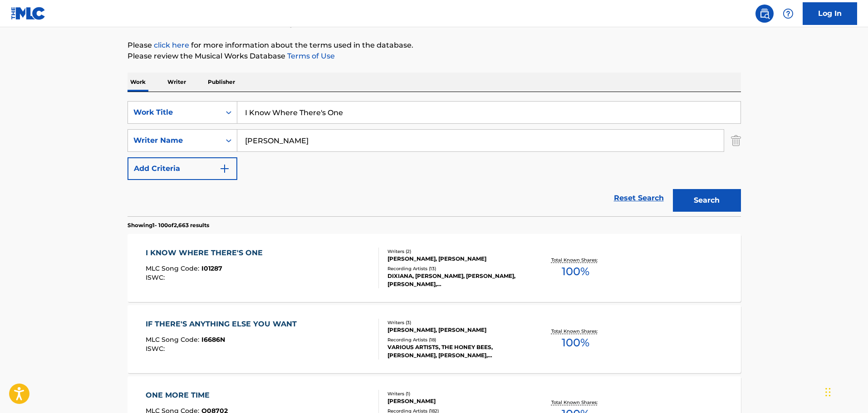
click at [287, 114] on input "I Know Where There's One" at bounding box center [488, 113] width 503 height 22
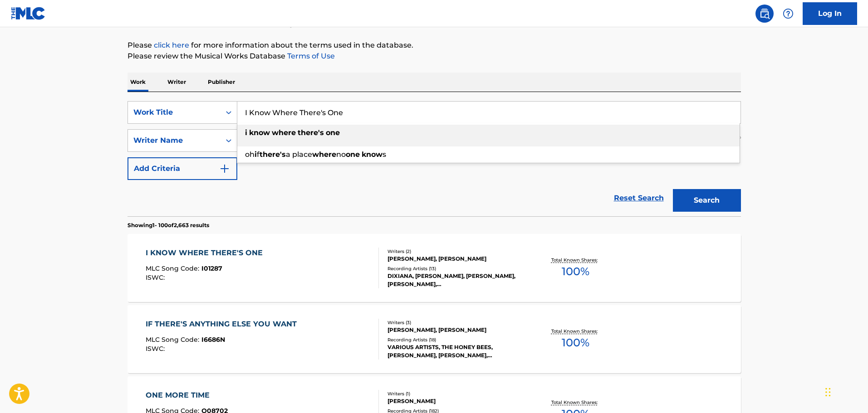
click at [287, 114] on input "I Know Where There's One" at bounding box center [488, 113] width 503 height 22
paste input "Didn't Think You'd Car"
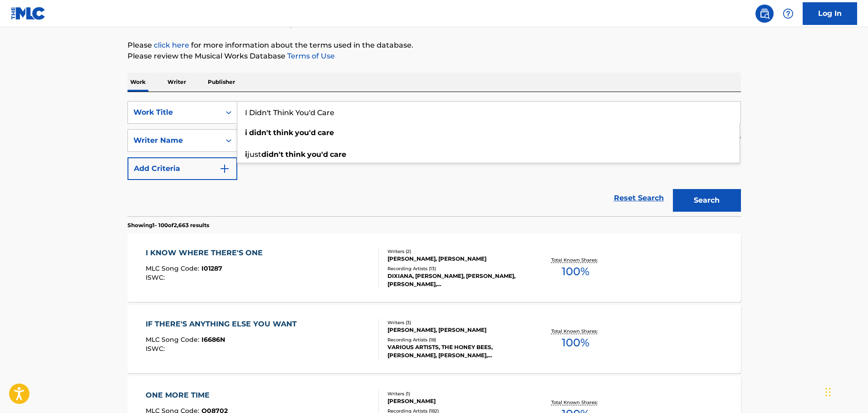
type input "I Didn't Think You'd Care"
drag, startPoint x: 264, startPoint y: 198, endPoint x: 265, endPoint y: 165, distance: 33.6
click at [264, 198] on div "Reset Search Search" at bounding box center [433, 198] width 613 height 36
click at [264, 145] on input "[PERSON_NAME]" at bounding box center [480, 141] width 486 height 22
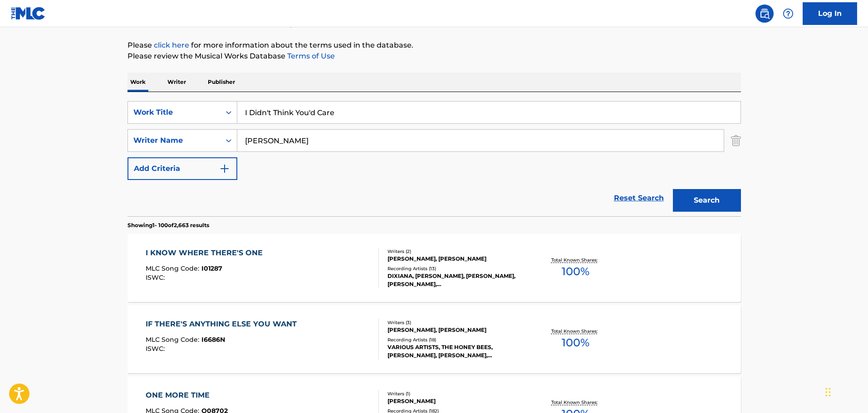
click at [673, 189] on button "Search" at bounding box center [707, 200] width 68 height 23
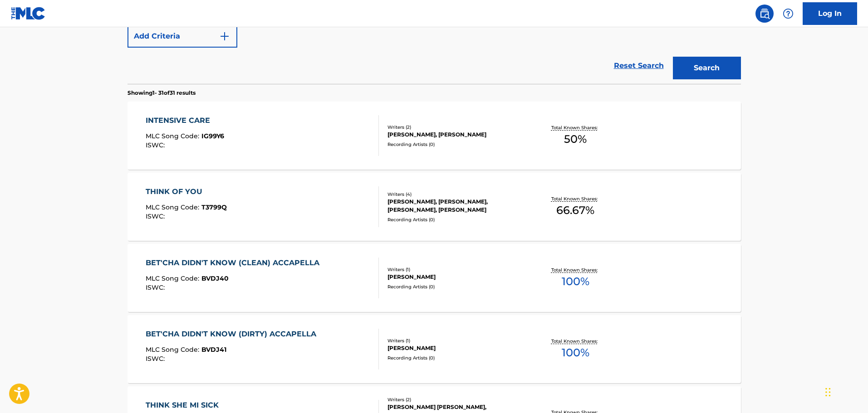
scroll to position [191, 0]
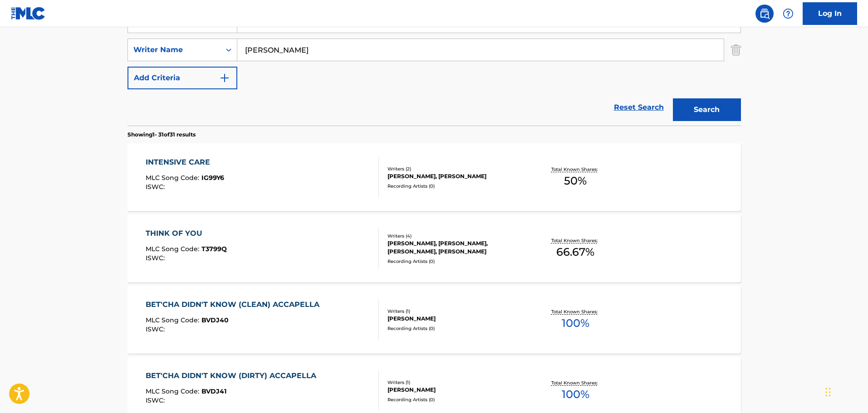
click at [267, 52] on input "[PERSON_NAME]" at bounding box center [480, 50] width 486 height 22
type input "[PERSON_NAME]"
click at [673, 98] on button "Search" at bounding box center [707, 109] width 68 height 23
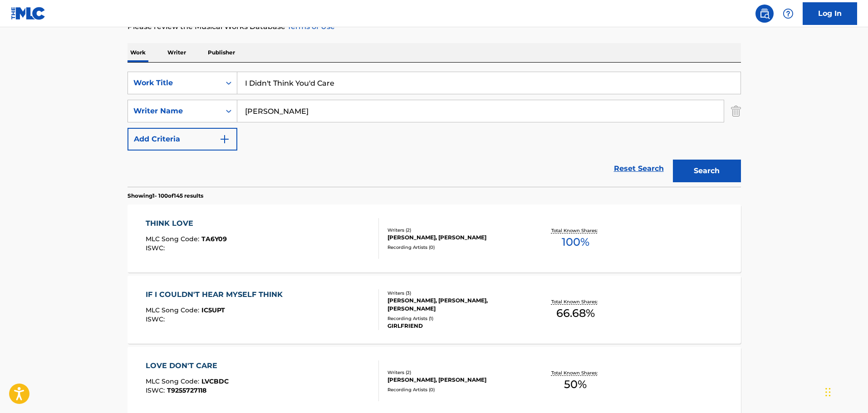
scroll to position [146, 0]
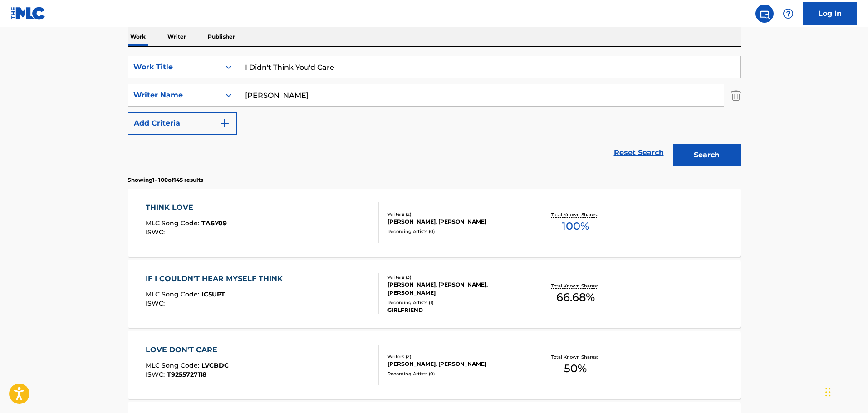
click at [305, 70] on input "I Didn't Think You'd Care" at bounding box center [488, 67] width 503 height 22
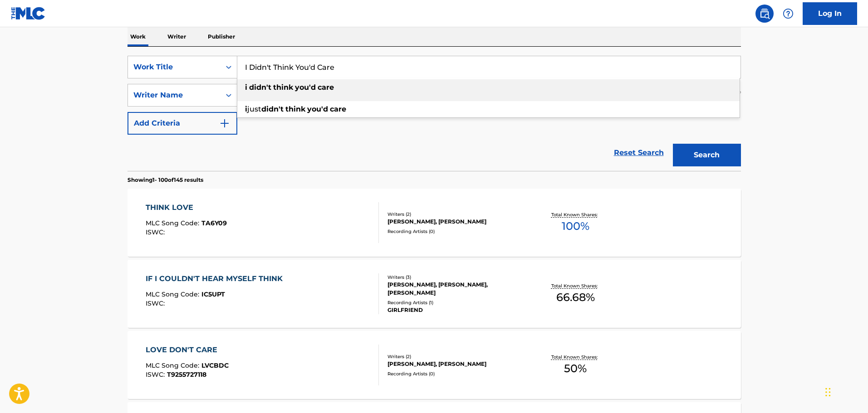
click at [305, 70] on input "I Didn't Think You'd Care" at bounding box center [488, 67] width 503 height 22
paste input "Chain Of Heartaches"
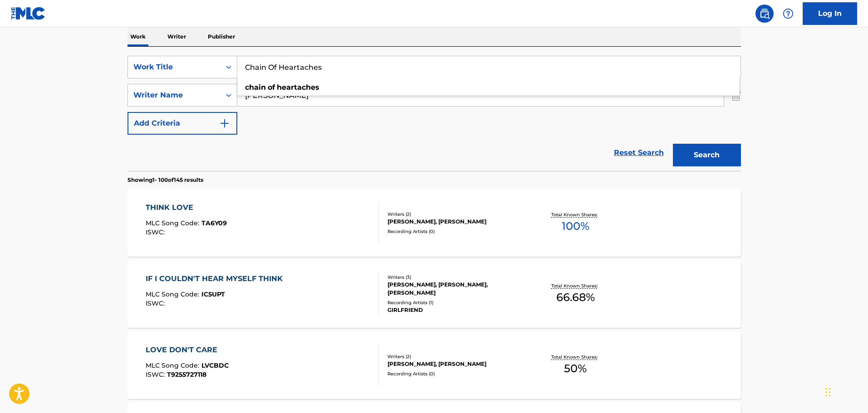
type input "Chain Of Heartaches"
click at [706, 154] on button "Search" at bounding box center [707, 155] width 68 height 23
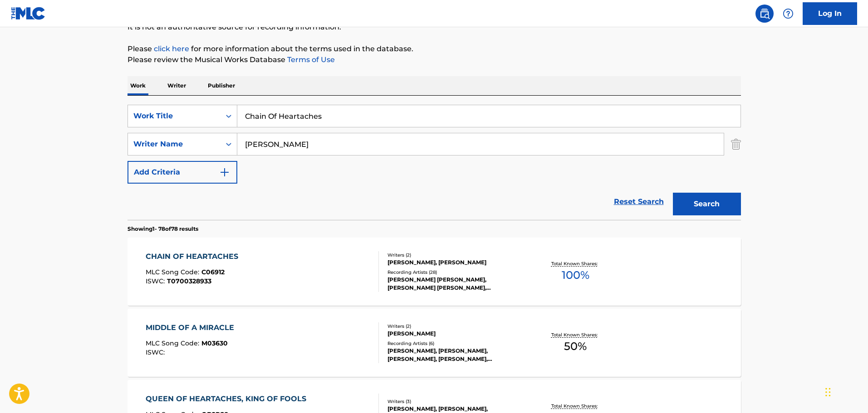
scroll to position [101, 0]
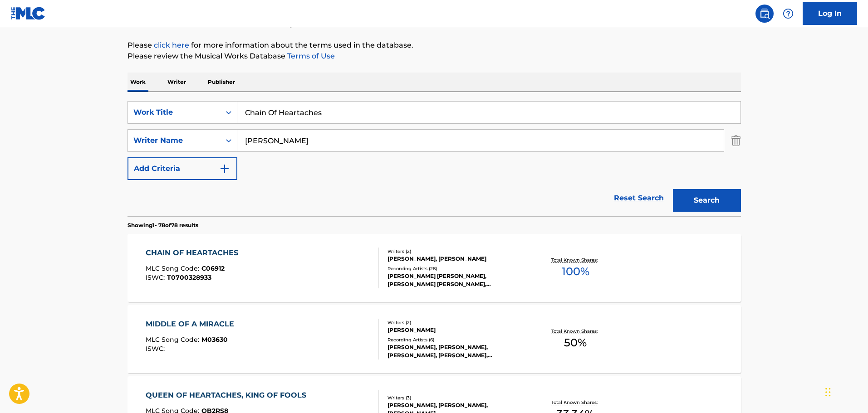
click at [312, 266] on div "CHAIN OF HEARTACHES MLC Song Code : C06912 ISWC : T0700328933" at bounding box center [262, 268] width 233 height 41
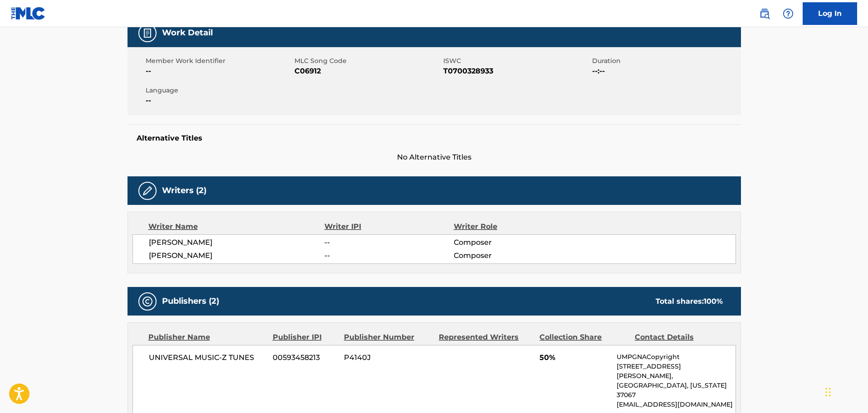
scroll to position [91, 0]
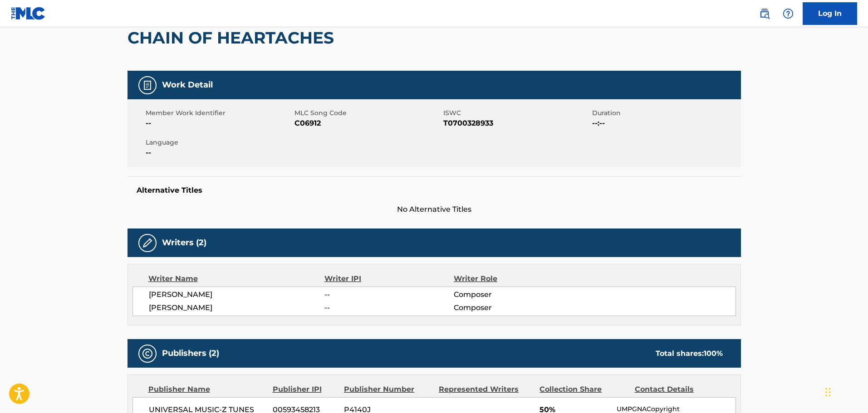
click at [311, 125] on span "C06912" at bounding box center [367, 123] width 146 height 11
copy span "C06912"
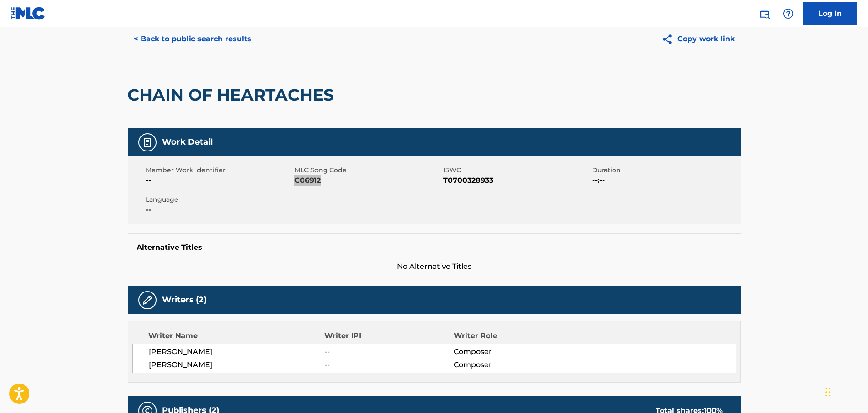
scroll to position [0, 0]
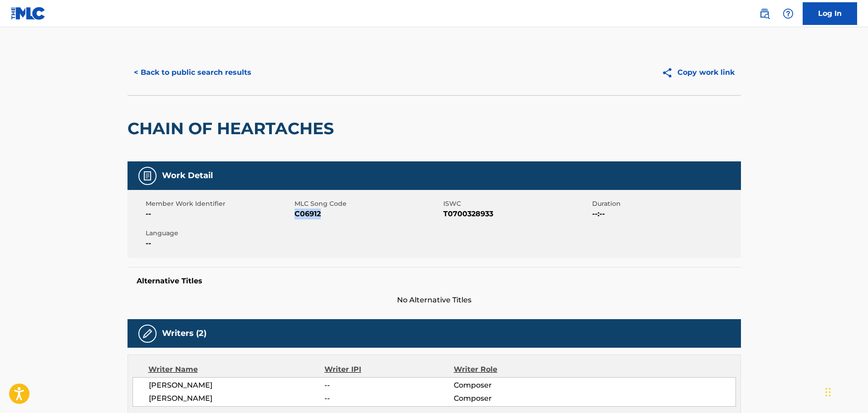
click at [212, 72] on button "< Back to public search results" at bounding box center [192, 72] width 130 height 23
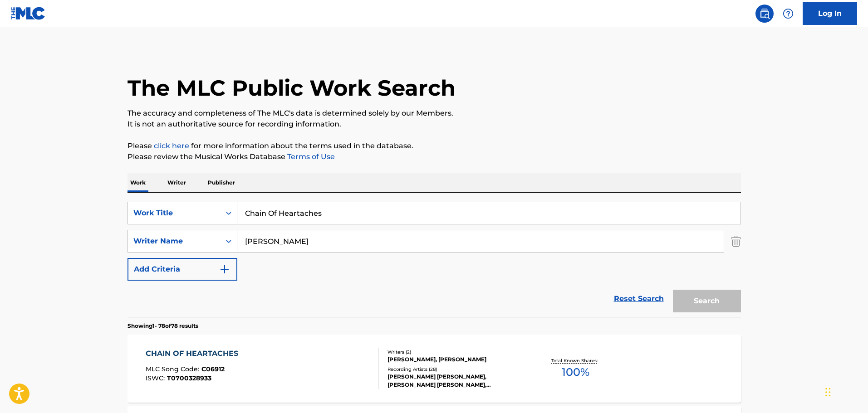
scroll to position [101, 0]
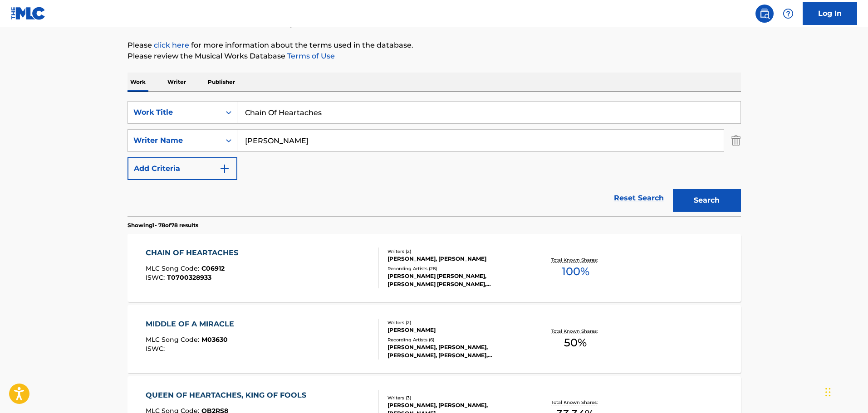
click at [246, 114] on input "Chain Of Heartaches" at bounding box center [488, 113] width 503 height 22
paste input "That's What I'm Working On Tonight"
type input "That's What I'm Working On Tonight"
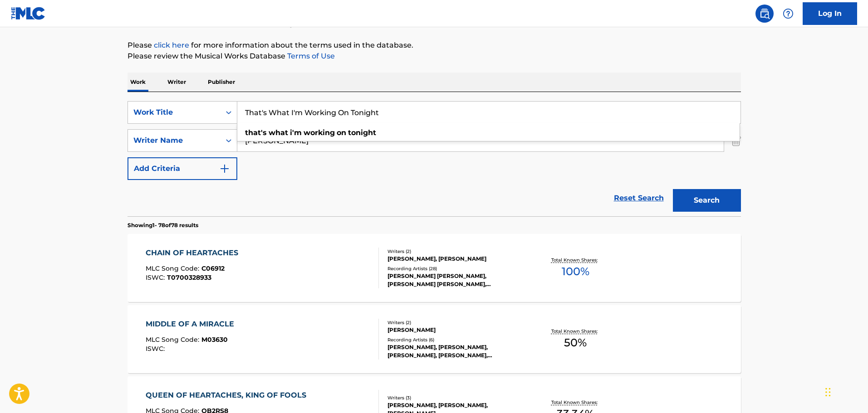
drag, startPoint x: 268, startPoint y: 185, endPoint x: 260, endPoint y: 152, distance: 33.8
click at [268, 181] on div "Reset Search Search" at bounding box center [433, 198] width 613 height 36
click at [259, 137] on input "[PERSON_NAME]" at bounding box center [480, 141] width 486 height 22
type input "[PERSON_NAME]"
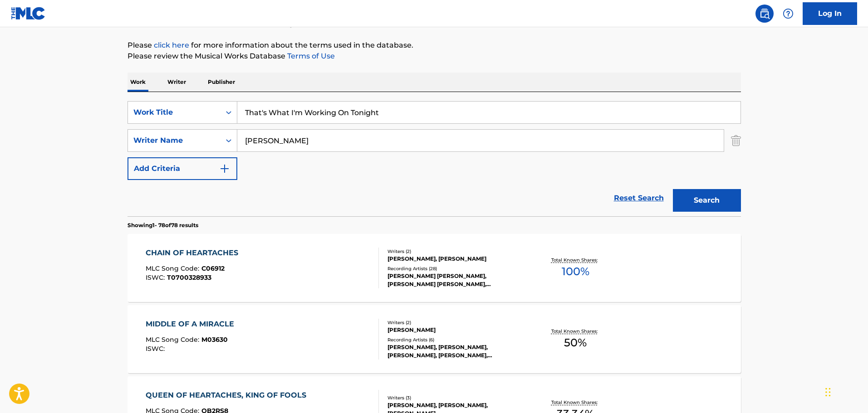
click at [673, 189] on button "Search" at bounding box center [707, 200] width 68 height 23
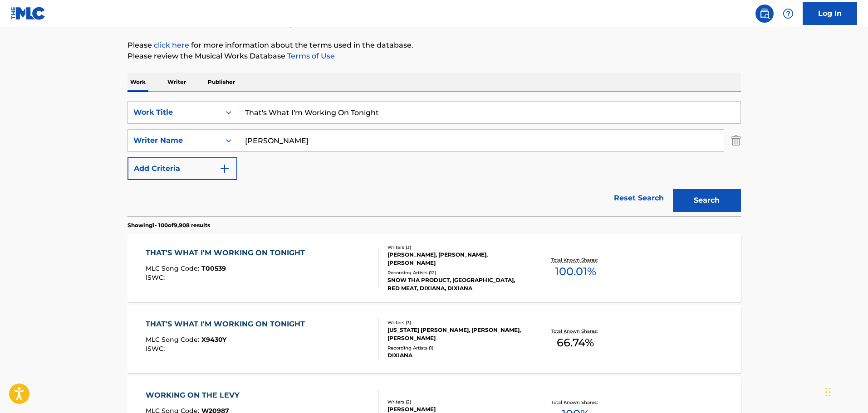
click at [272, 278] on div "ISWC :" at bounding box center [228, 277] width 164 height 7
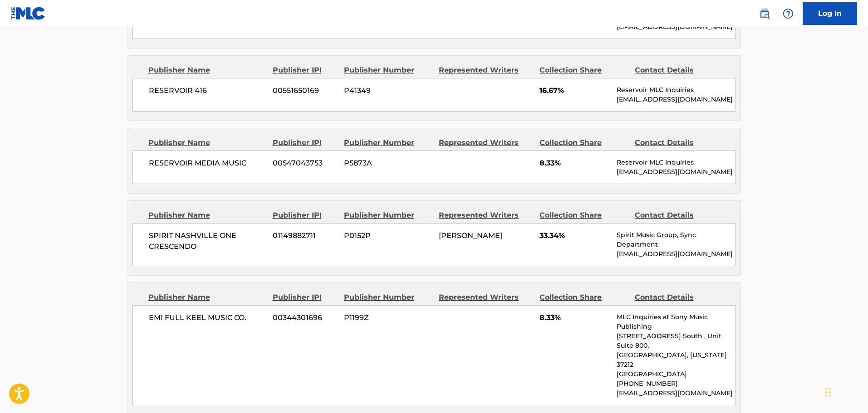
scroll to position [771, 0]
